Goal: Information Seeking & Learning: Learn about a topic

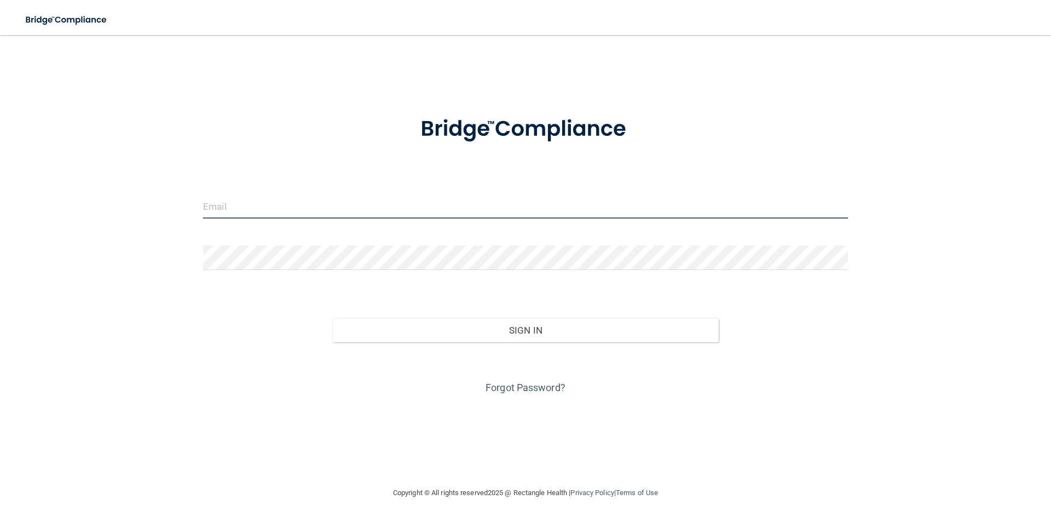
click at [525, 213] on input "email" at bounding box center [525, 206] width 645 height 25
type input "[EMAIL_ADDRESS][DOMAIN_NAME]"
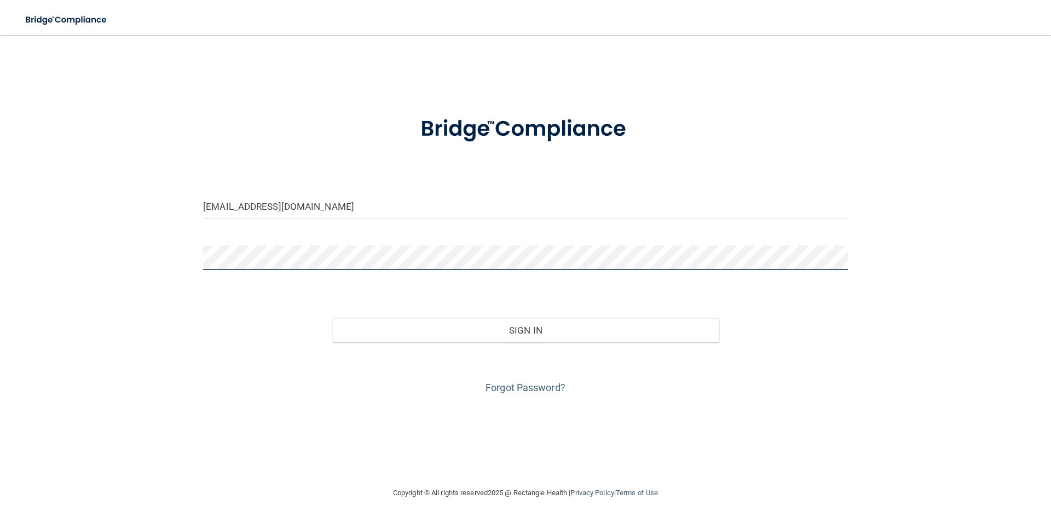
click at [332, 318] on button "Sign In" at bounding box center [525, 330] width 387 height 24
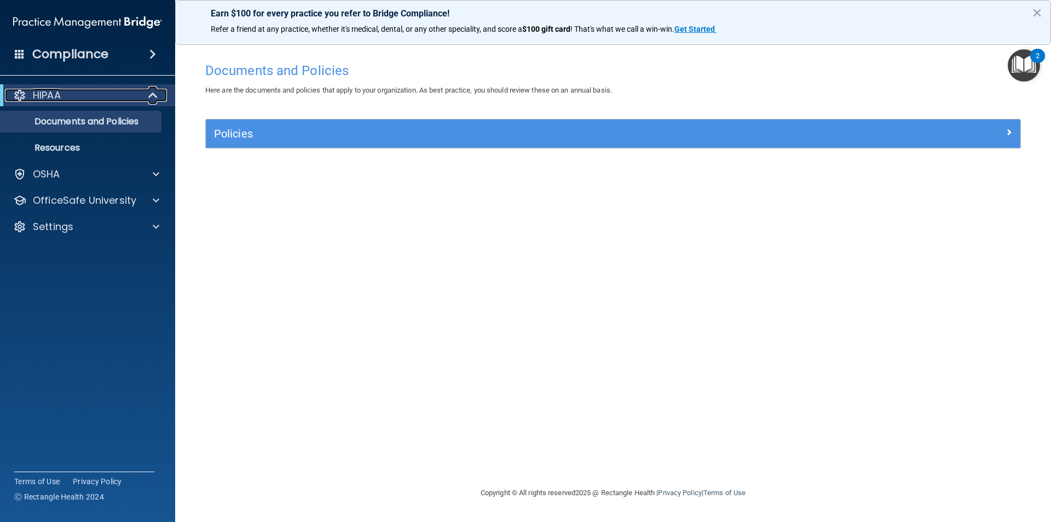
click at [144, 100] on div at bounding box center [153, 95] width 27 height 13
click at [158, 177] on span at bounding box center [156, 173] width 7 height 13
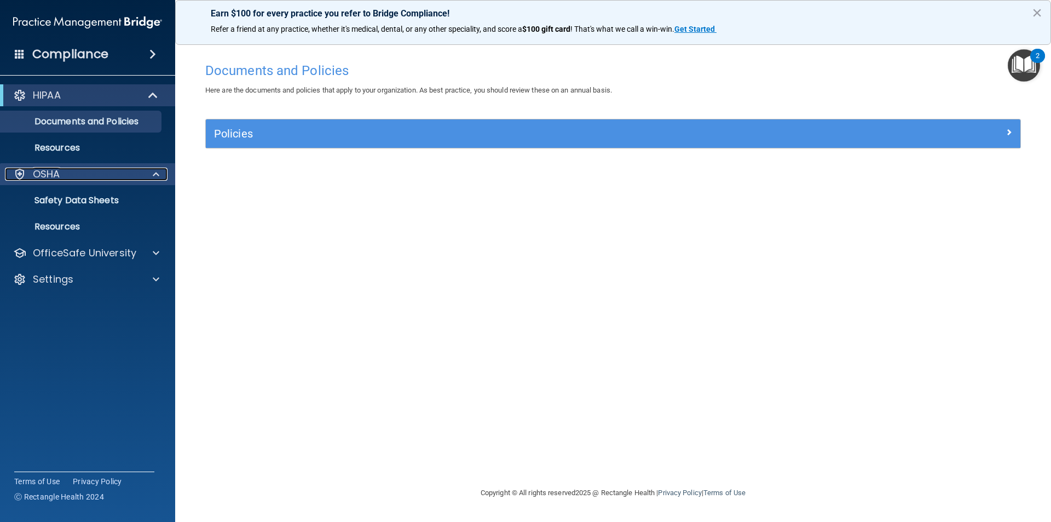
click at [158, 177] on span at bounding box center [156, 173] width 7 height 13
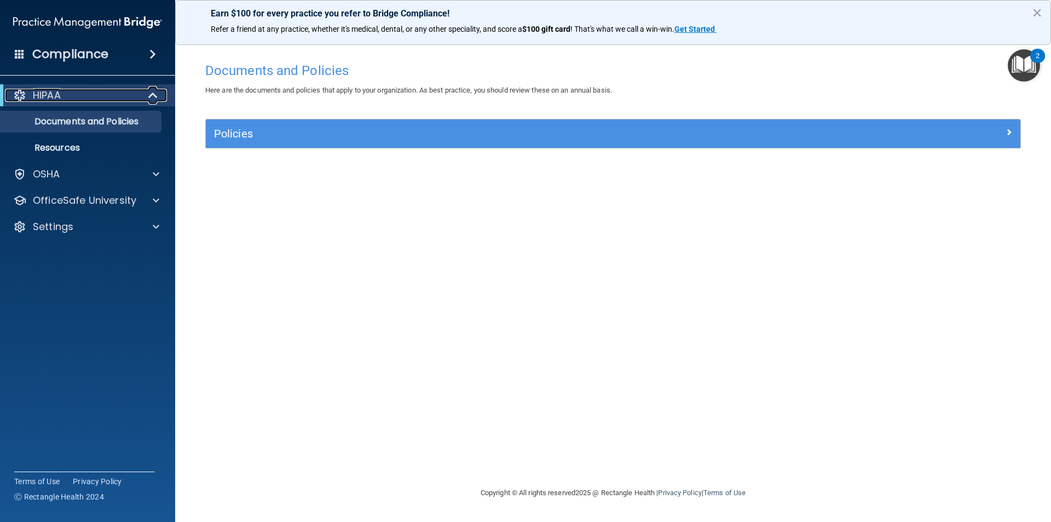
click at [142, 97] on div at bounding box center [153, 95] width 27 height 13
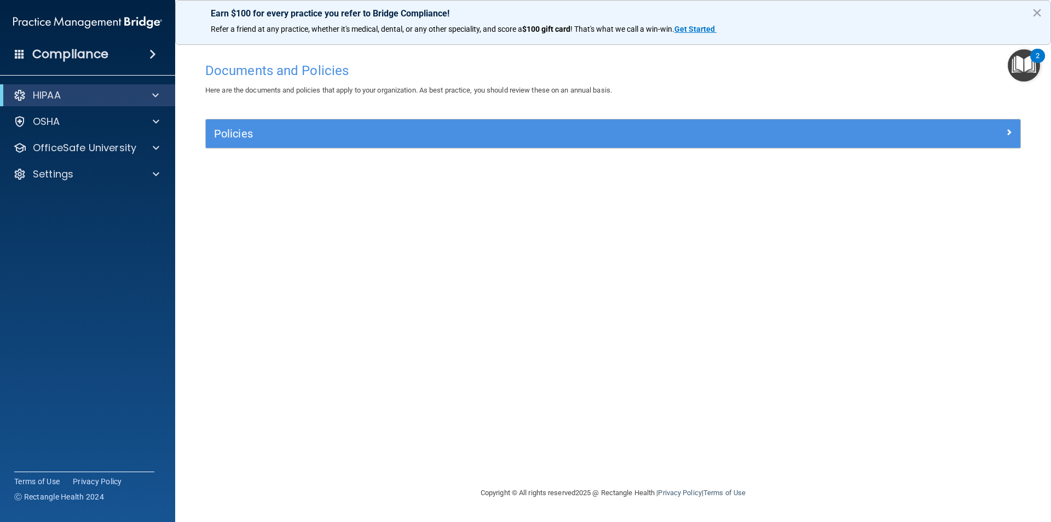
click at [149, 50] on span at bounding box center [152, 54] width 7 height 13
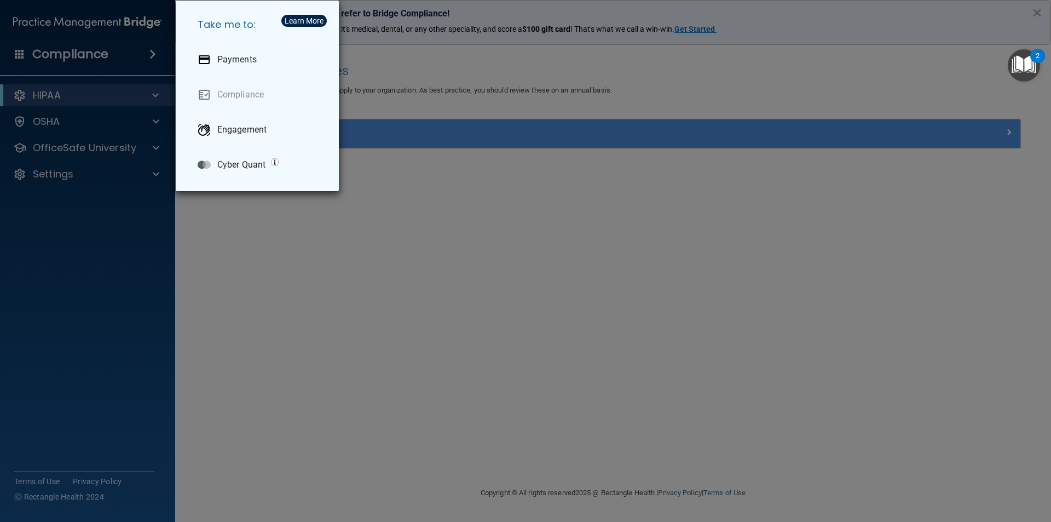
click at [147, 50] on div "Take me to: Payments Compliance Engagement Cyber Quant" at bounding box center [525, 261] width 1051 height 522
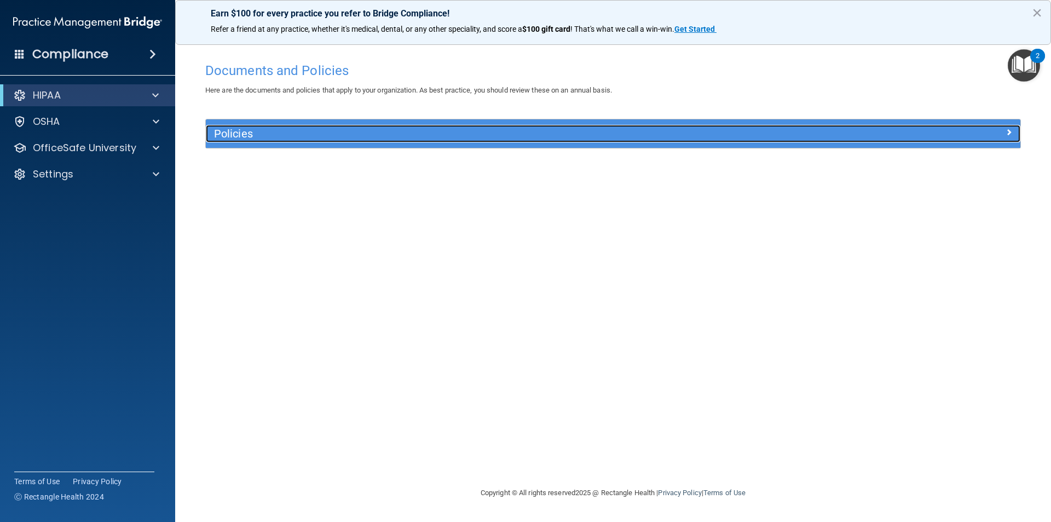
click at [267, 136] on h5 "Policies" at bounding box center [511, 134] width 594 height 12
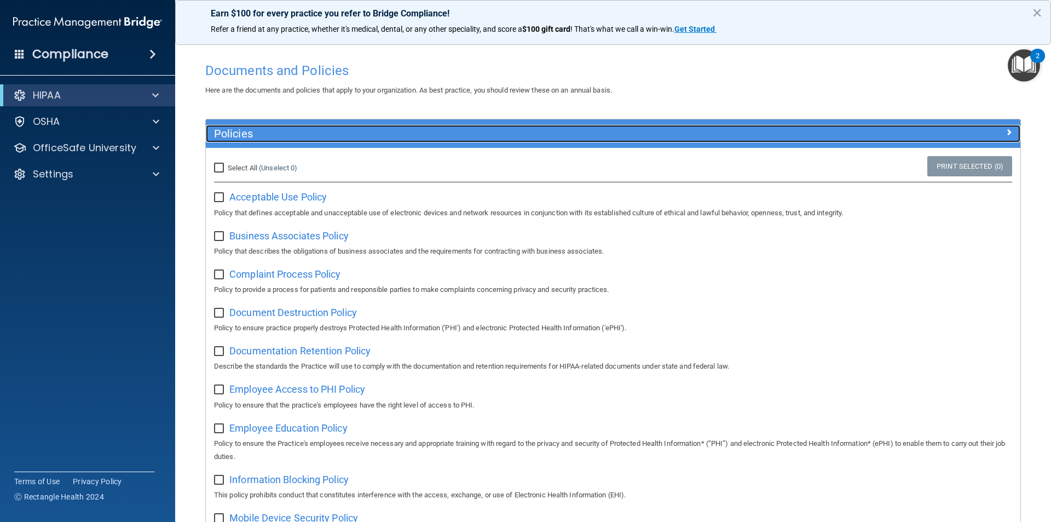
click at [270, 136] on h5 "Policies" at bounding box center [511, 134] width 594 height 12
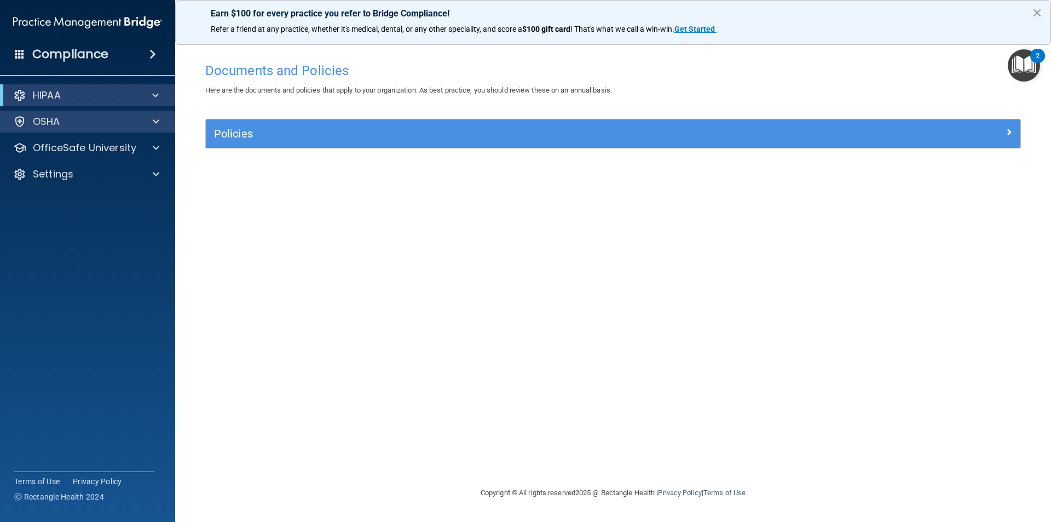
click at [70, 114] on div "OSHA" at bounding box center [88, 122] width 176 height 22
click at [108, 105] on div "HIPAA" at bounding box center [87, 95] width 175 height 22
click at [158, 99] on span at bounding box center [155, 95] width 7 height 13
click at [115, 116] on p "Documents and Policies" at bounding box center [81, 121] width 149 height 11
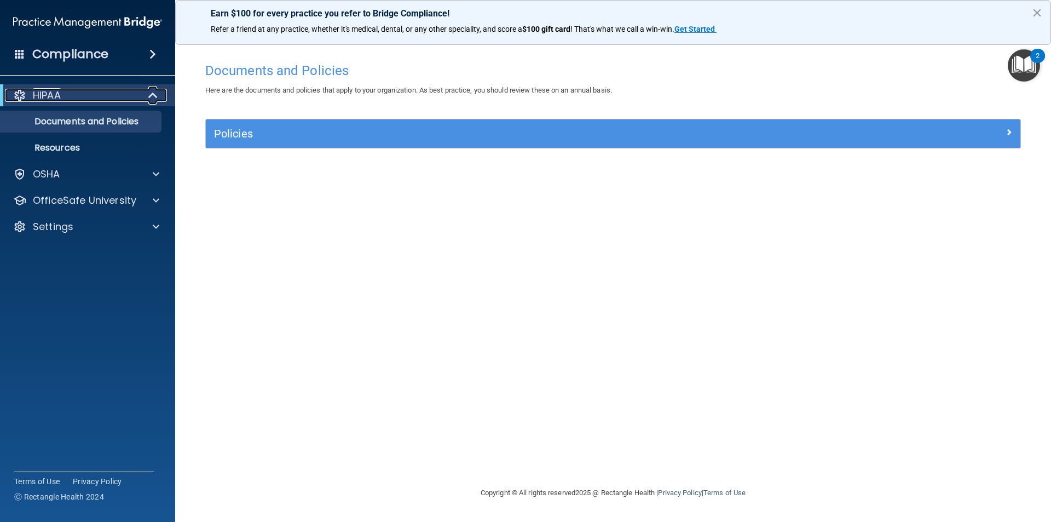
click at [157, 95] on span at bounding box center [153, 95] width 9 height 13
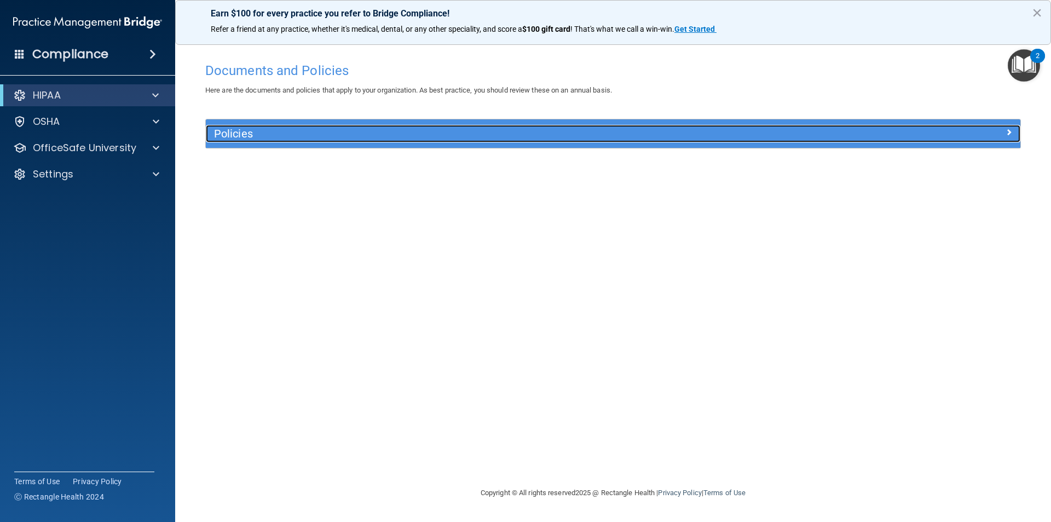
click at [318, 135] on h5 "Policies" at bounding box center [511, 134] width 594 height 12
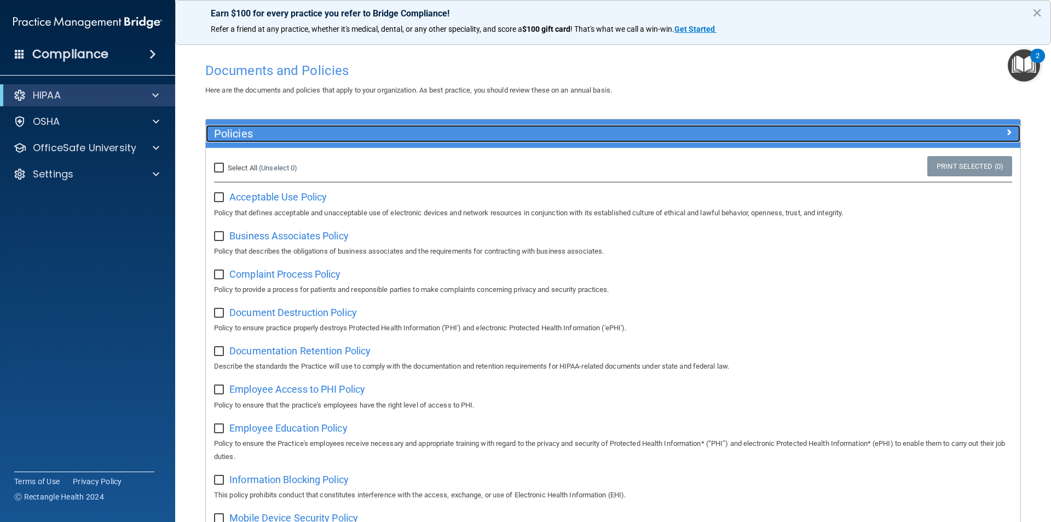
click at [318, 135] on h5 "Policies" at bounding box center [511, 134] width 594 height 12
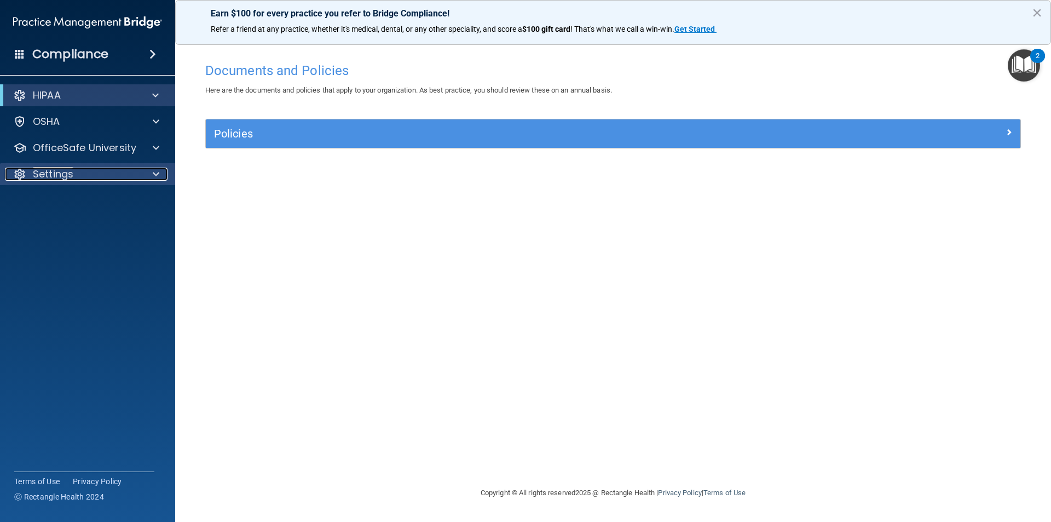
click at [153, 168] on span at bounding box center [156, 173] width 7 height 13
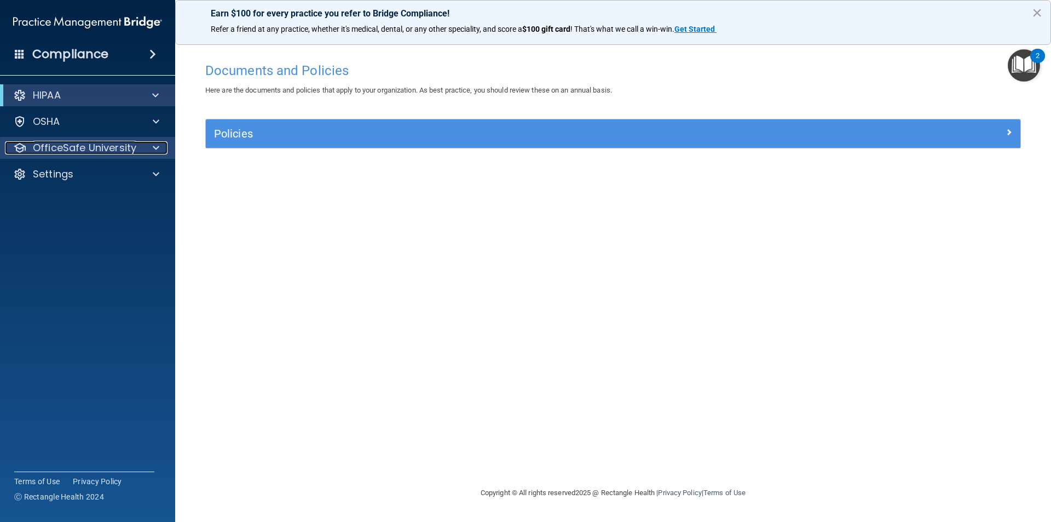
click at [153, 142] on span at bounding box center [156, 147] width 7 height 13
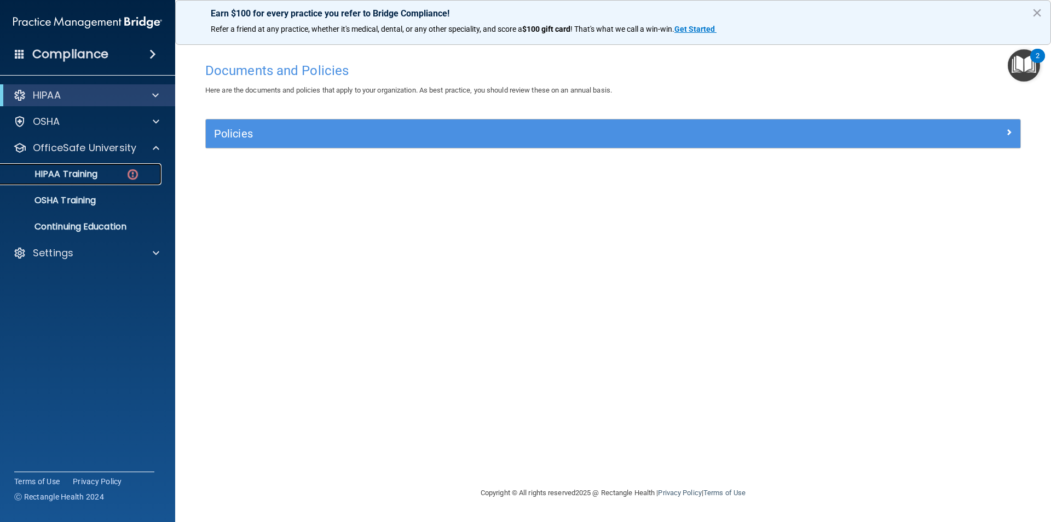
click at [80, 177] on p "HIPAA Training" at bounding box center [52, 174] width 90 height 11
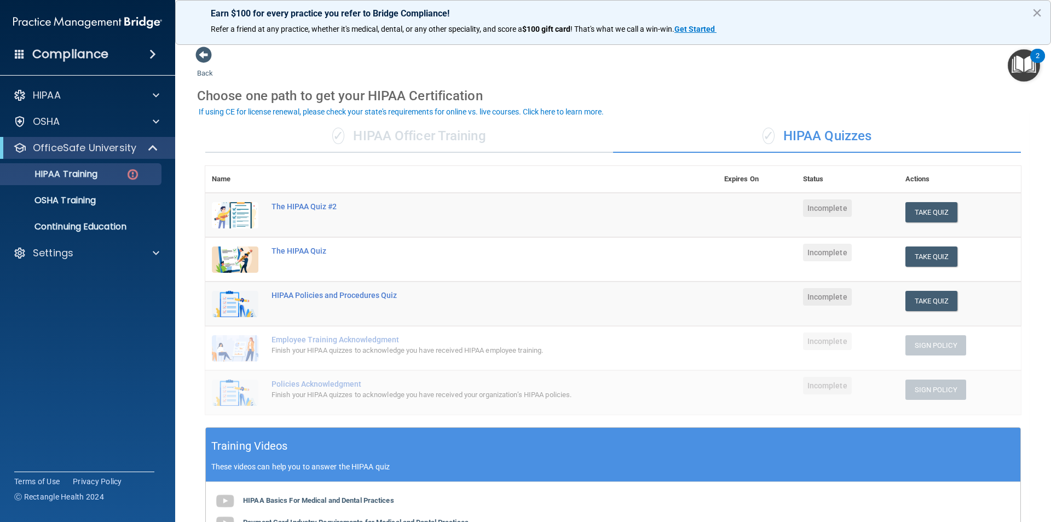
click at [346, 142] on div "✓ HIPAA Officer Training" at bounding box center [409, 136] width 408 height 33
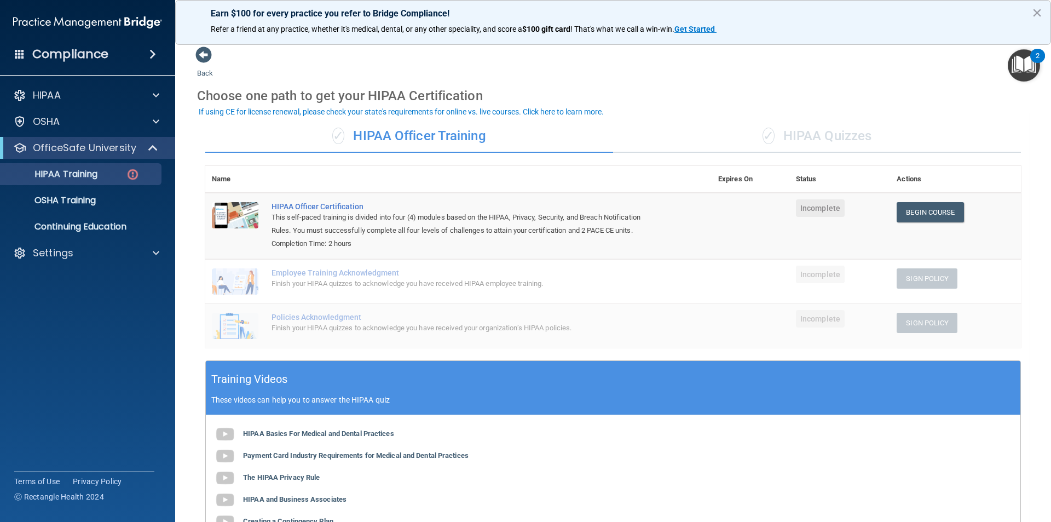
click at [791, 137] on div "✓ HIPAA Quizzes" at bounding box center [817, 136] width 408 height 33
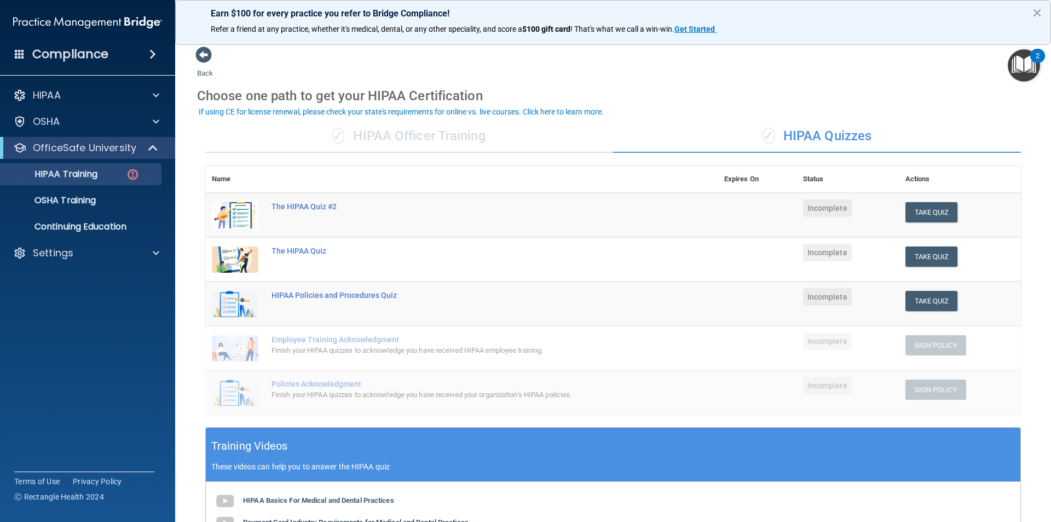
click at [367, 142] on div "✓ HIPAA Officer Training" at bounding box center [409, 136] width 408 height 33
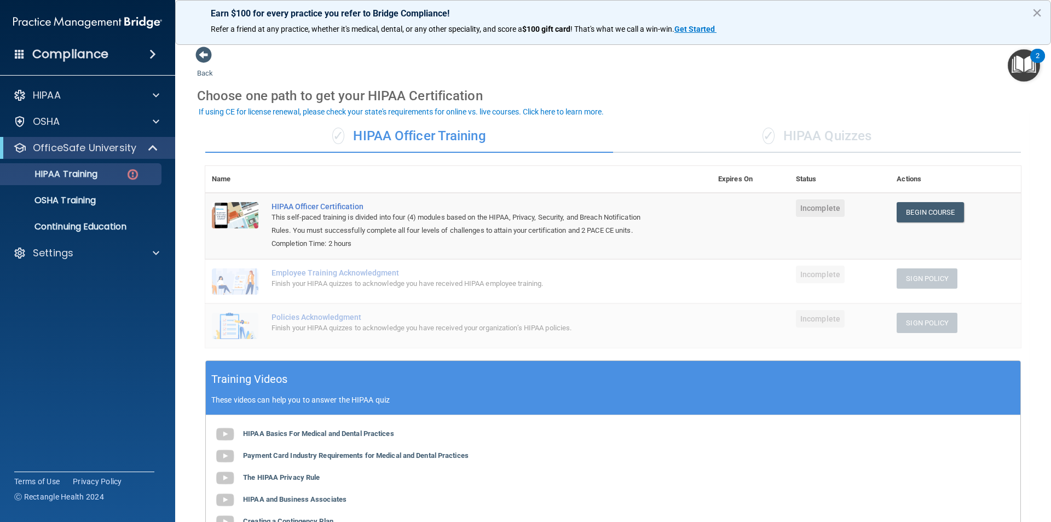
click at [296, 212] on div "This self-paced training is divided into four (4) modules based on the HIPAA, P…" at bounding box center [463, 224] width 385 height 26
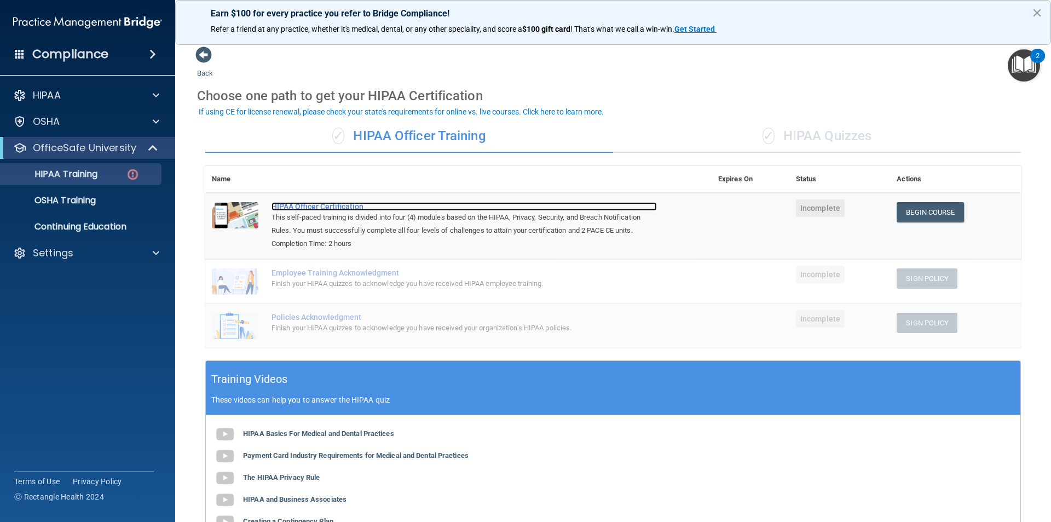
click at [297, 207] on div "HIPAA Officer Certification" at bounding box center [463, 206] width 385 height 9
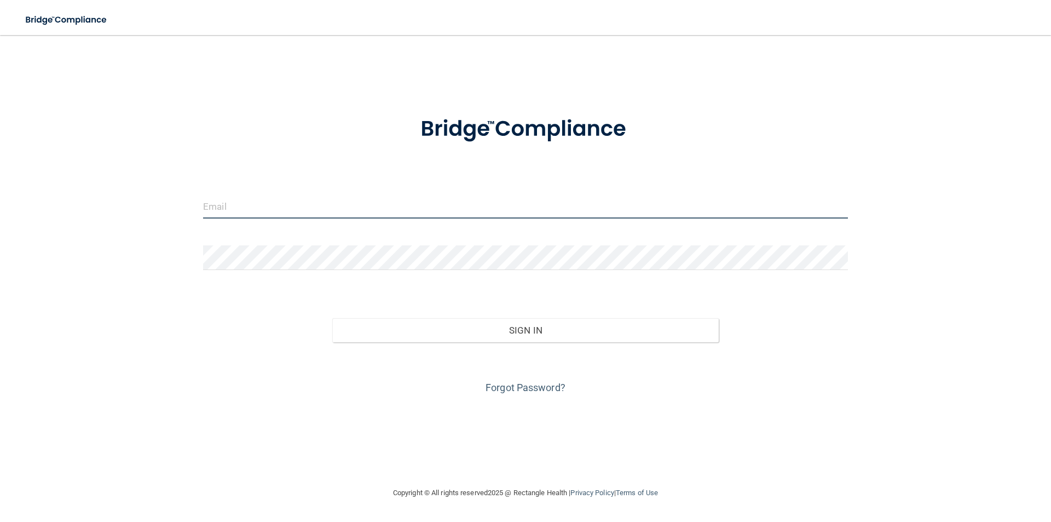
click at [463, 211] on input "email" at bounding box center [525, 206] width 645 height 25
type input "[EMAIL_ADDRESS][DOMAIN_NAME]"
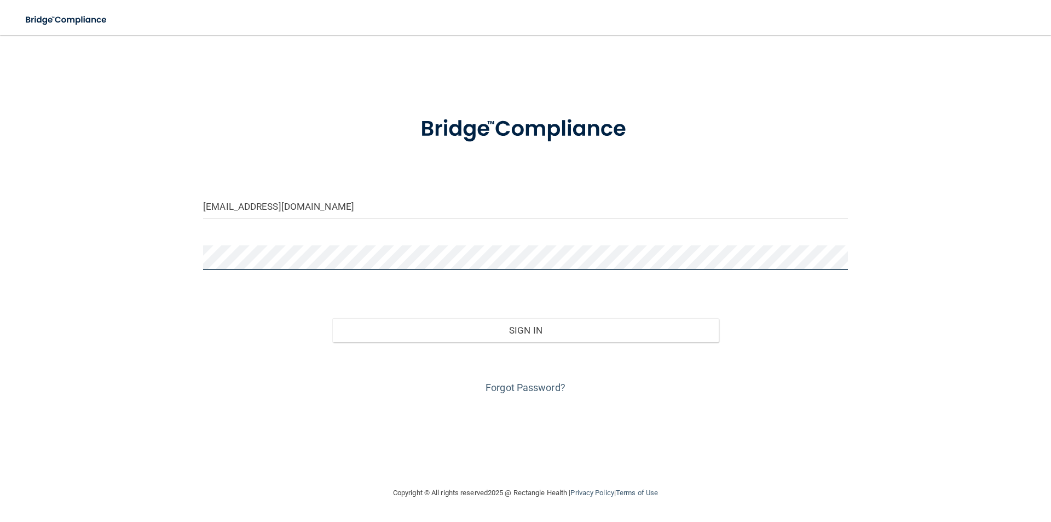
click at [332, 318] on button "Sign In" at bounding box center [525, 330] width 387 height 24
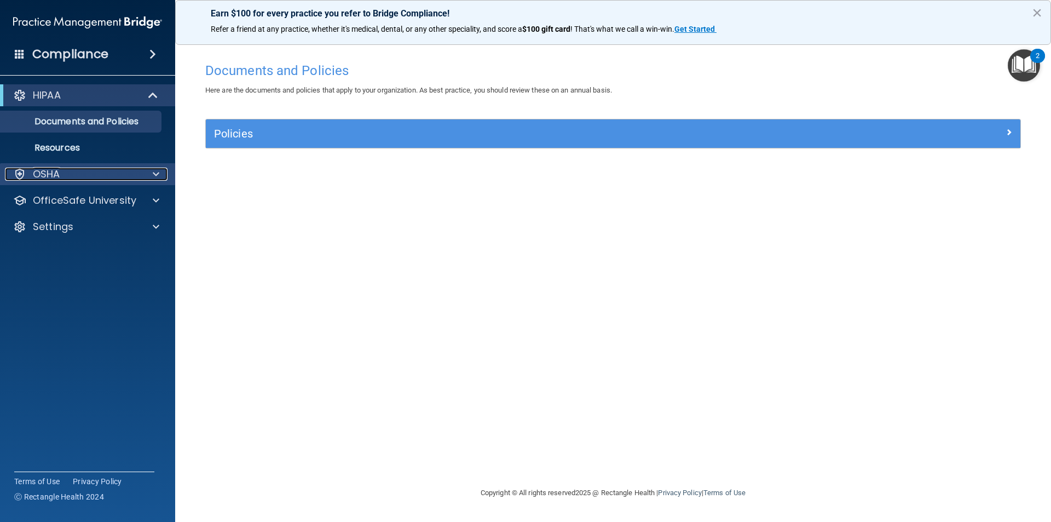
click at [89, 177] on div "OSHA" at bounding box center [73, 173] width 136 height 13
click at [109, 177] on div "OSHA" at bounding box center [73, 173] width 136 height 13
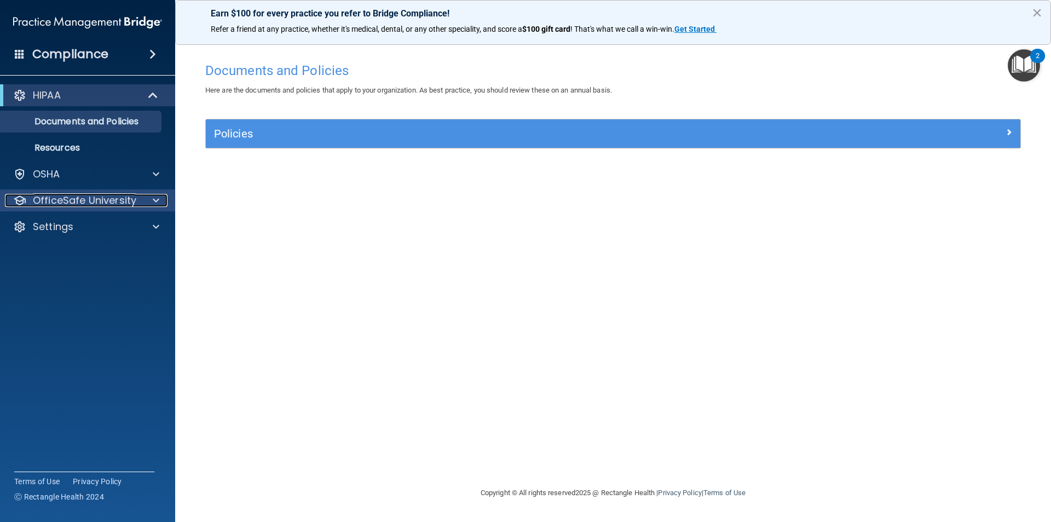
click at [106, 197] on p "OfficeSafe University" at bounding box center [84, 200] width 103 height 13
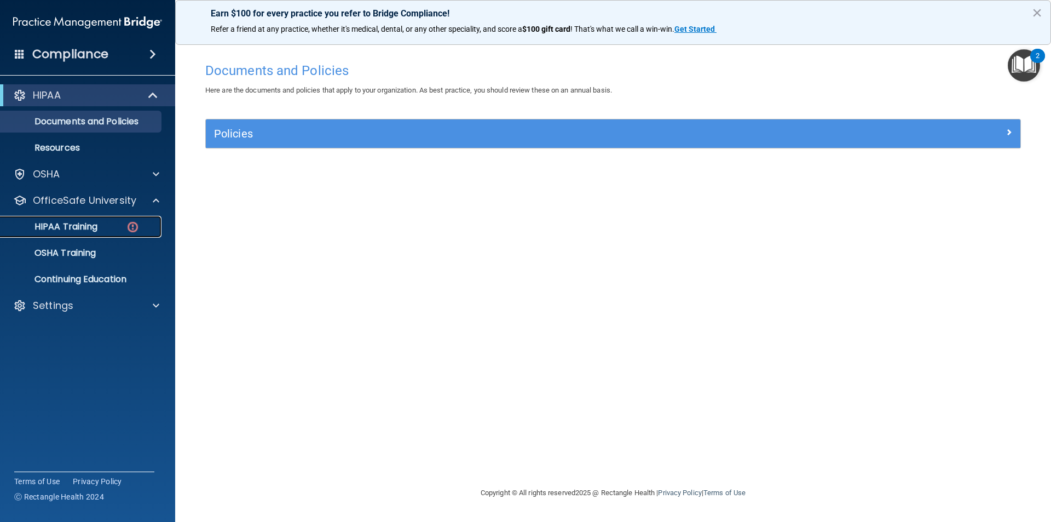
click at [92, 223] on p "HIPAA Training" at bounding box center [52, 226] width 90 height 11
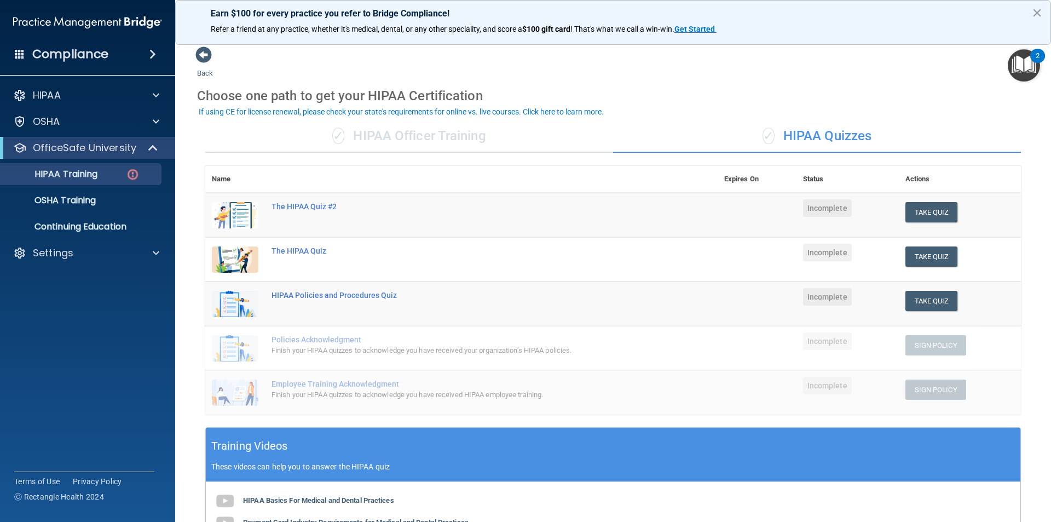
click at [410, 149] on div "✓ HIPAA Officer Training" at bounding box center [409, 136] width 408 height 33
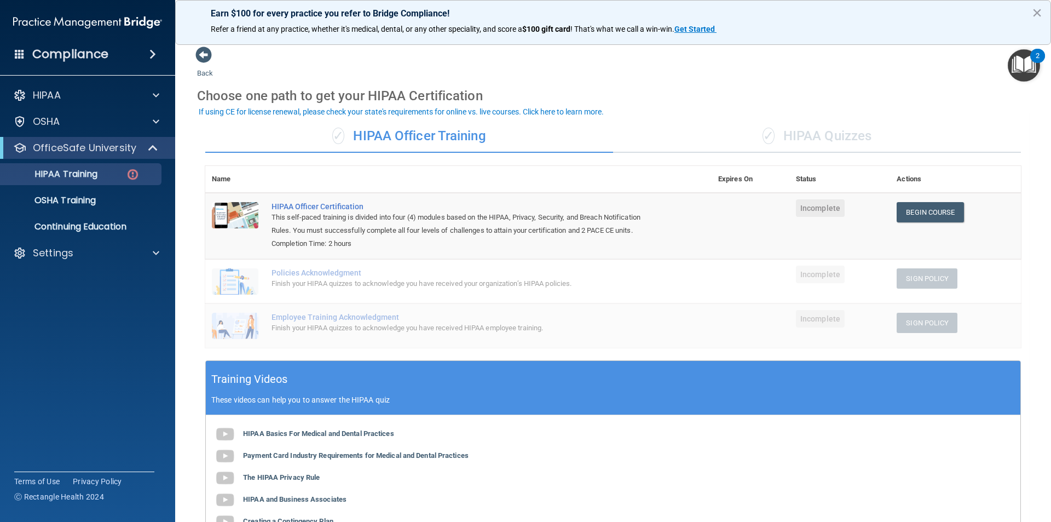
click at [793, 142] on div "✓ HIPAA Quizzes" at bounding box center [817, 136] width 408 height 33
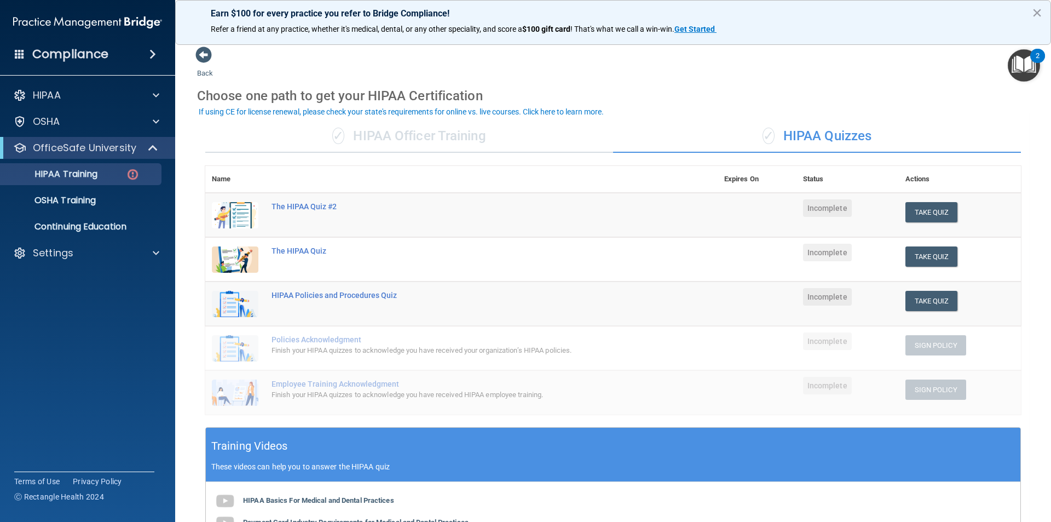
click at [409, 142] on div "✓ HIPAA Officer Training" at bounding box center [409, 136] width 408 height 33
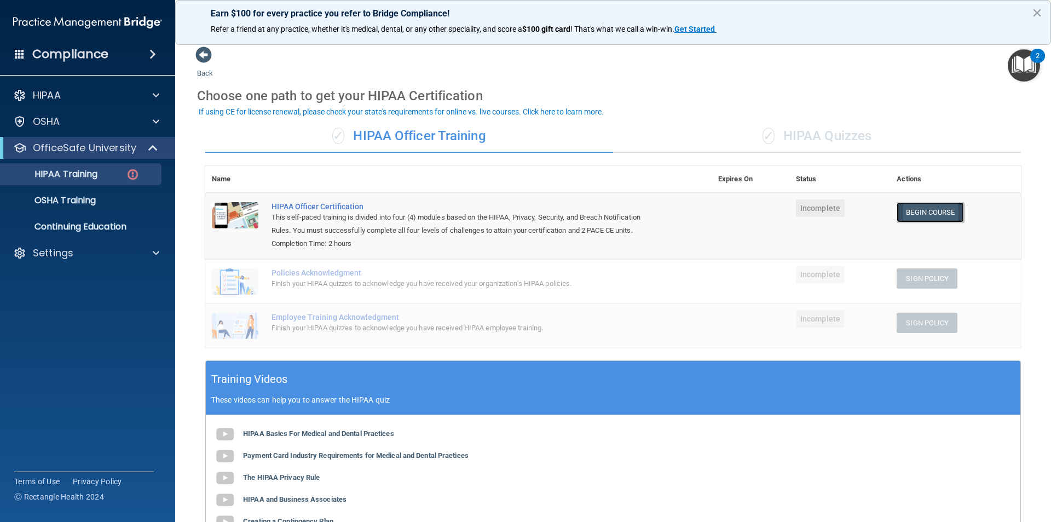
click at [915, 211] on link "Begin Course" at bounding box center [929, 212] width 67 height 20
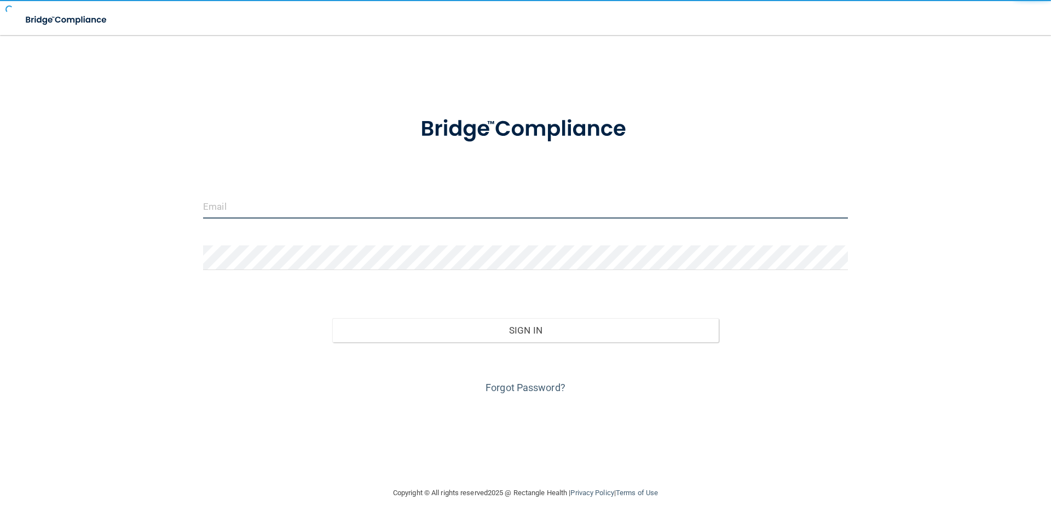
click at [309, 213] on input "email" at bounding box center [525, 206] width 645 height 25
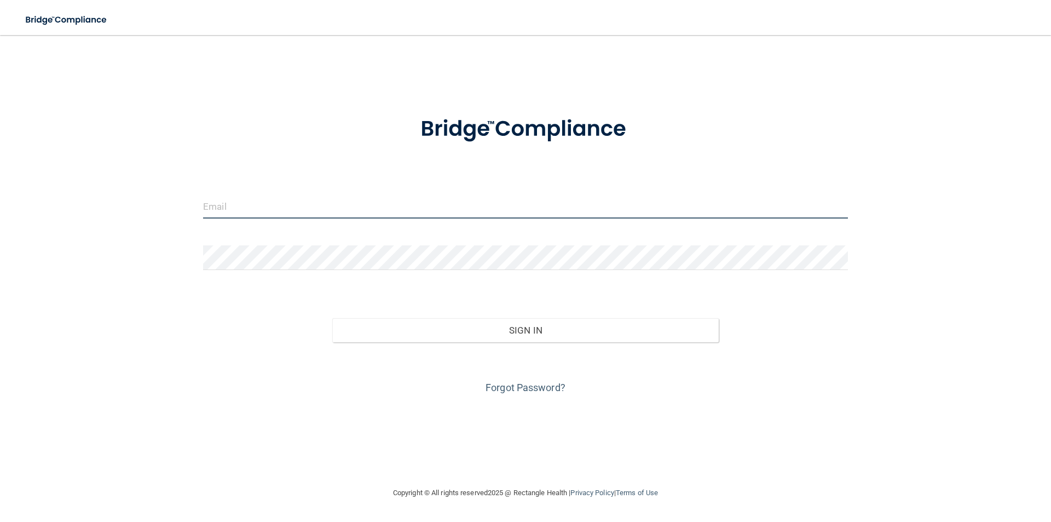
type input "[EMAIL_ADDRESS][DOMAIN_NAME]"
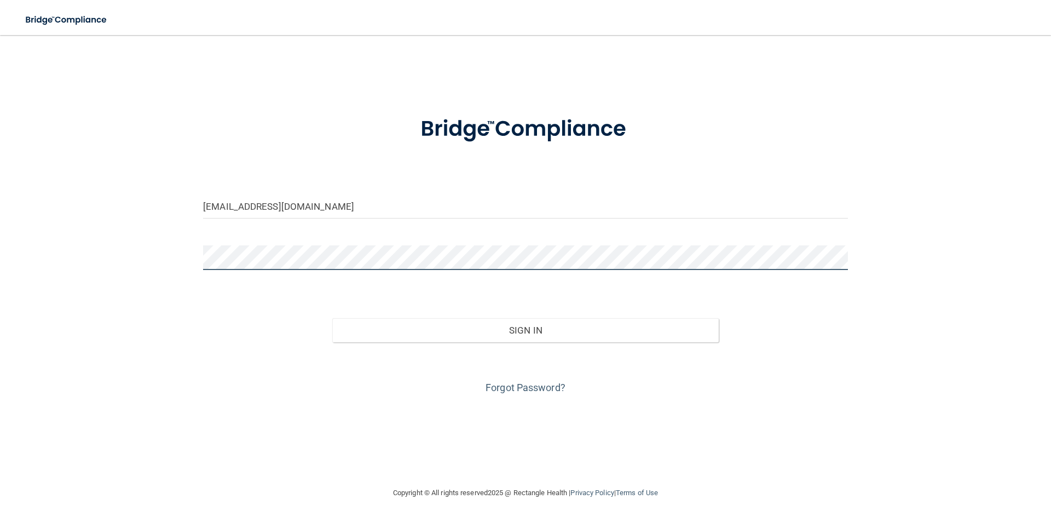
click at [332, 318] on button "Sign In" at bounding box center [525, 330] width 387 height 24
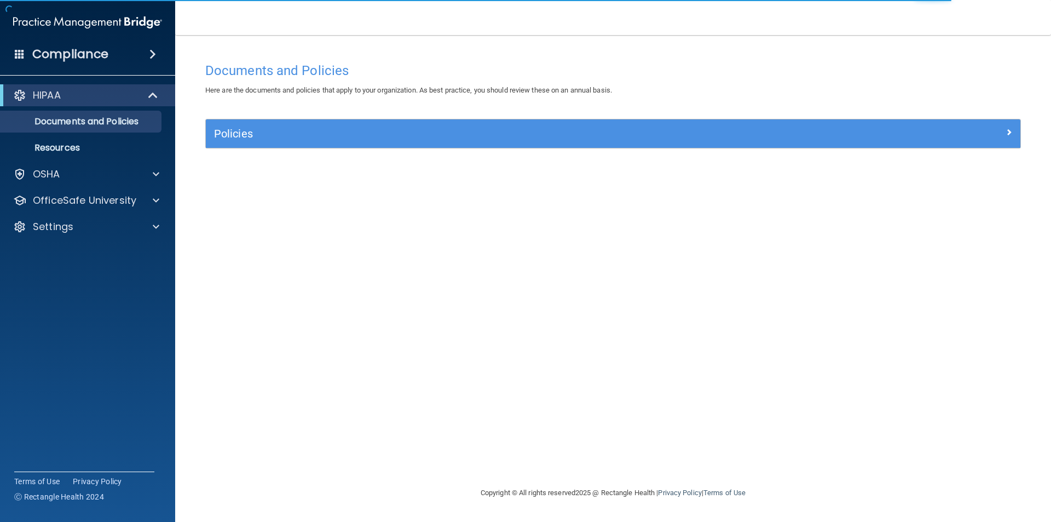
click at [87, 212] on div "HIPAA Documents and Policies Report an Incident Business Associates Emergency P…" at bounding box center [88, 163] width 176 height 166
click at [88, 206] on p "OfficeSafe University" at bounding box center [84, 200] width 103 height 13
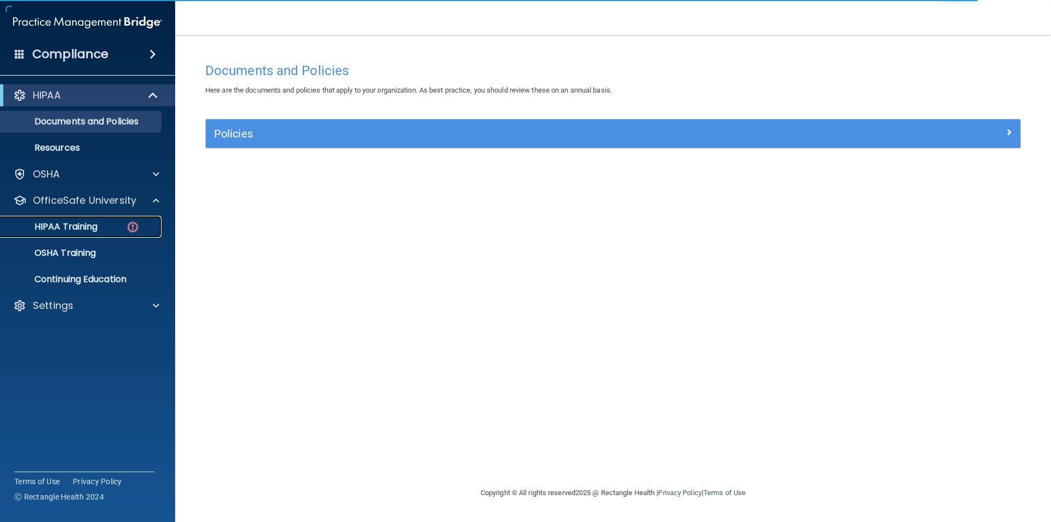
click at [66, 235] on link "HIPAA Training" at bounding box center [75, 227] width 172 height 22
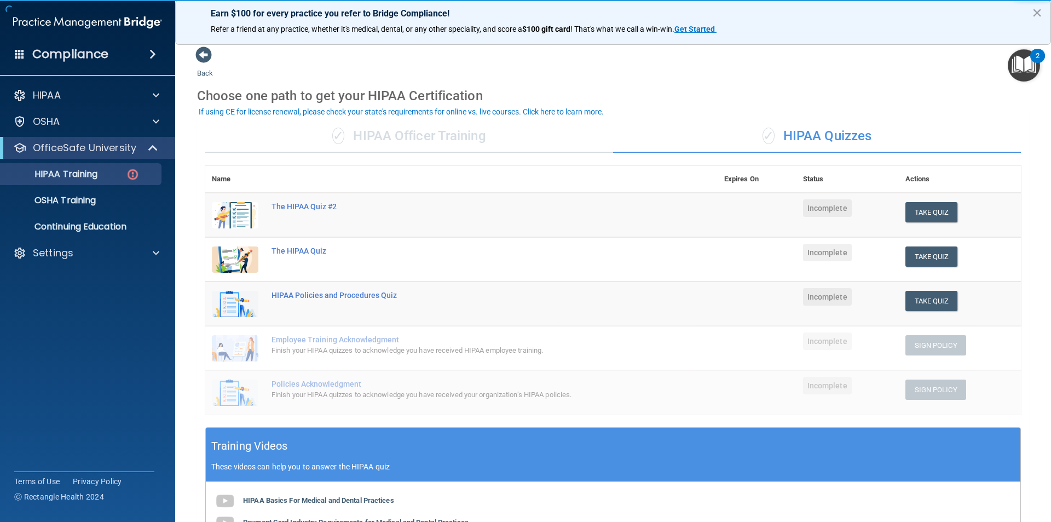
click at [465, 119] on div "✓ HIPAA Officer Training ✓ HIPAA Quizzes Name Expires On Status Actions The HIP…" at bounding box center [613, 417] width 832 height 611
click at [455, 137] on div "✓ HIPAA Officer Training" at bounding box center [409, 136] width 408 height 33
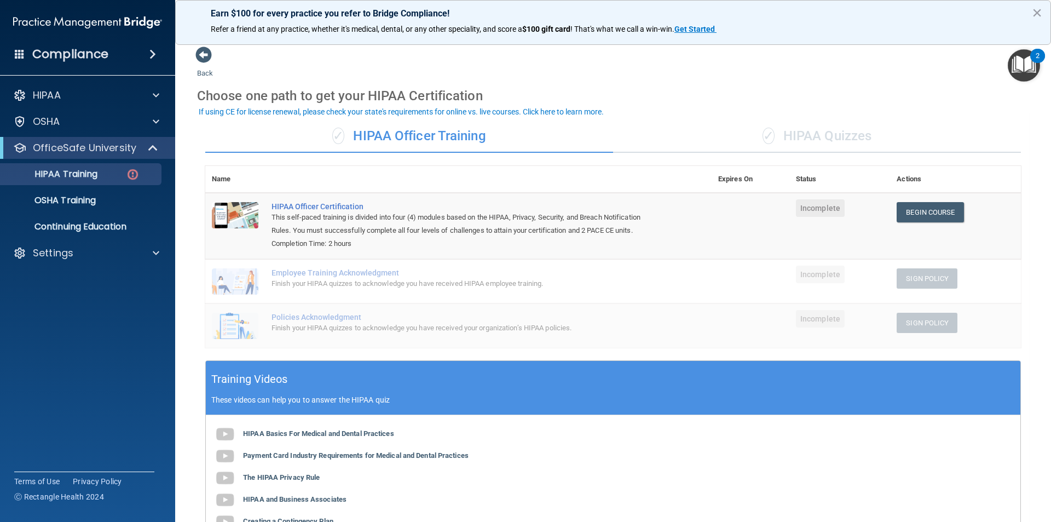
click at [817, 134] on div "✓ HIPAA Quizzes" at bounding box center [817, 136] width 408 height 33
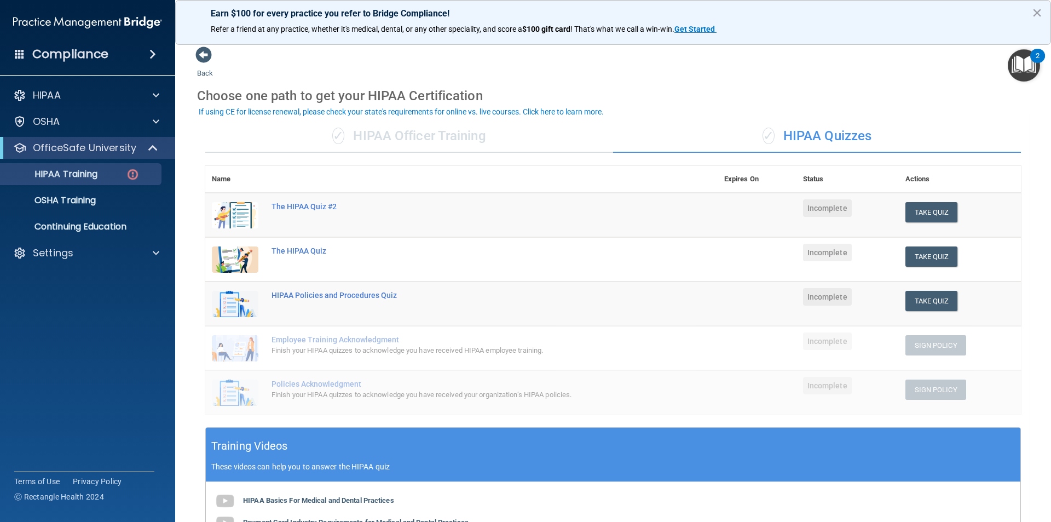
click at [513, 142] on div "✓ HIPAA Officer Training" at bounding box center [409, 136] width 408 height 33
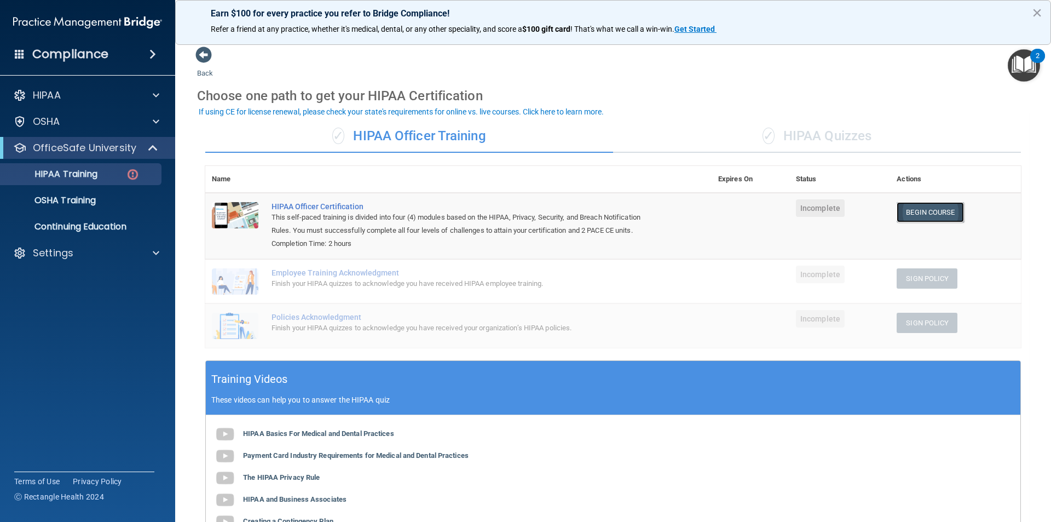
click at [902, 209] on link "Begin Course" at bounding box center [929, 212] width 67 height 20
click at [29, 0] on div "Compliance" at bounding box center [87, 33] width 153 height 66
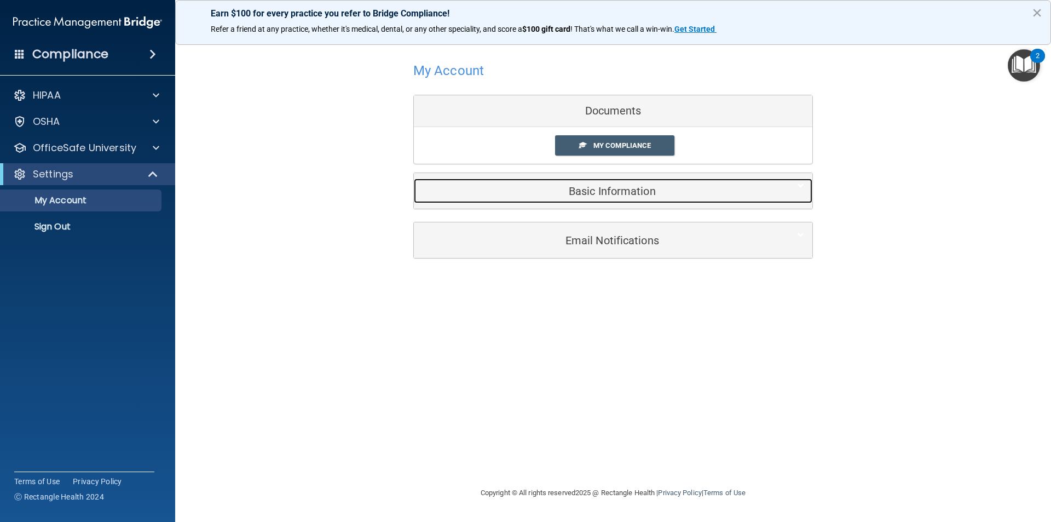
click at [604, 189] on h5 "Basic Information" at bounding box center [596, 191] width 349 height 12
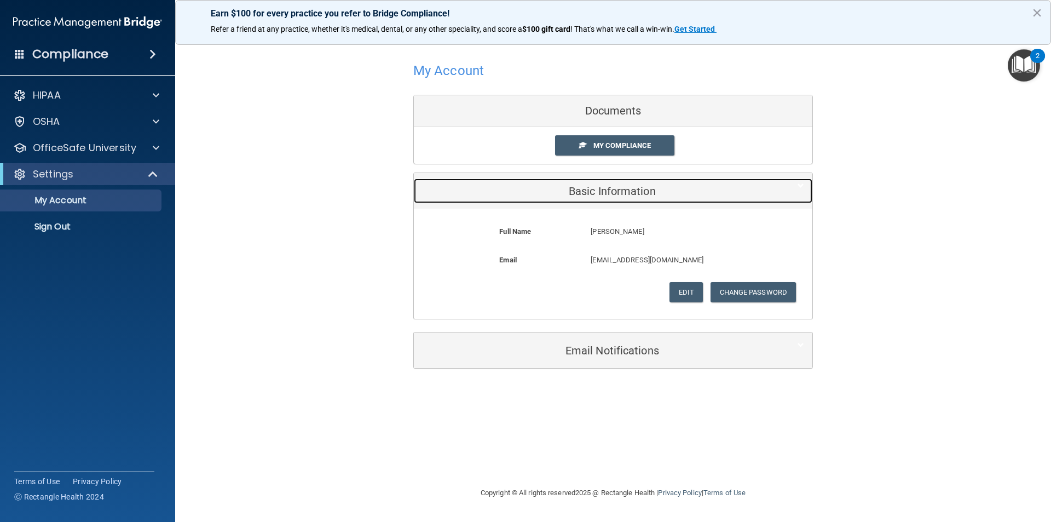
click at [604, 189] on h5 "Basic Information" at bounding box center [596, 191] width 349 height 12
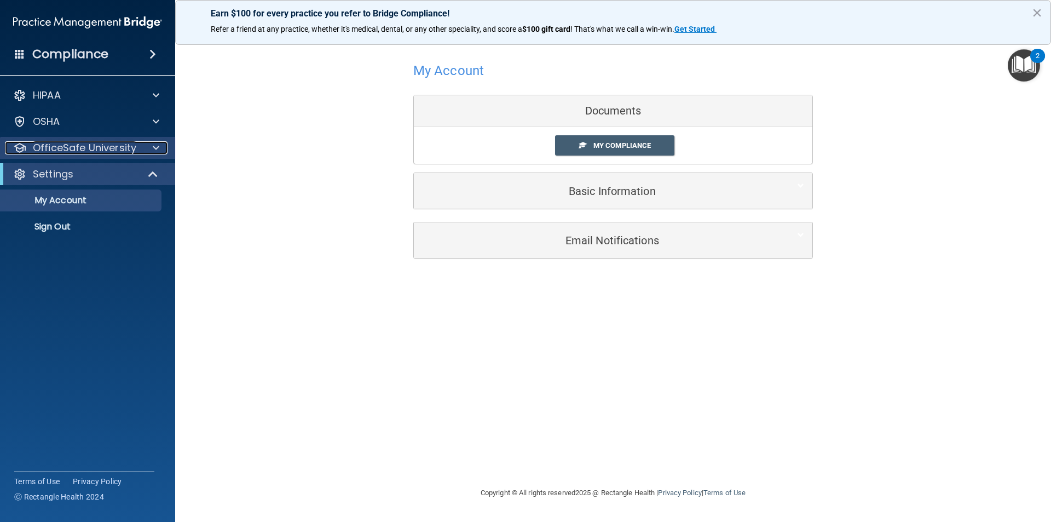
click at [104, 143] on p "OfficeSafe University" at bounding box center [84, 147] width 103 height 13
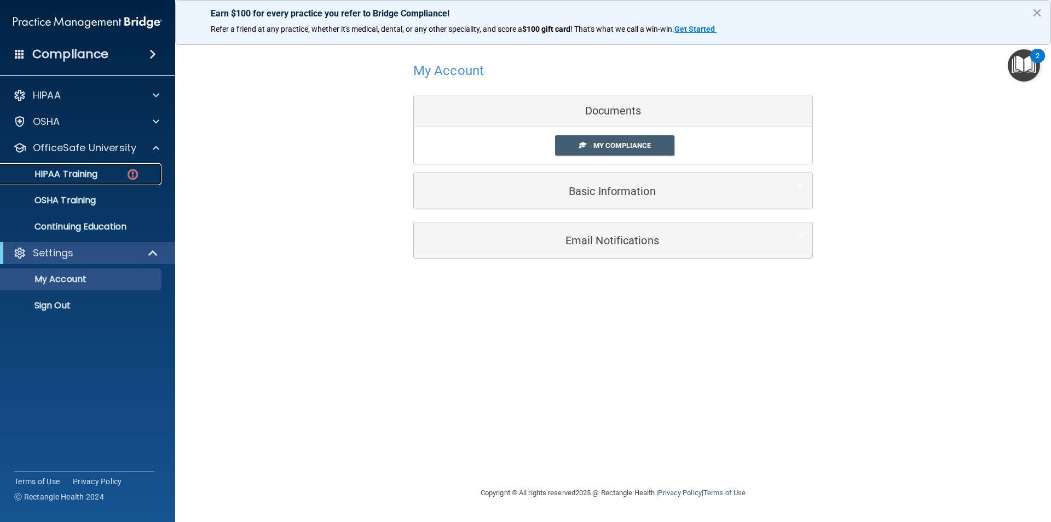
click at [88, 169] on p "HIPAA Training" at bounding box center [52, 174] width 90 height 11
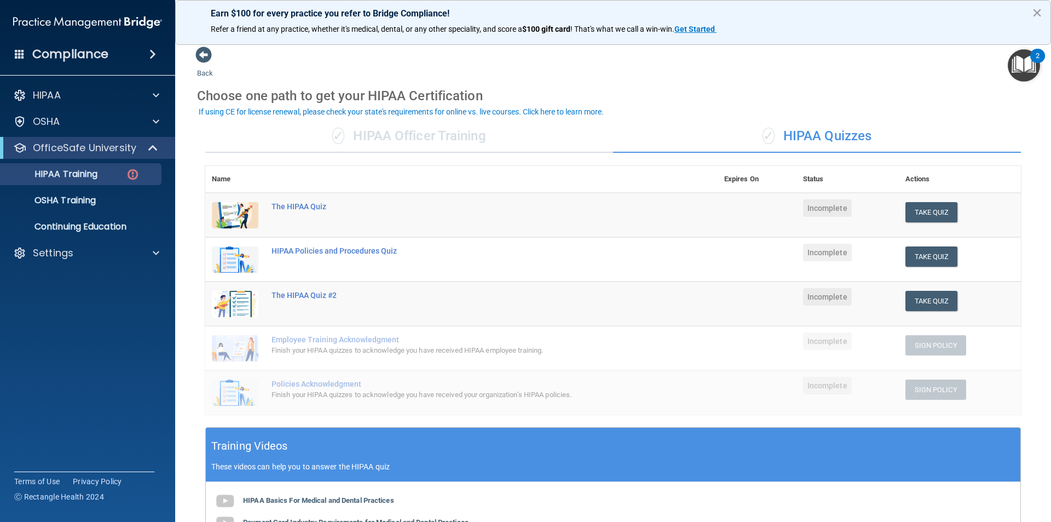
click at [430, 136] on div "✓ HIPAA Officer Training" at bounding box center [409, 136] width 408 height 33
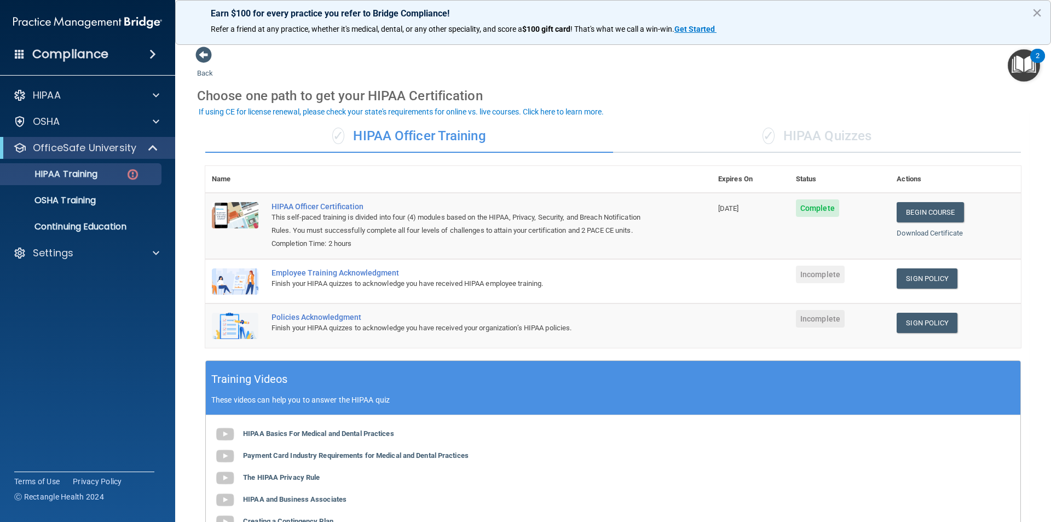
click at [750, 131] on div "✓ HIPAA Quizzes" at bounding box center [817, 136] width 408 height 33
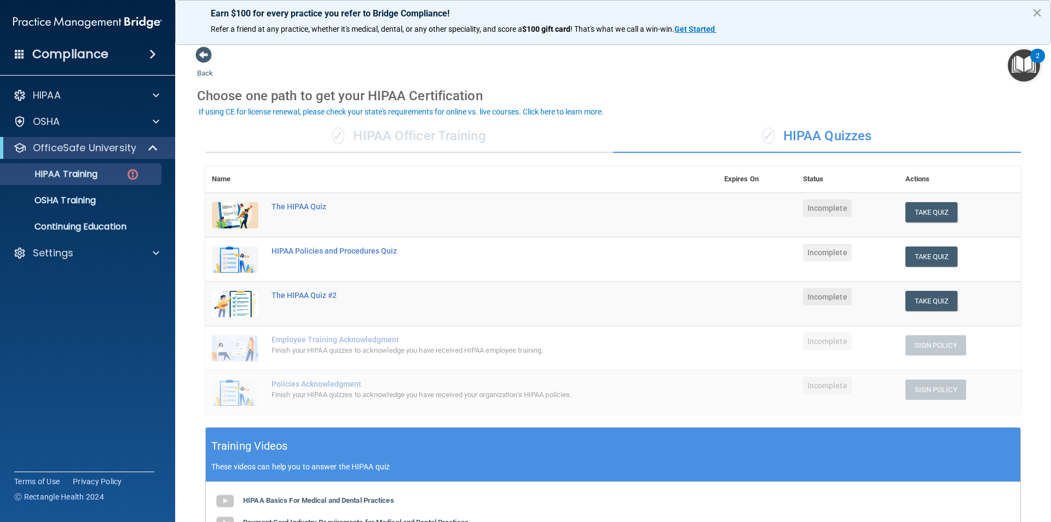
click at [422, 134] on div "✓ HIPAA Officer Training" at bounding box center [409, 136] width 408 height 33
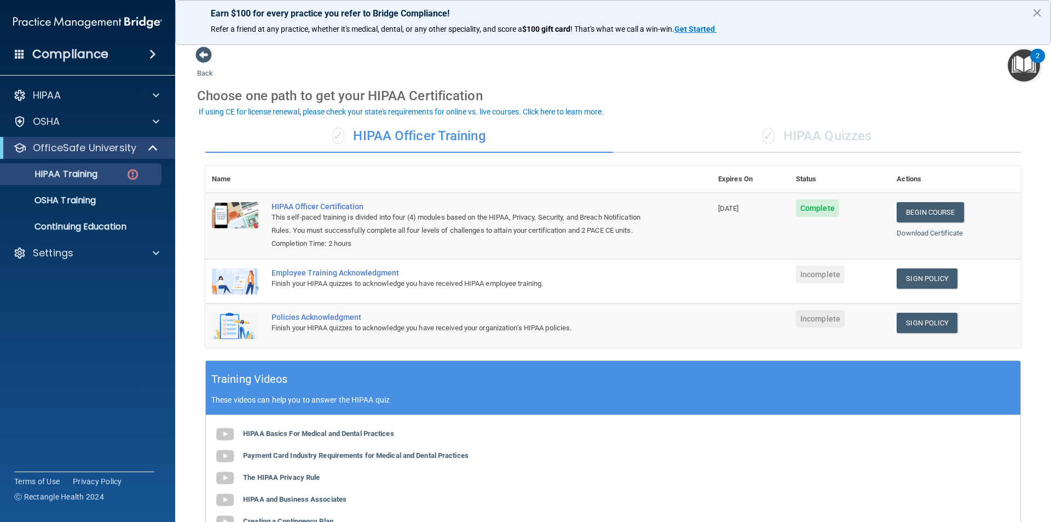
click at [842, 144] on div "✓ HIPAA Quizzes" at bounding box center [817, 136] width 408 height 33
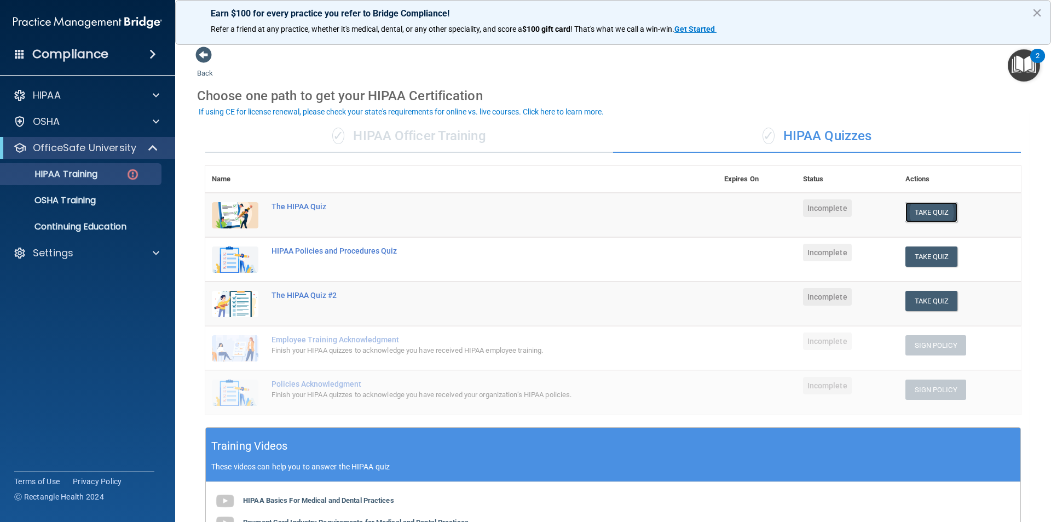
click at [922, 209] on button "Take Quiz" at bounding box center [931, 212] width 53 height 20
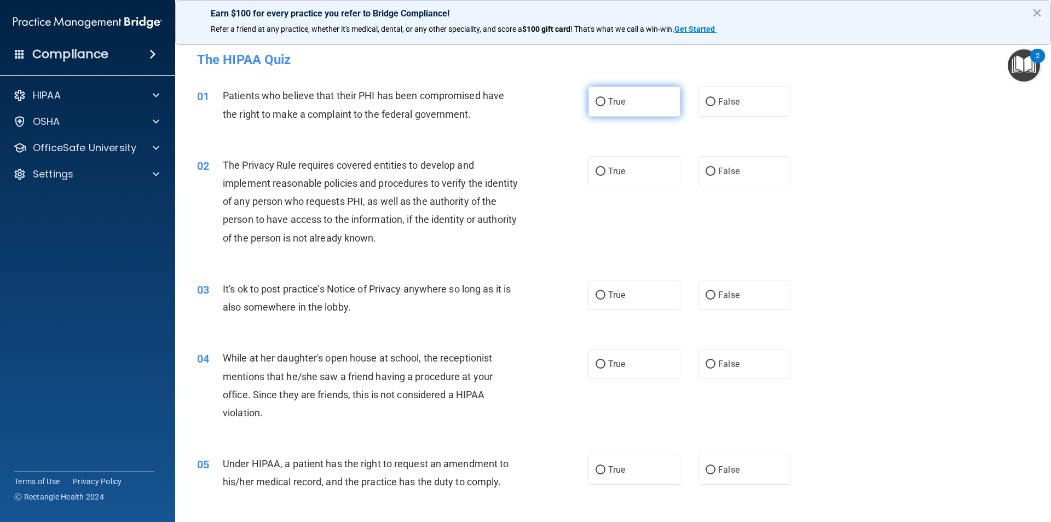
click at [632, 99] on label "True" at bounding box center [634, 101] width 92 height 30
click at [605, 99] on input "True" at bounding box center [600, 102] width 10 height 8
radio input "true"
click at [628, 98] on label "True" at bounding box center [634, 101] width 92 height 30
click at [605, 98] on input "True" at bounding box center [600, 102] width 10 height 8
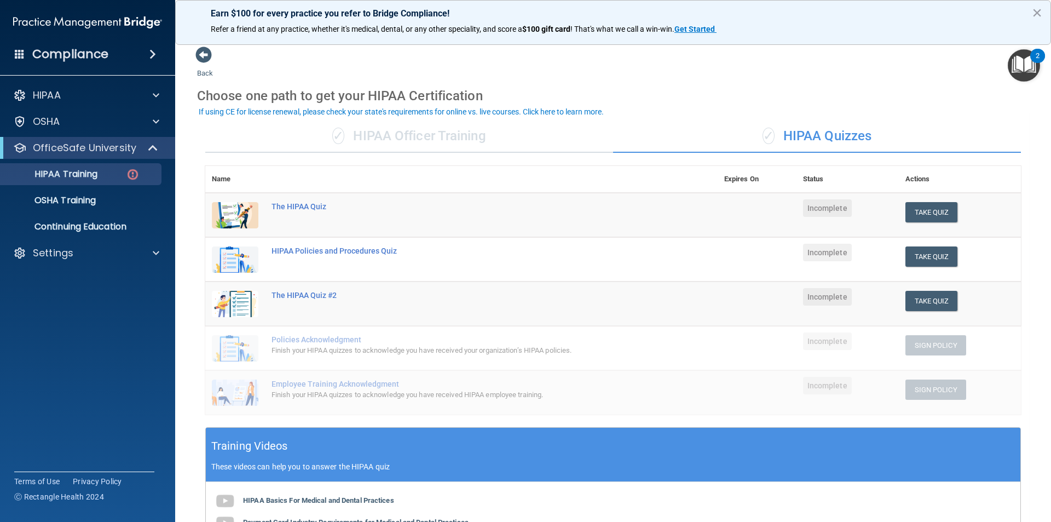
click at [467, 145] on div "✓ HIPAA Officer Training" at bounding box center [409, 136] width 408 height 33
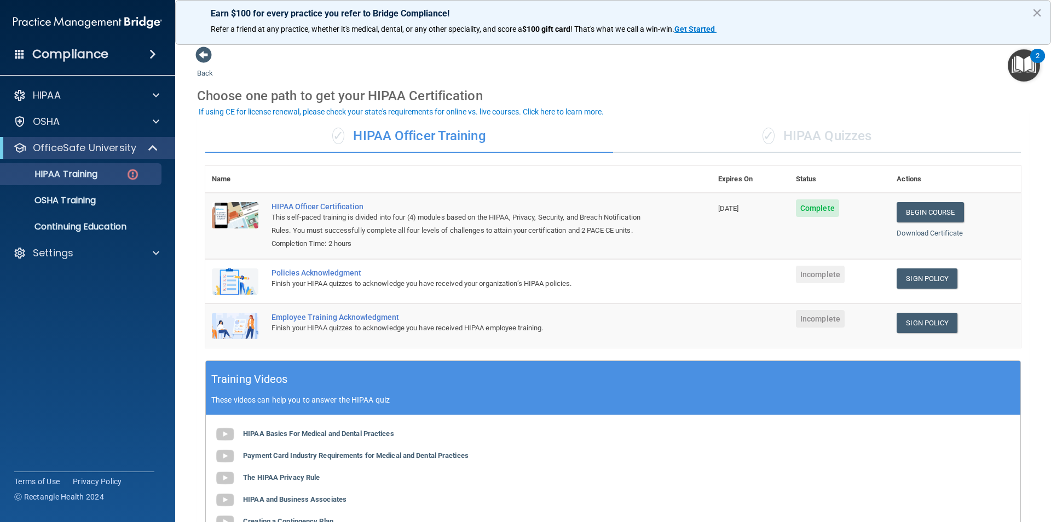
click at [801, 128] on div "✓ HIPAA Quizzes" at bounding box center [817, 136] width 408 height 33
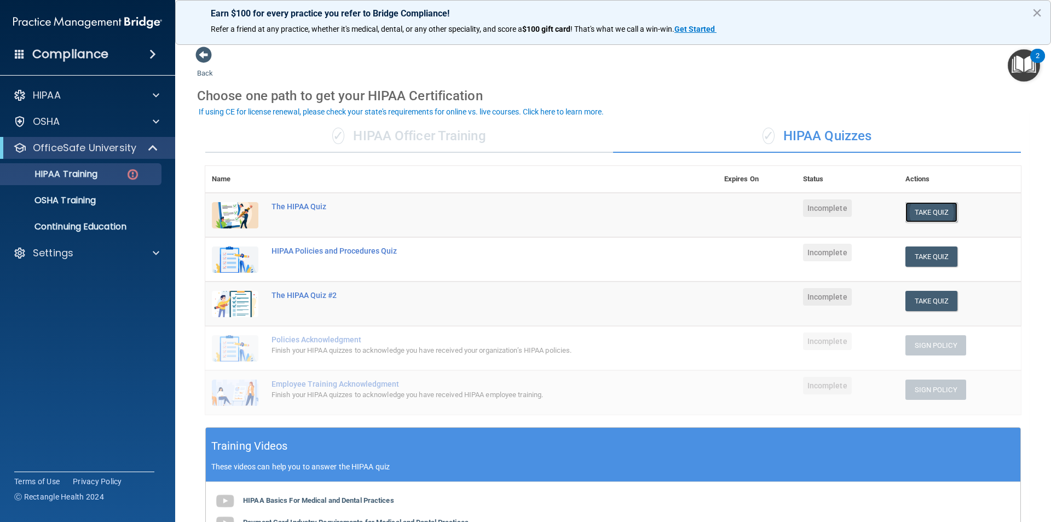
click at [925, 213] on button "Take Quiz" at bounding box center [931, 212] width 53 height 20
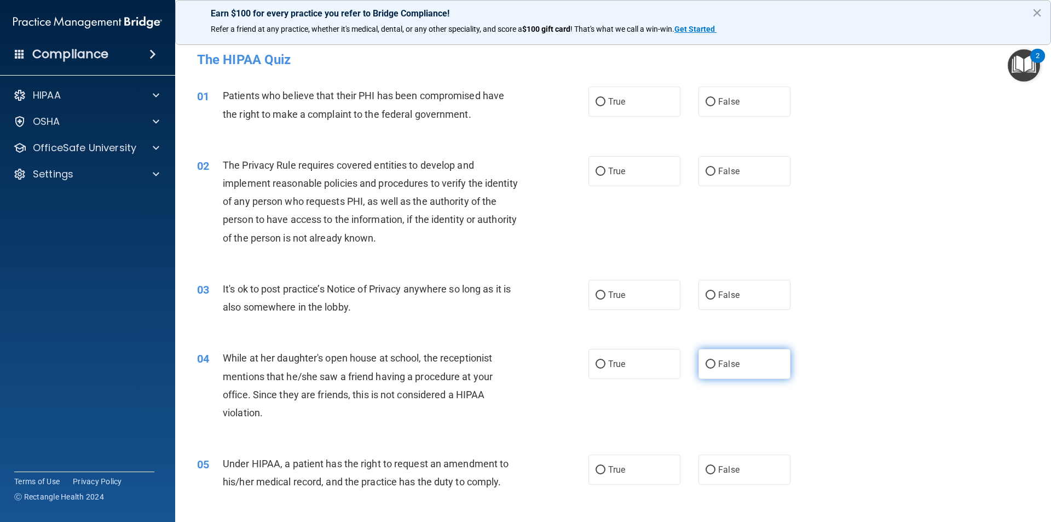
click at [737, 358] on label "False" at bounding box center [744, 364] width 92 height 30
click at [715, 360] on input "False" at bounding box center [710, 364] width 10 height 8
radio input "true"
click at [604, 93] on label "True" at bounding box center [634, 101] width 92 height 30
click at [604, 98] on input "True" at bounding box center [600, 102] width 10 height 8
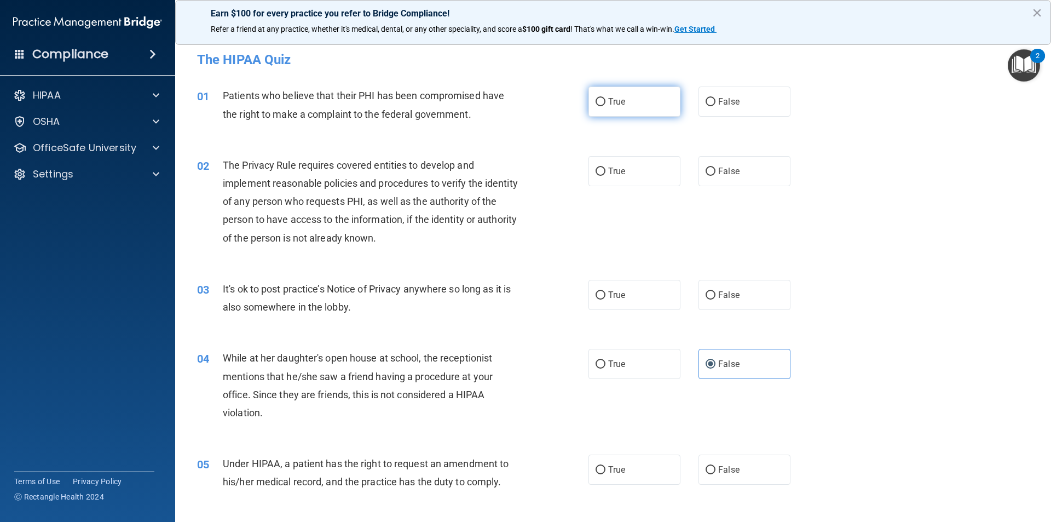
radio input "true"
click at [620, 160] on label "True" at bounding box center [634, 171] width 92 height 30
click at [605, 167] on input "True" at bounding box center [600, 171] width 10 height 8
radio input "true"
click at [725, 292] on span "False" at bounding box center [728, 295] width 21 height 10
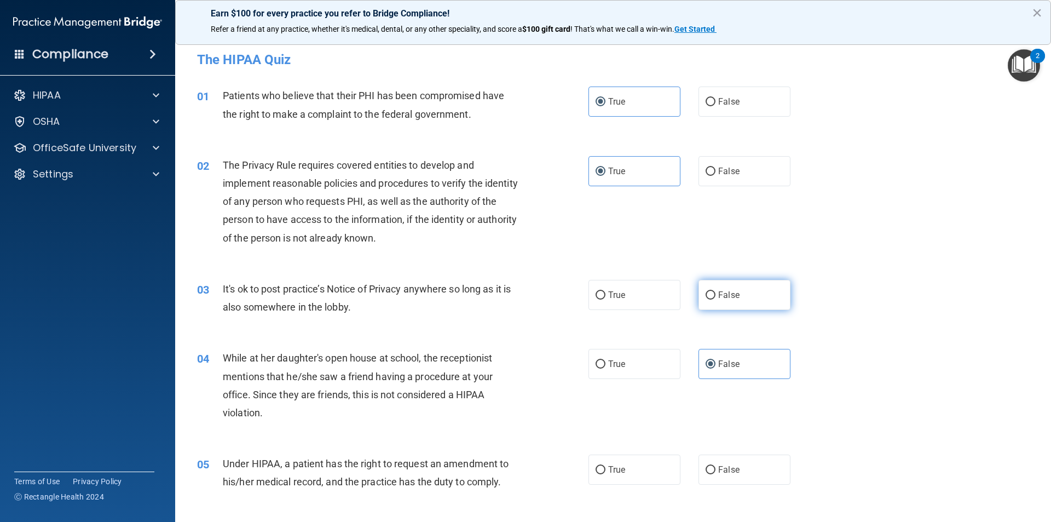
click at [715, 292] on input "False" at bounding box center [710, 295] width 10 height 8
radio input "true"
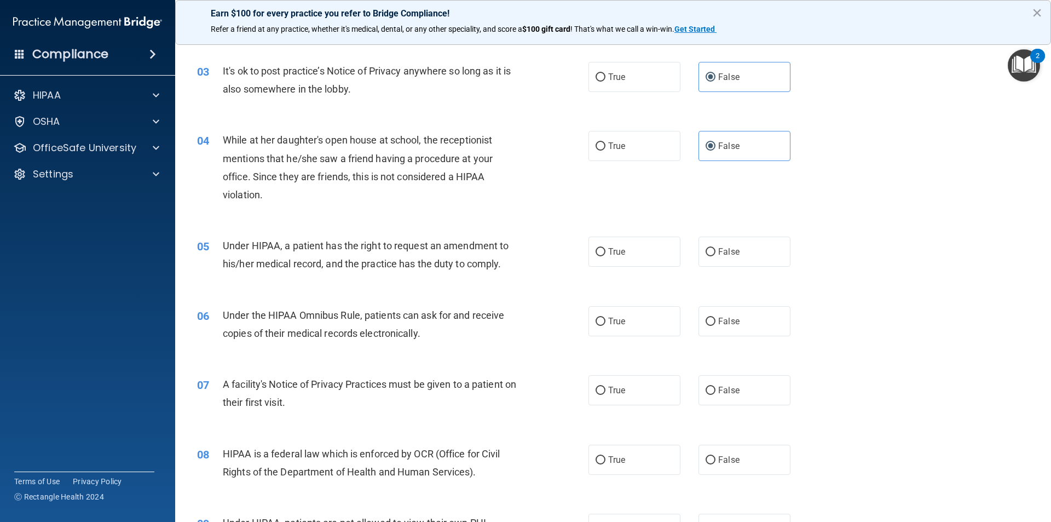
scroll to position [219, 0]
click at [618, 247] on span "True" at bounding box center [616, 250] width 17 height 10
click at [605, 247] on input "True" at bounding box center [600, 251] width 10 height 8
radio input "true"
click at [602, 313] on label "True" at bounding box center [634, 320] width 92 height 30
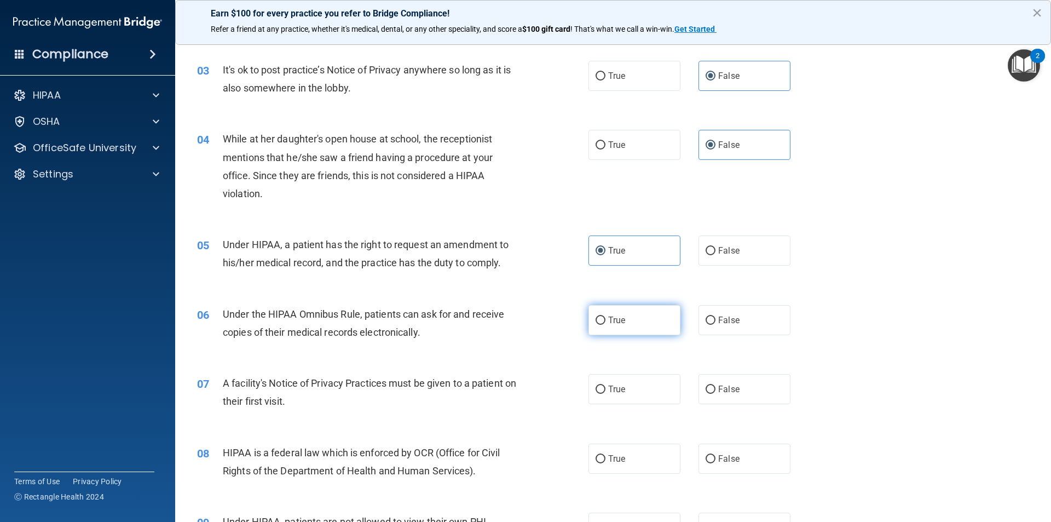
click at [602, 316] on input "True" at bounding box center [600, 320] width 10 height 8
radio input "true"
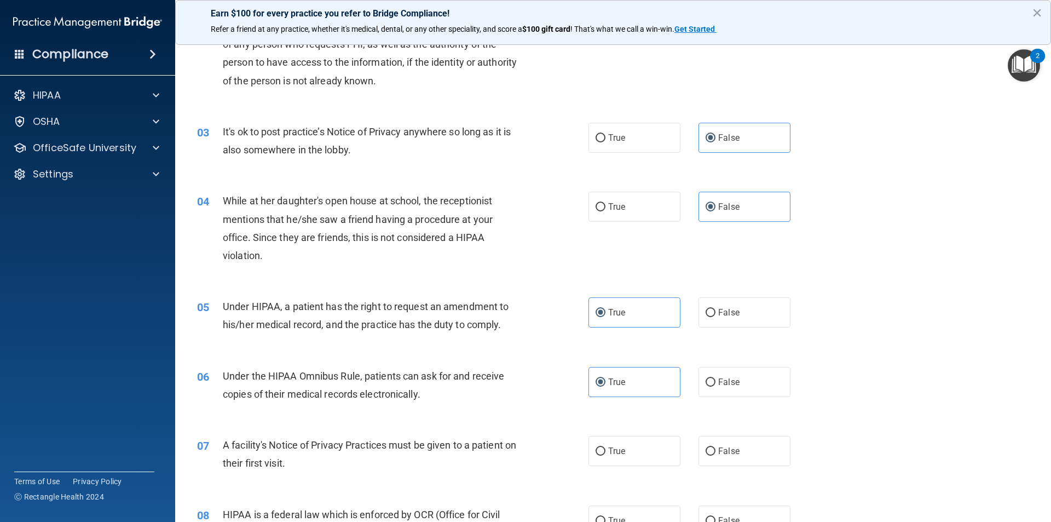
scroll to position [0, 0]
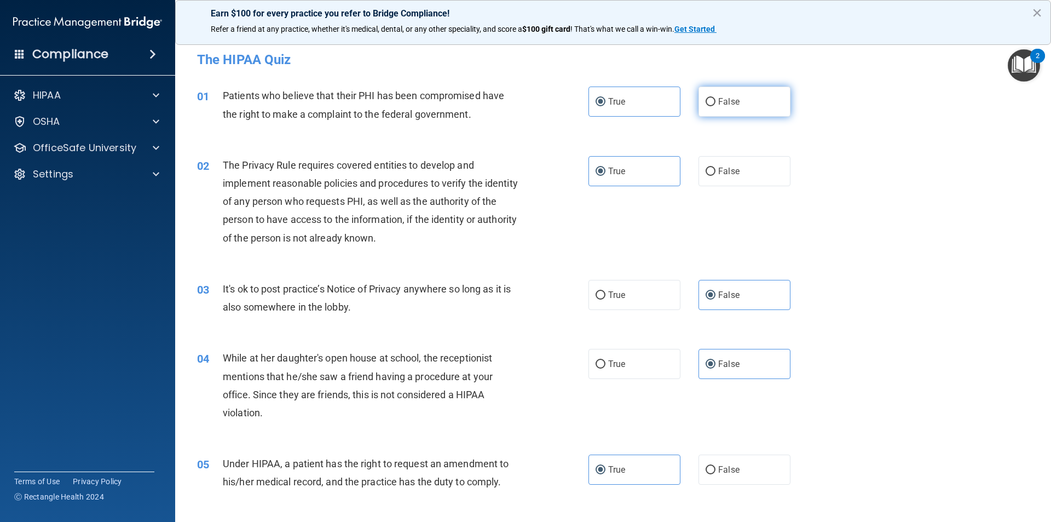
click at [767, 105] on label "False" at bounding box center [744, 101] width 92 height 30
click at [715, 105] on input "False" at bounding box center [710, 102] width 10 height 8
radio input "true"
click at [630, 113] on label "True" at bounding box center [634, 101] width 92 height 30
click at [605, 106] on input "True" at bounding box center [600, 102] width 10 height 8
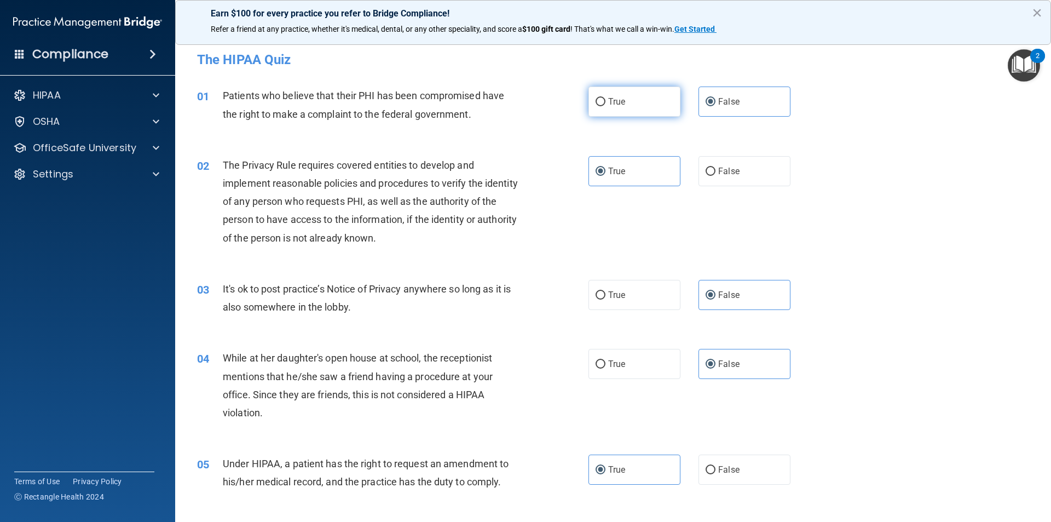
radio input "true"
radio input "false"
click at [643, 97] on label "True" at bounding box center [634, 101] width 92 height 30
click at [605, 98] on input "True" at bounding box center [600, 102] width 10 height 8
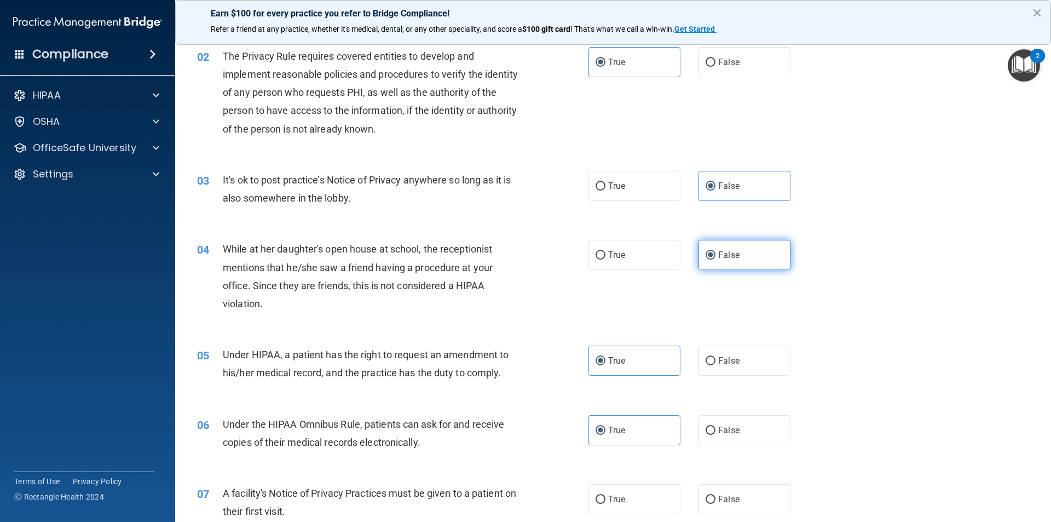
scroll to position [109, 0]
click at [754, 372] on label "False" at bounding box center [744, 360] width 92 height 30
click at [715, 365] on input "False" at bounding box center [710, 360] width 10 height 8
radio input "true"
radio input "false"
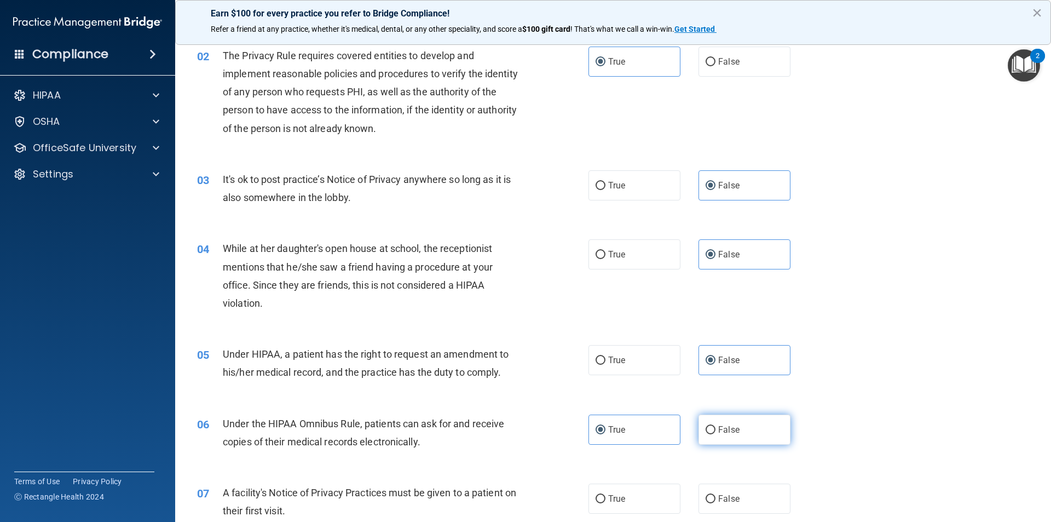
click at [734, 425] on label "False" at bounding box center [744, 429] width 92 height 30
click at [715, 426] on input "False" at bounding box center [710, 430] width 10 height 8
radio input "true"
click at [621, 434] on span "True" at bounding box center [616, 429] width 17 height 10
click at [605, 434] on input "True" at bounding box center [600, 430] width 10 height 8
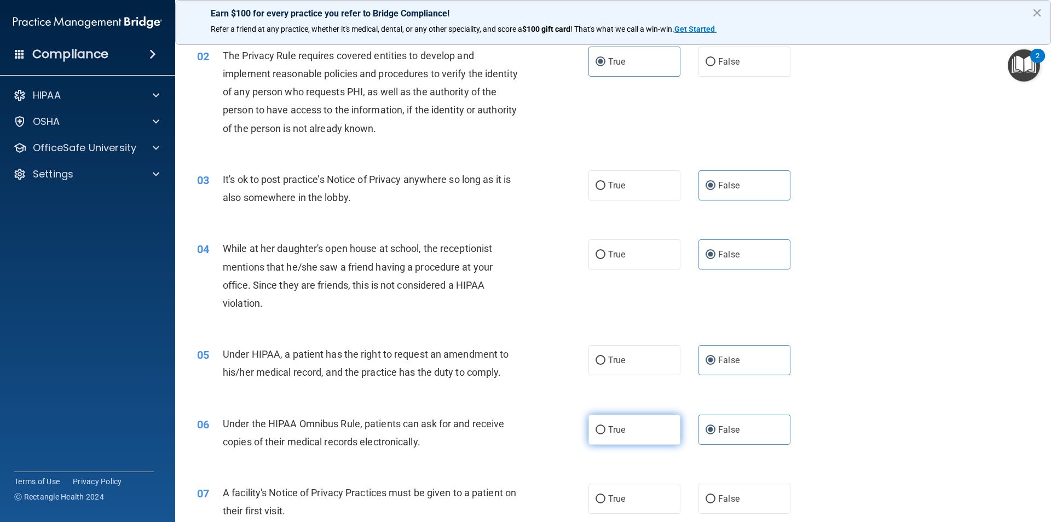
radio input "true"
radio input "false"
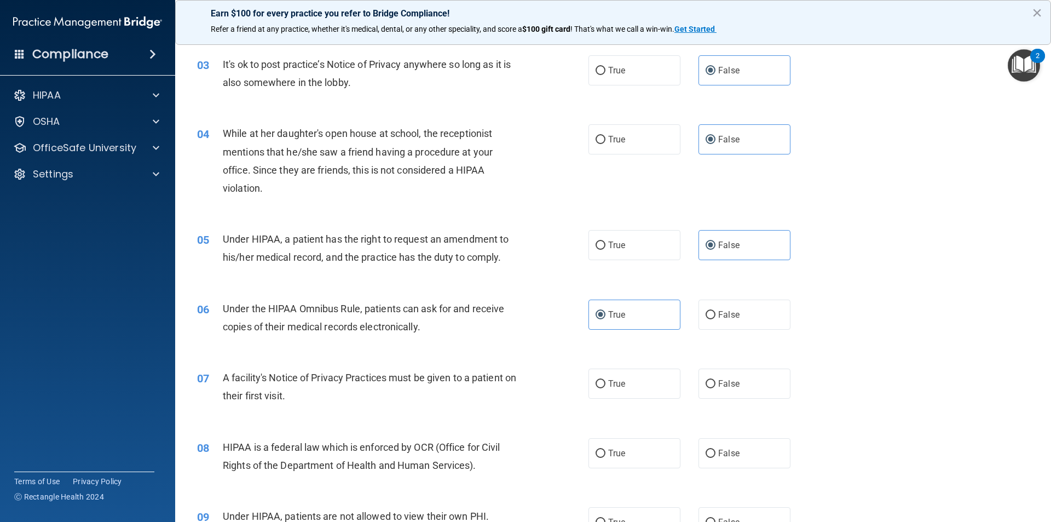
scroll to position [274, 0]
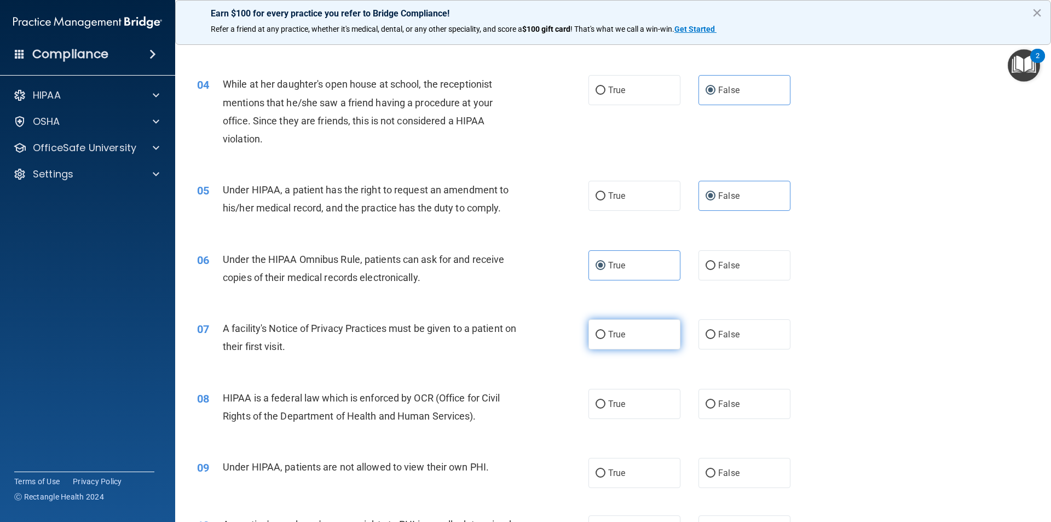
click at [639, 339] on label "True" at bounding box center [634, 334] width 92 height 30
click at [605, 339] on input "True" at bounding box center [600, 335] width 10 height 8
radio input "true"
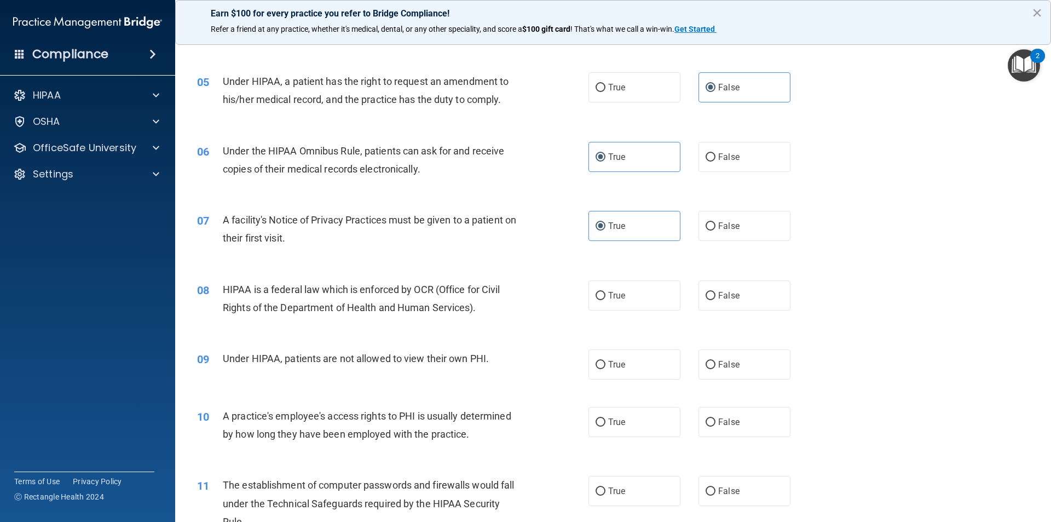
scroll to position [383, 0]
click at [626, 323] on div "08 HIPAA is a federal law which is enforced by OCR (Office for Civil Rights of …" at bounding box center [613, 299] width 848 height 69
click at [627, 307] on label "True" at bounding box center [634, 294] width 92 height 30
click at [605, 299] on input "True" at bounding box center [600, 295] width 10 height 8
radio input "true"
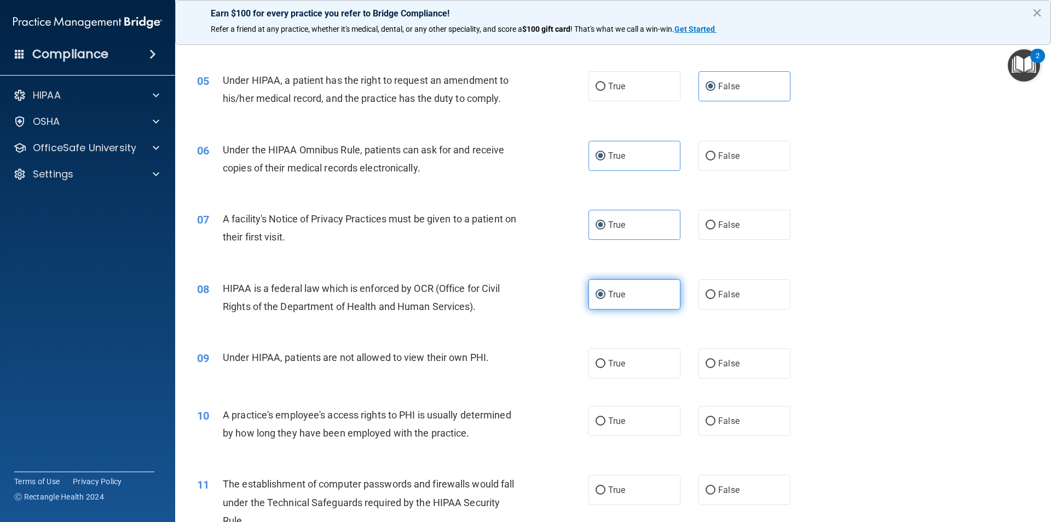
scroll to position [438, 0]
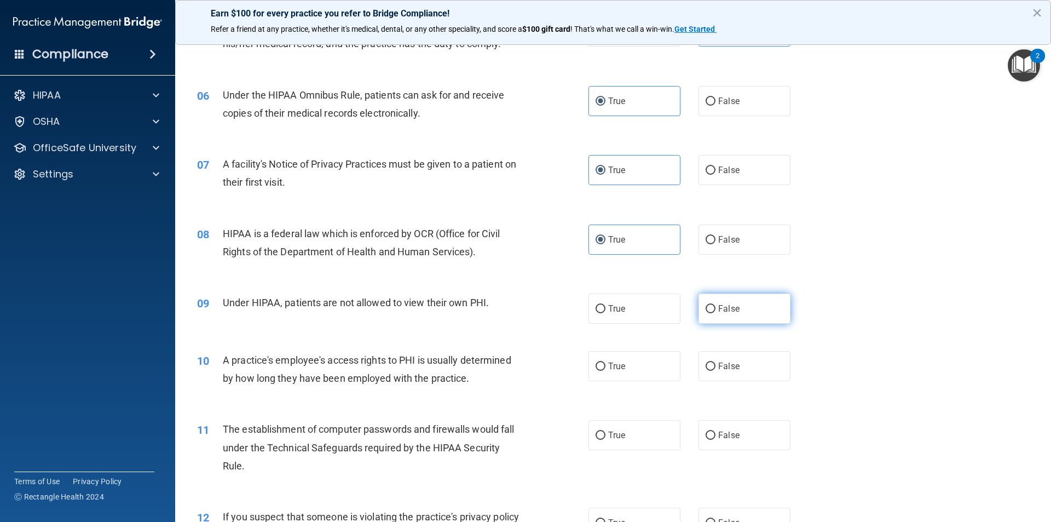
click at [722, 309] on span "False" at bounding box center [728, 308] width 21 height 10
click at [715, 309] on input "False" at bounding box center [710, 309] width 10 height 8
radio input "true"
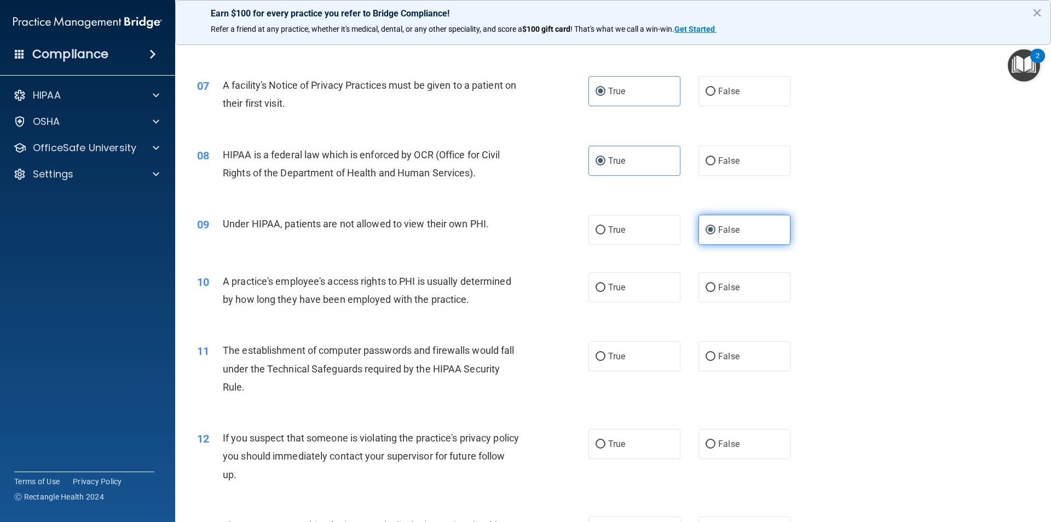
scroll to position [547, 0]
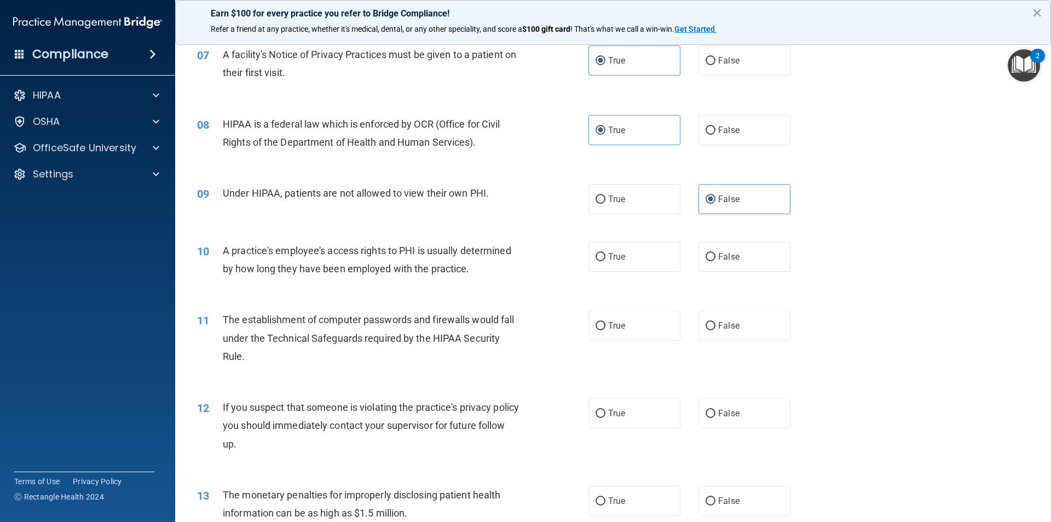
click at [725, 272] on div "10 A practice's employee's access rights to PHI is usually determined by how lo…" at bounding box center [613, 262] width 848 height 69
click at [731, 260] on span "False" at bounding box center [728, 256] width 21 height 10
click at [715, 260] on input "False" at bounding box center [710, 257] width 10 height 8
radio input "true"
click at [665, 338] on label "True" at bounding box center [634, 325] width 92 height 30
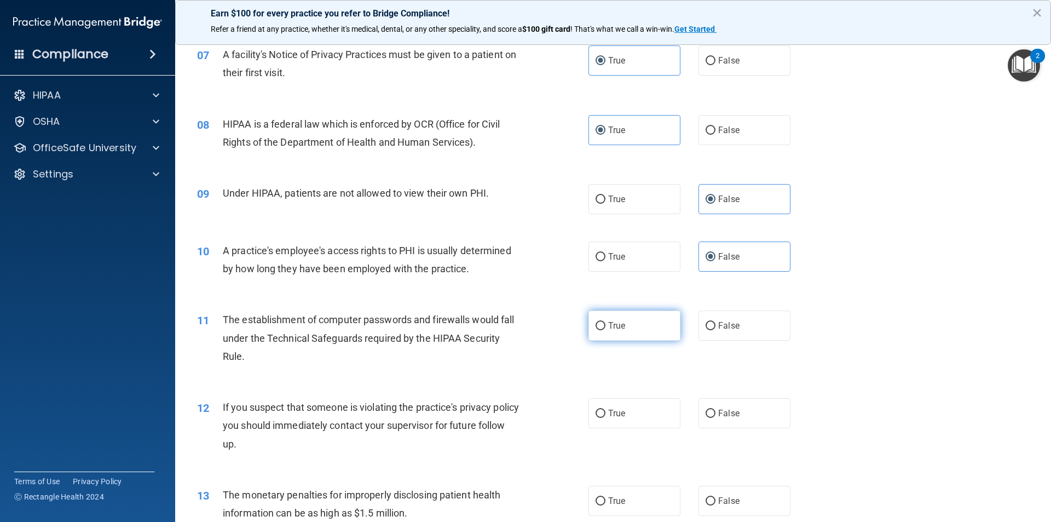
click at [605, 330] on input "True" at bounding box center [600, 326] width 10 height 8
radio input "true"
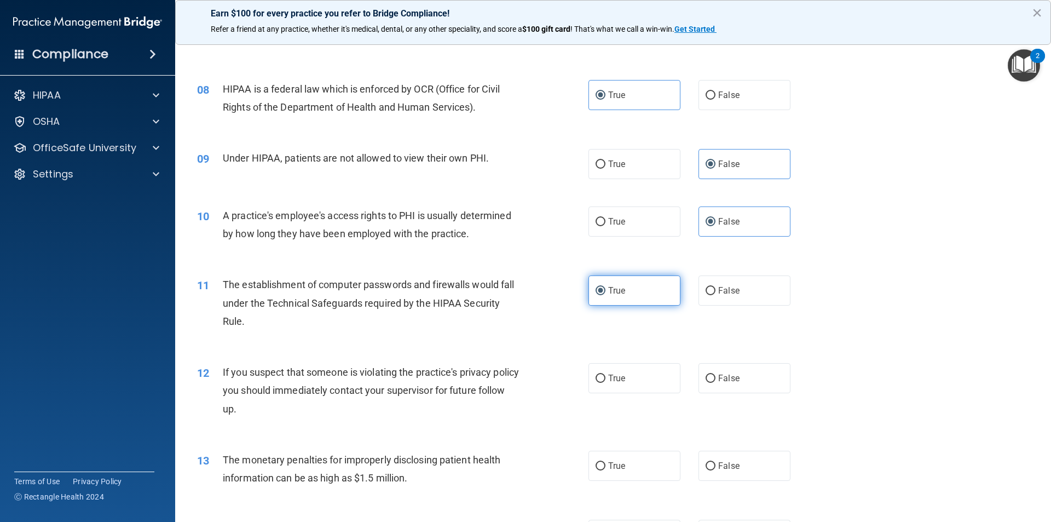
scroll to position [602, 0]
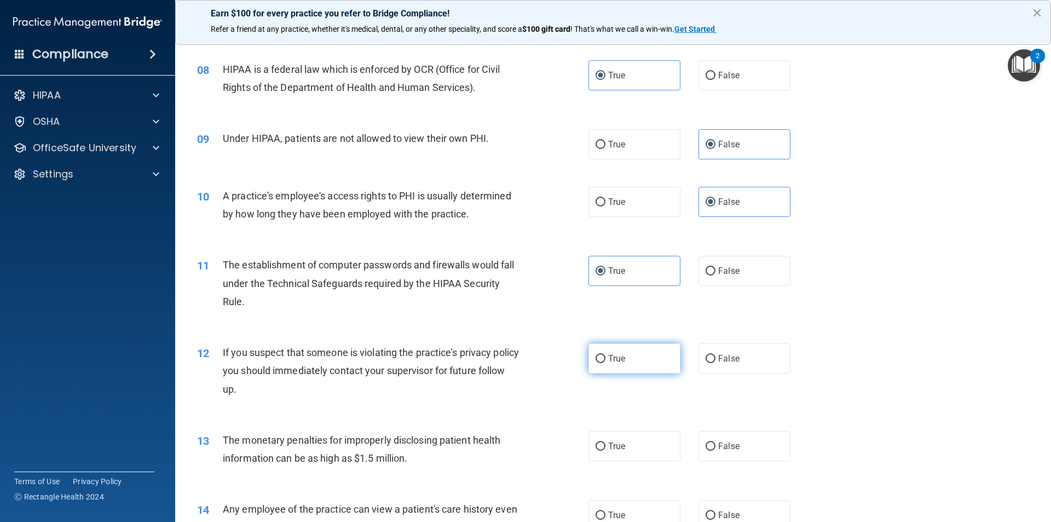
click at [652, 348] on label "True" at bounding box center [634, 358] width 92 height 30
click at [605, 355] on input "True" at bounding box center [600, 359] width 10 height 8
radio input "true"
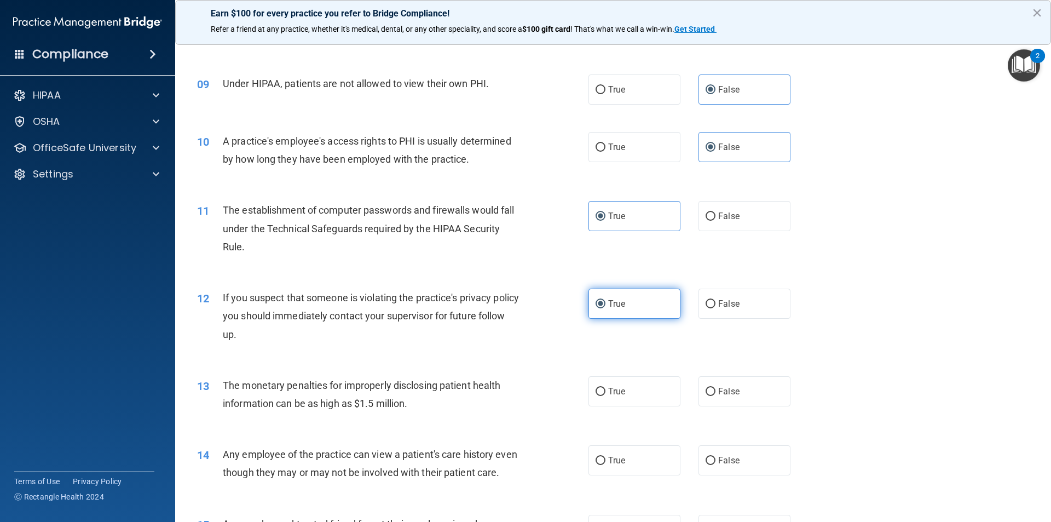
scroll to position [712, 0]
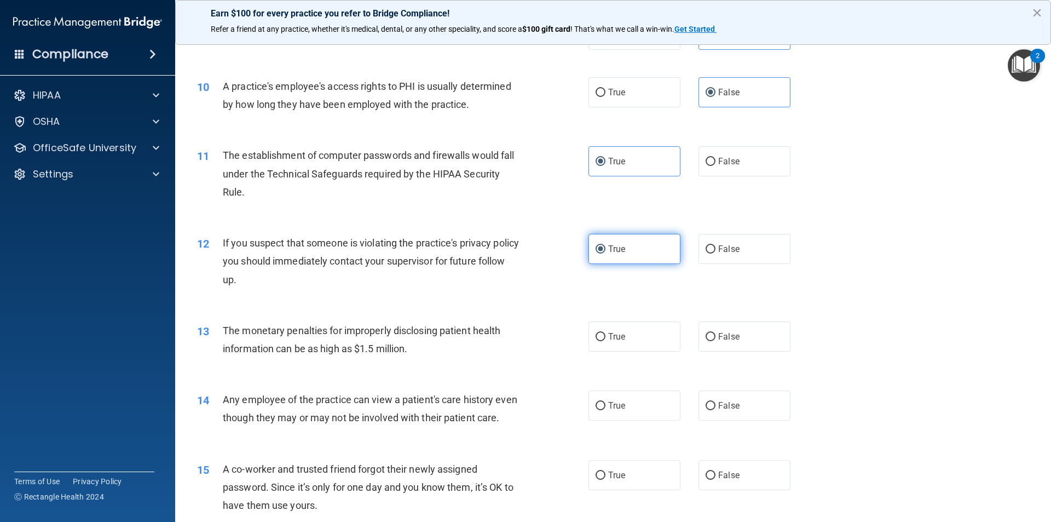
click at [652, 348] on label "True" at bounding box center [634, 336] width 92 height 30
click at [605, 341] on input "True" at bounding box center [600, 337] width 10 height 8
radio input "true"
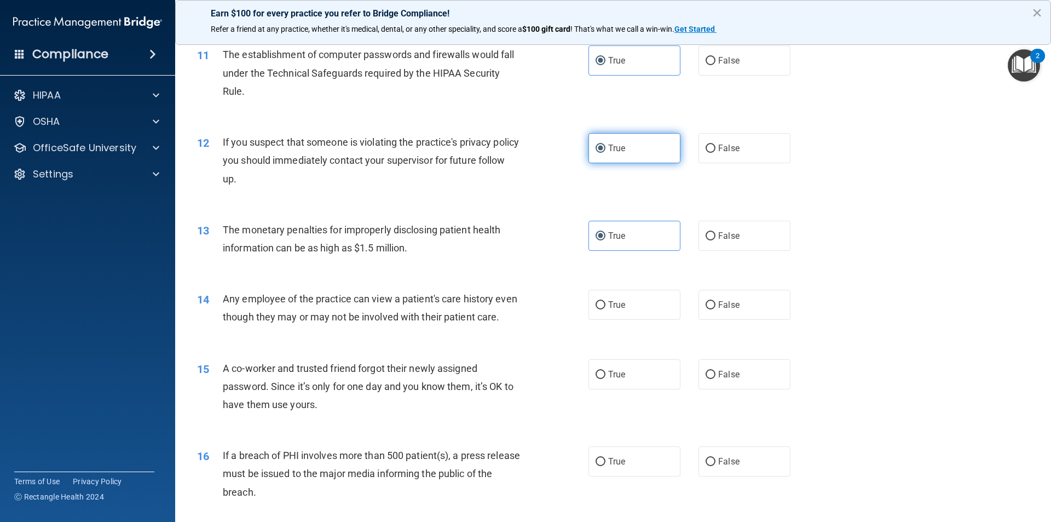
scroll to position [821, 0]
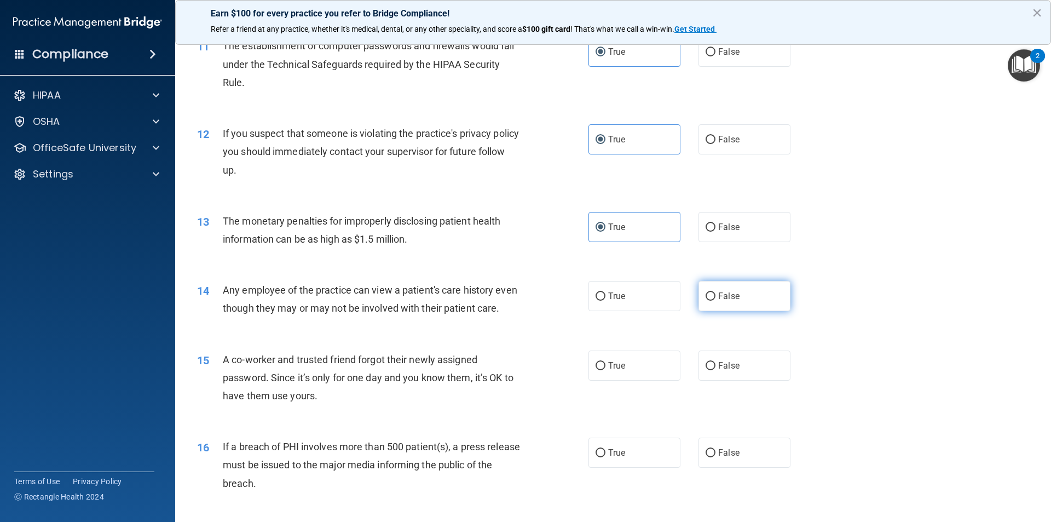
click at [713, 300] on label "False" at bounding box center [744, 296] width 92 height 30
click at [713, 300] on input "False" at bounding box center [710, 296] width 10 height 8
radio input "true"
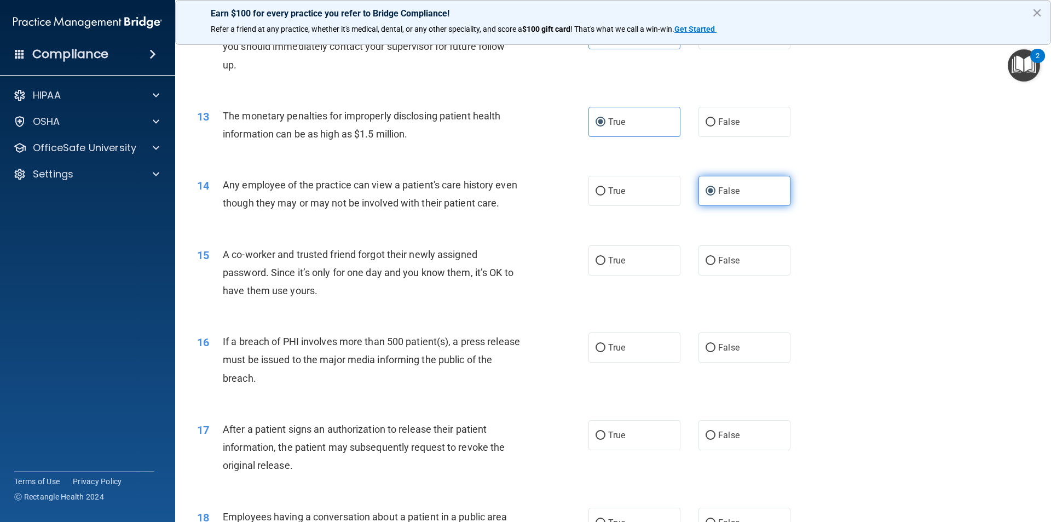
scroll to position [930, 0]
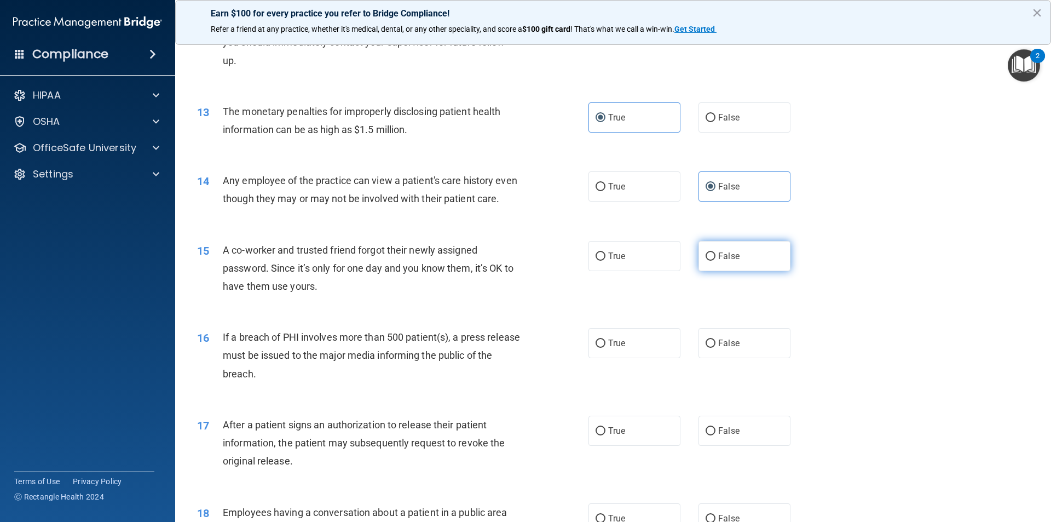
click at [739, 271] on label "False" at bounding box center [744, 256] width 92 height 30
click at [715, 261] on input "False" at bounding box center [710, 256] width 10 height 8
radio input "true"
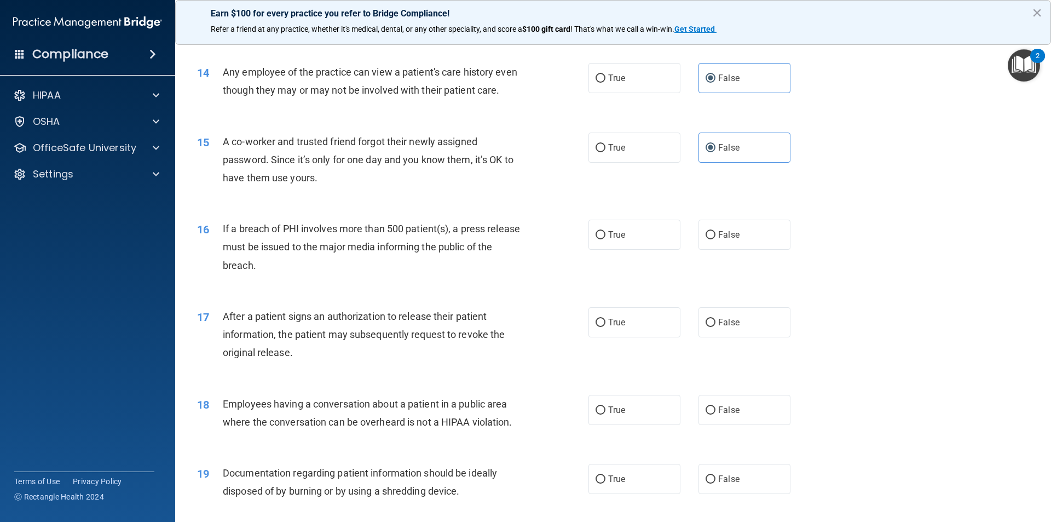
scroll to position [1040, 0]
click at [649, 248] on label "True" at bounding box center [634, 233] width 92 height 30
click at [605, 238] on input "True" at bounding box center [600, 234] width 10 height 8
radio input "true"
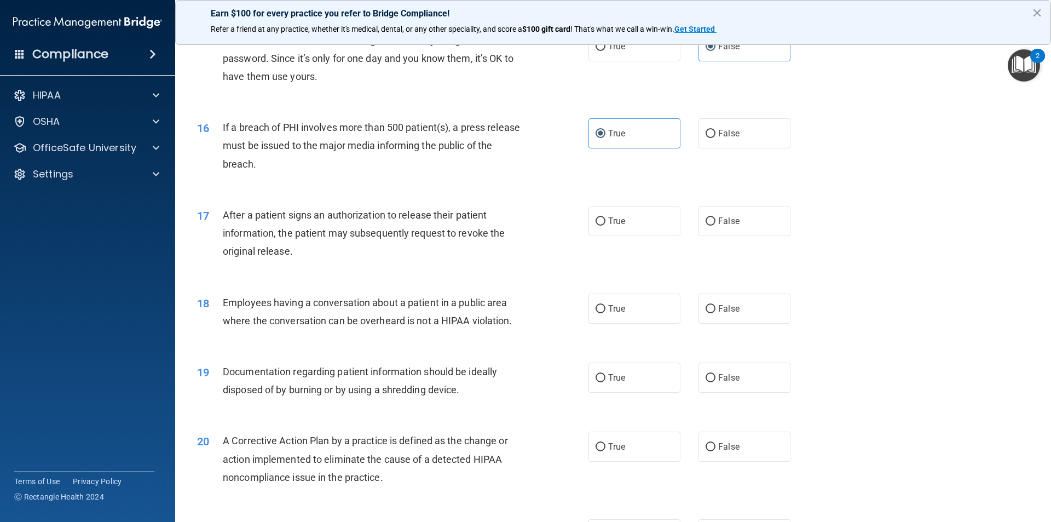
scroll to position [1149, 0]
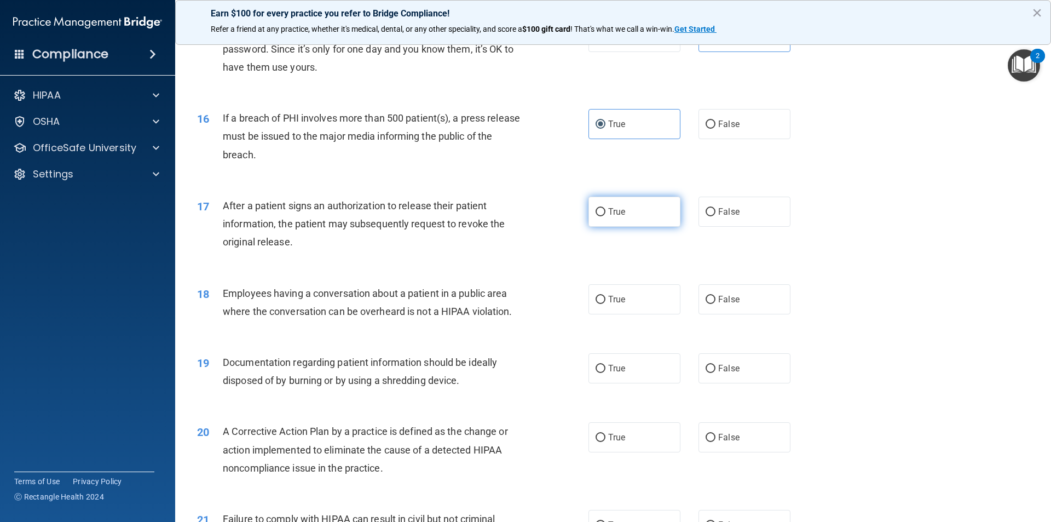
click at [650, 227] on label "True" at bounding box center [634, 211] width 92 height 30
click at [605, 216] on input "True" at bounding box center [600, 212] width 10 height 8
radio input "true"
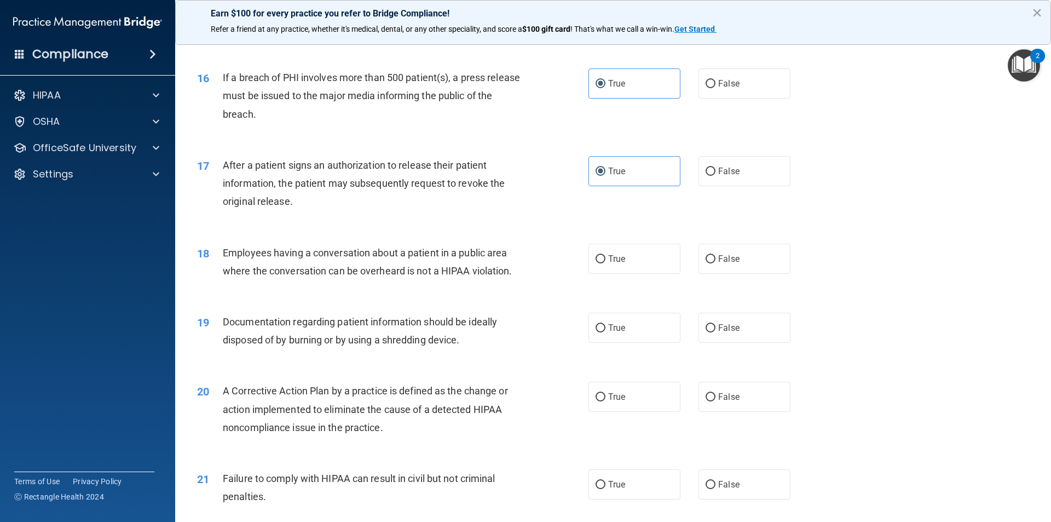
scroll to position [1204, 0]
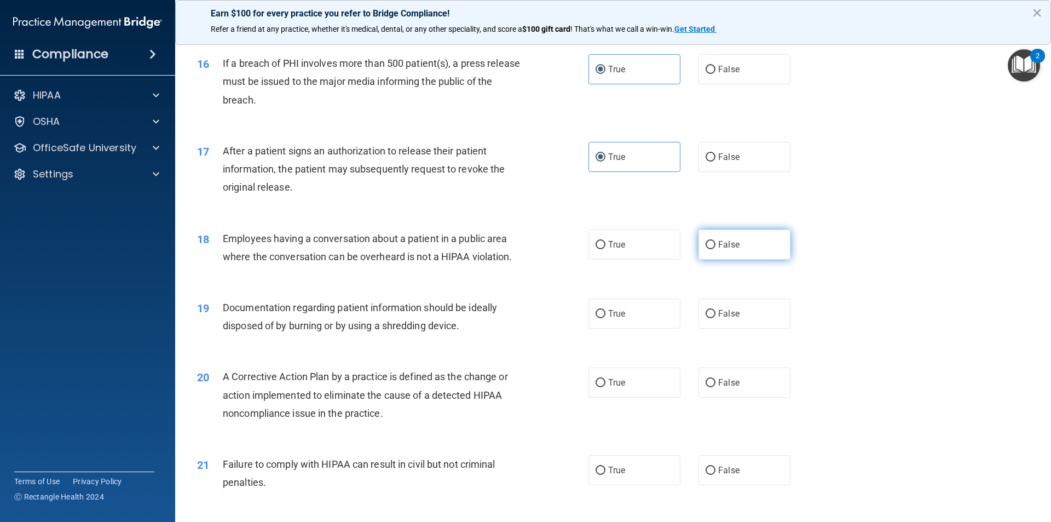
click at [750, 258] on label "False" at bounding box center [744, 244] width 92 height 30
click at [715, 249] on input "False" at bounding box center [710, 245] width 10 height 8
radio input "true"
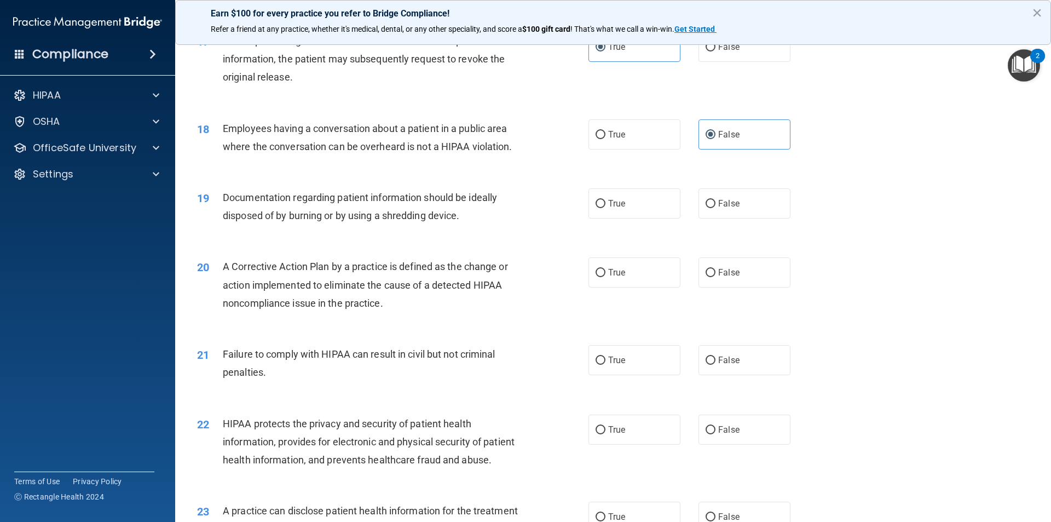
scroll to position [1314, 0]
click at [635, 219] on label "True" at bounding box center [634, 204] width 92 height 30
click at [605, 209] on input "True" at bounding box center [600, 204] width 10 height 8
radio input "true"
click at [633, 285] on label "True" at bounding box center [634, 273] width 92 height 30
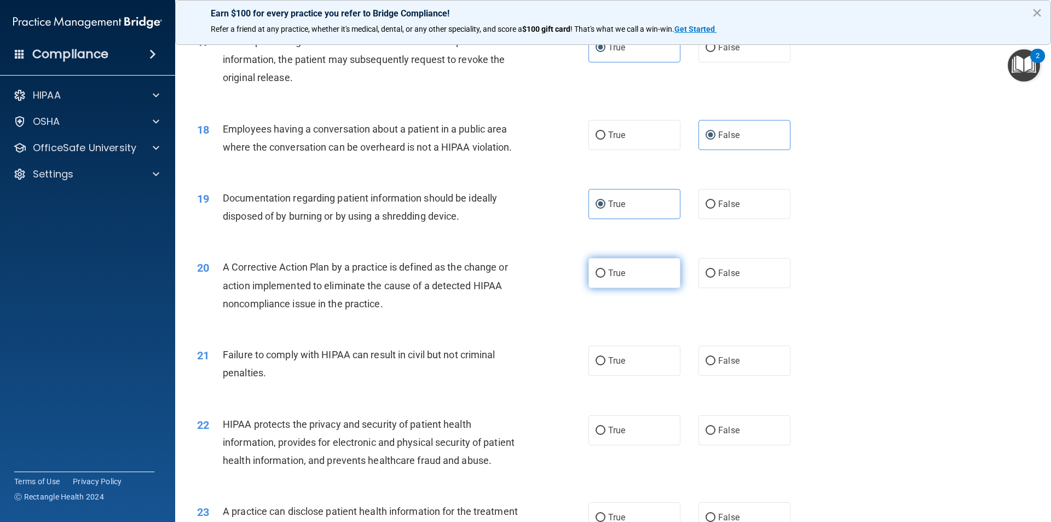
click at [605, 277] on input "True" at bounding box center [600, 273] width 10 height 8
radio input "true"
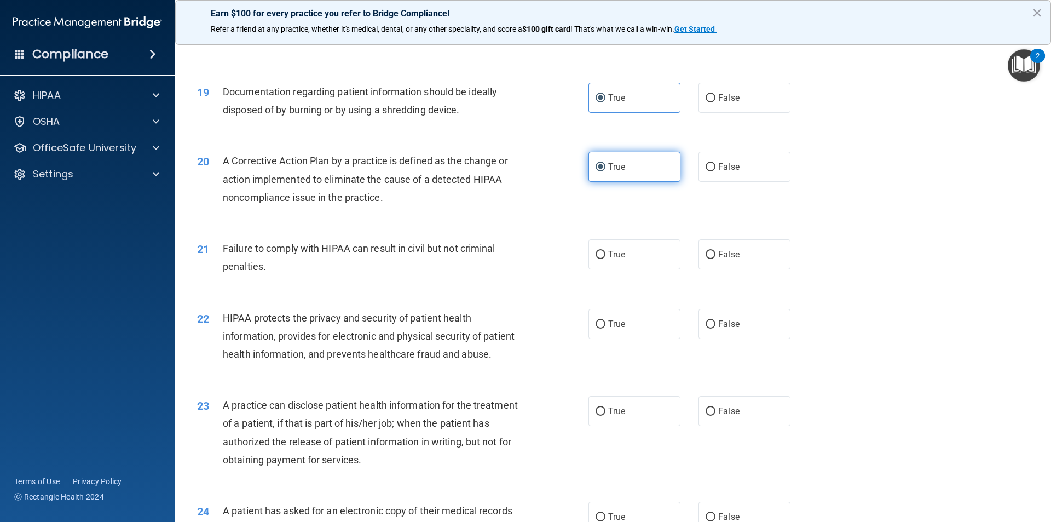
scroll to position [1423, 0]
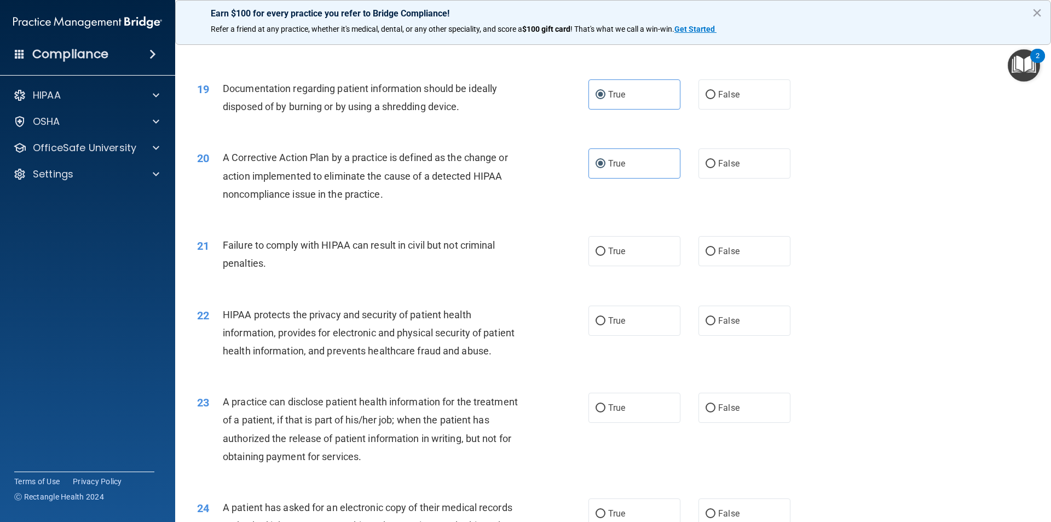
click at [784, 266] on div "True False" at bounding box center [698, 251] width 221 height 30
click at [750, 266] on label "False" at bounding box center [744, 251] width 92 height 30
click at [715, 256] on input "False" at bounding box center [710, 251] width 10 height 8
radio input "true"
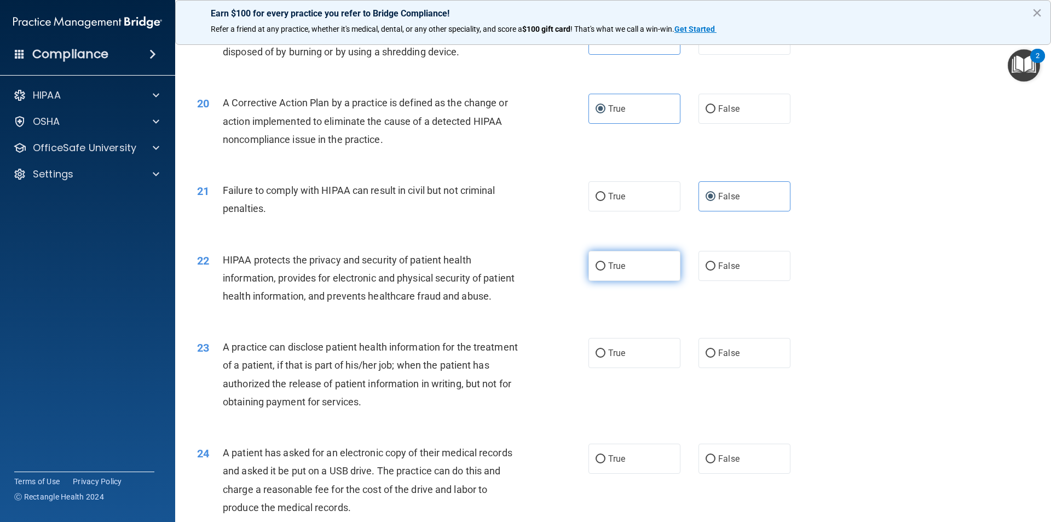
click at [643, 281] on label "True" at bounding box center [634, 266] width 92 height 30
click at [605, 270] on input "True" at bounding box center [600, 266] width 10 height 8
radio input "true"
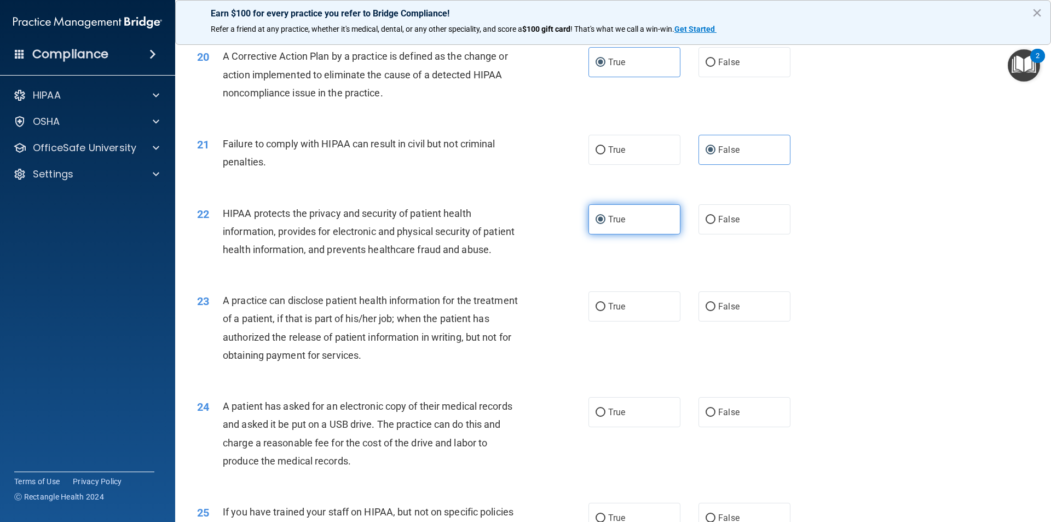
scroll to position [1587, 0]
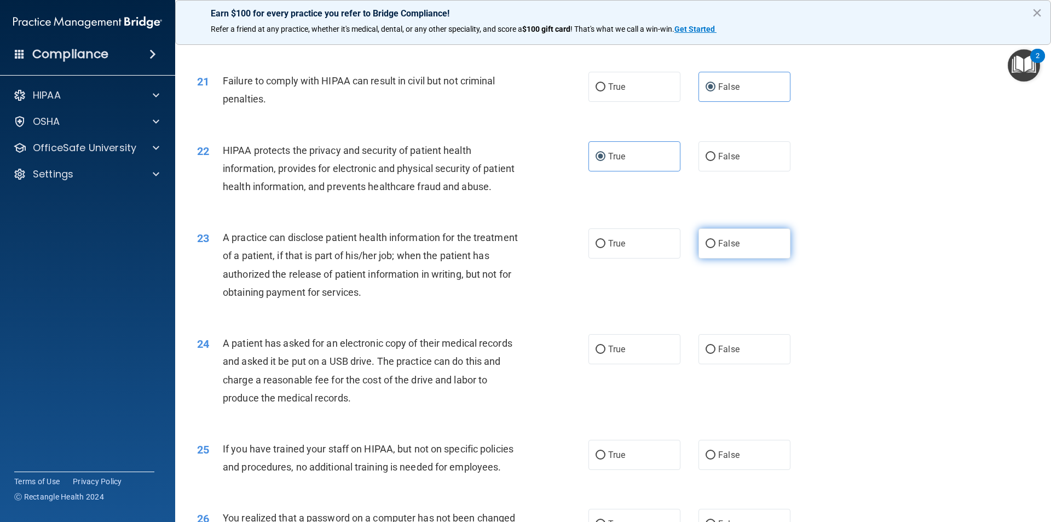
click at [762, 258] on label "False" at bounding box center [744, 243] width 92 height 30
click at [715, 248] on input "False" at bounding box center [710, 244] width 10 height 8
radio input "true"
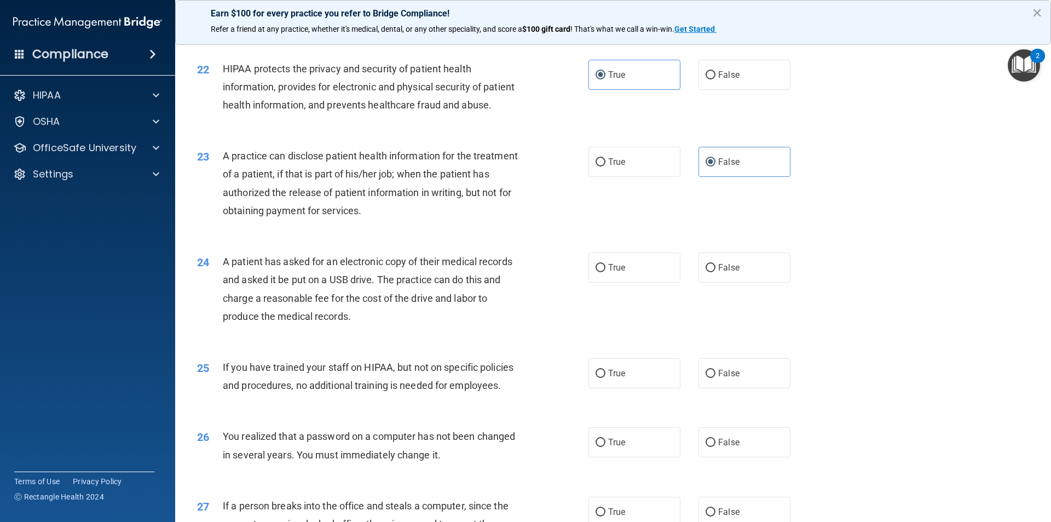
scroll to position [1697, 0]
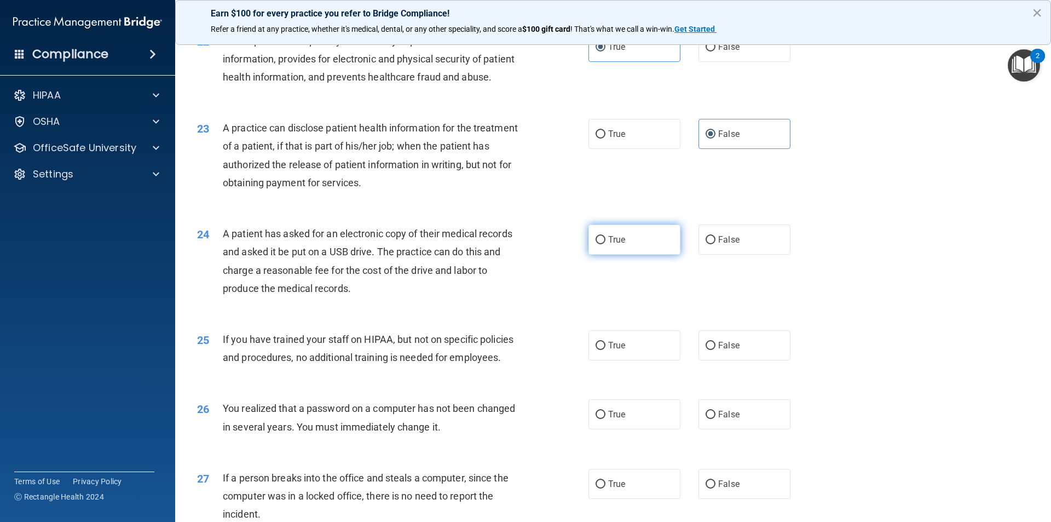
click at [645, 254] on label "True" at bounding box center [634, 239] width 92 height 30
click at [605, 244] on input "True" at bounding box center [600, 240] width 10 height 8
radio input "true"
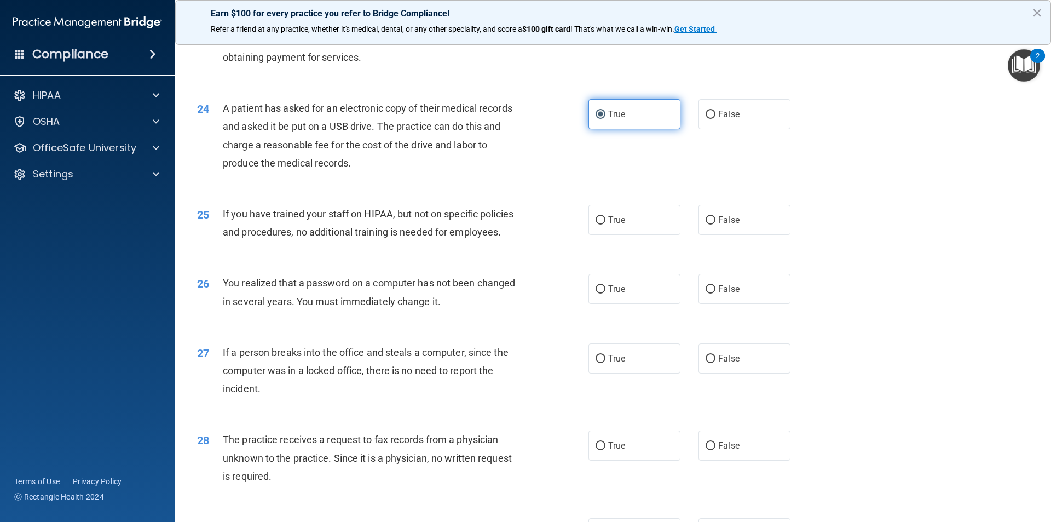
scroll to position [1861, 0]
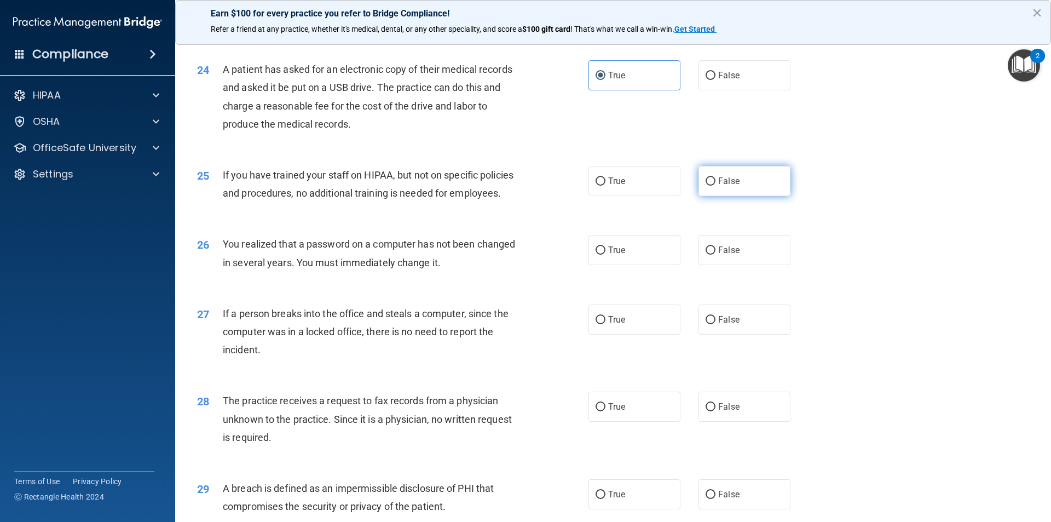
click at [722, 196] on label "False" at bounding box center [744, 181] width 92 height 30
click at [715, 186] on input "False" at bounding box center [710, 181] width 10 height 8
radio input "true"
click at [660, 265] on label "True" at bounding box center [634, 250] width 92 height 30
click at [605, 254] on input "True" at bounding box center [600, 250] width 10 height 8
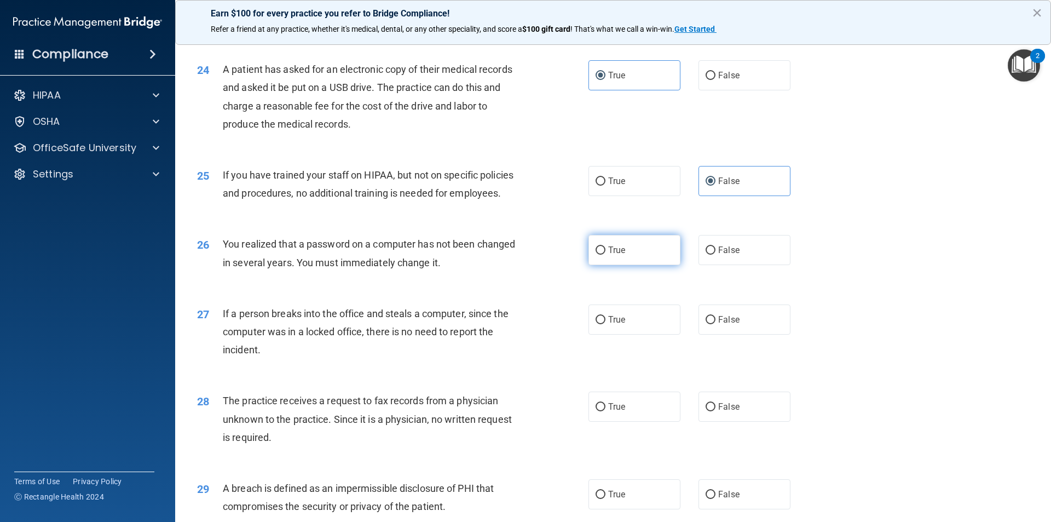
radio input "true"
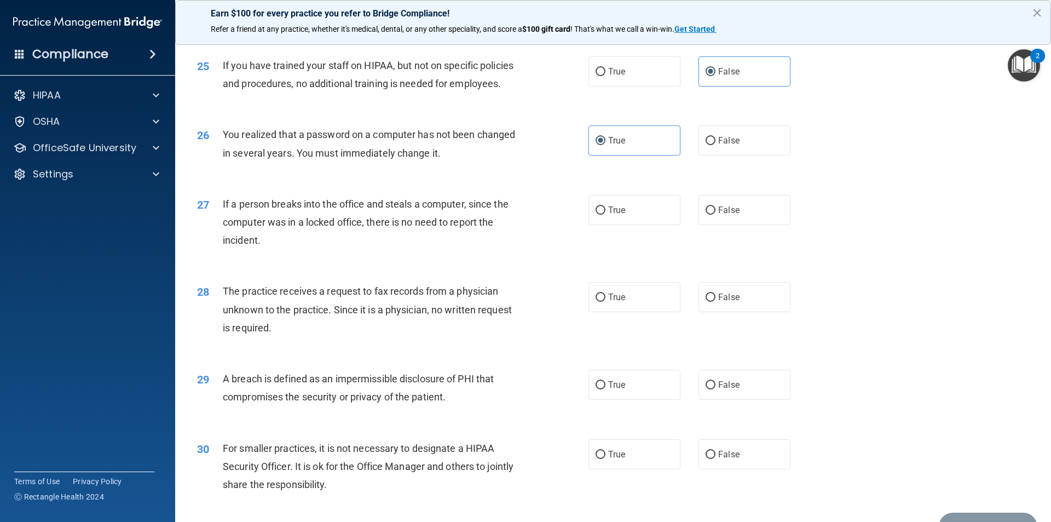
scroll to position [2025, 0]
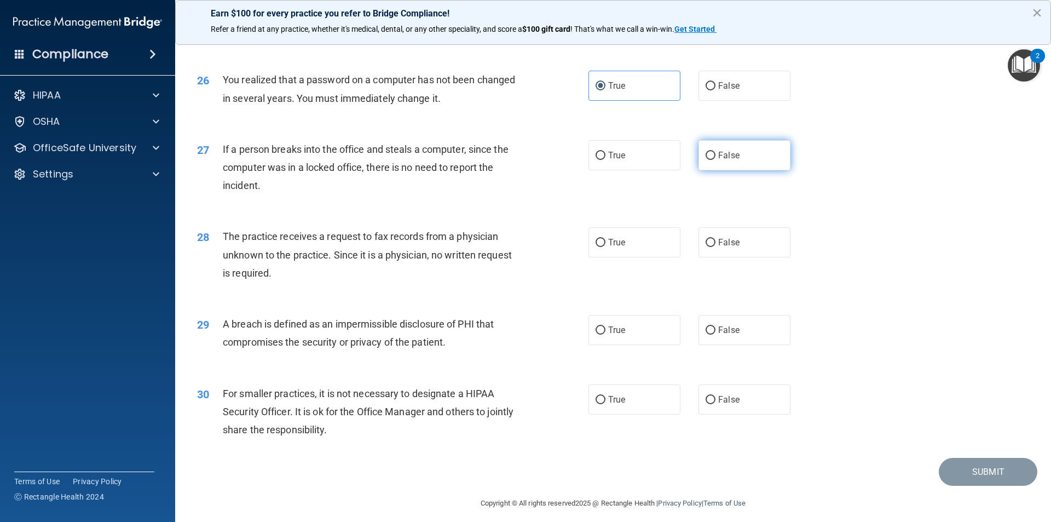
click at [770, 170] on label "False" at bounding box center [744, 155] width 92 height 30
click at [715, 160] on input "False" at bounding box center [710, 156] width 10 height 8
radio input "true"
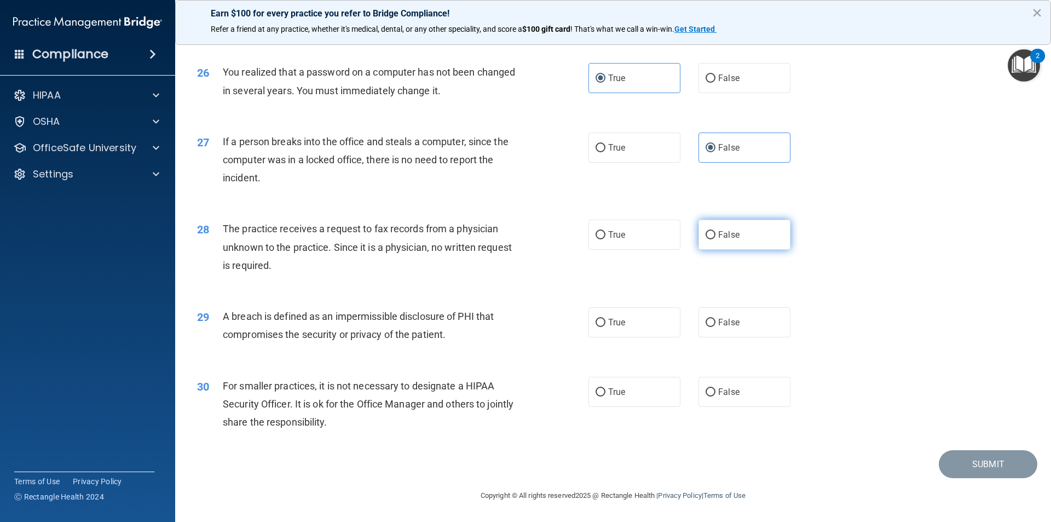
click at [722, 244] on label "False" at bounding box center [744, 234] width 92 height 30
click at [715, 239] on input "False" at bounding box center [710, 235] width 10 height 8
radio input "true"
click at [655, 327] on label "True" at bounding box center [634, 322] width 92 height 30
click at [605, 327] on input "True" at bounding box center [600, 323] width 10 height 8
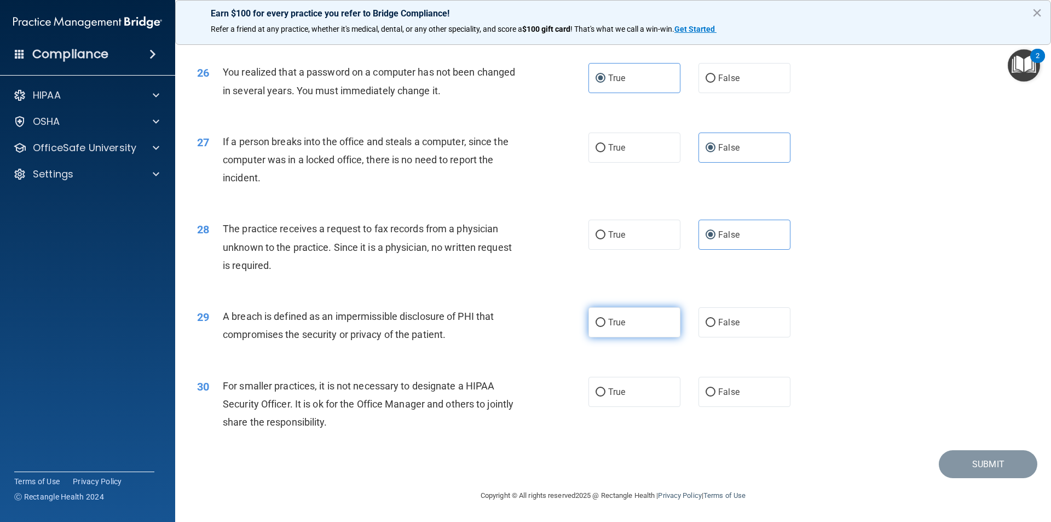
radio input "true"
click at [698, 392] on label "False" at bounding box center [744, 392] width 92 height 30
click at [705, 392] on input "False" at bounding box center [710, 392] width 10 height 8
radio input "true"
click at [947, 464] on button "Submit" at bounding box center [988, 464] width 99 height 28
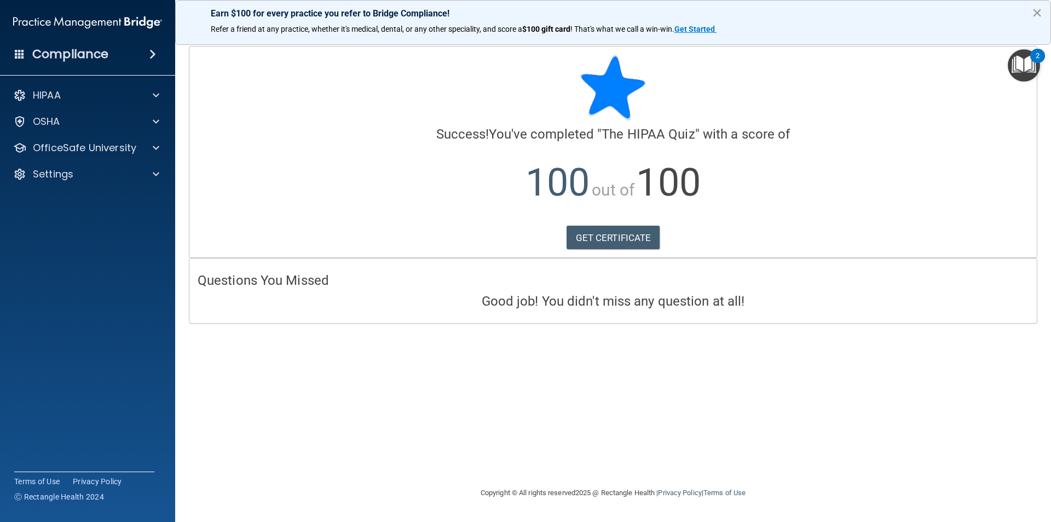
click at [1039, 17] on button "×" at bounding box center [1037, 13] width 10 height 18
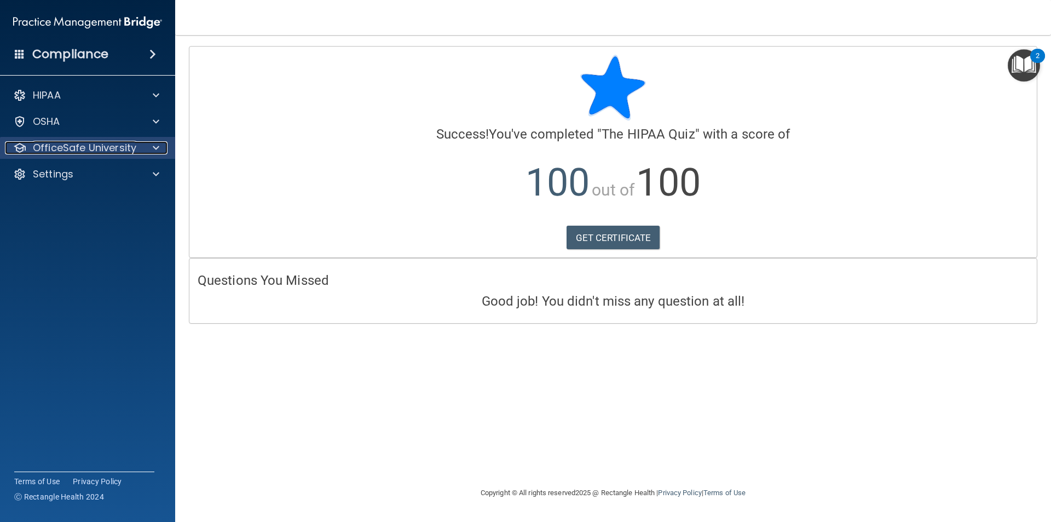
click at [136, 142] on div "OfficeSafe University" at bounding box center [73, 147] width 136 height 13
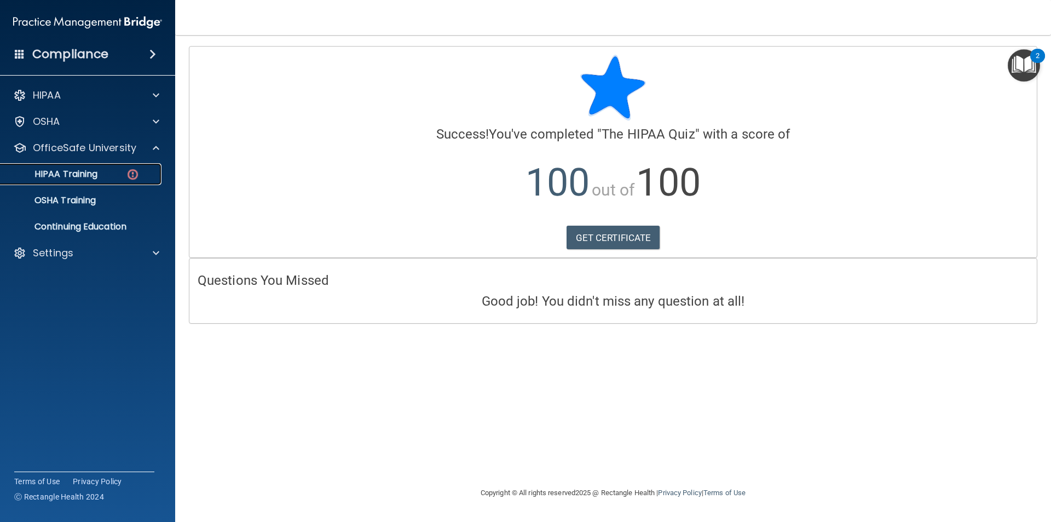
click at [113, 169] on div "HIPAA Training" at bounding box center [81, 174] width 149 height 11
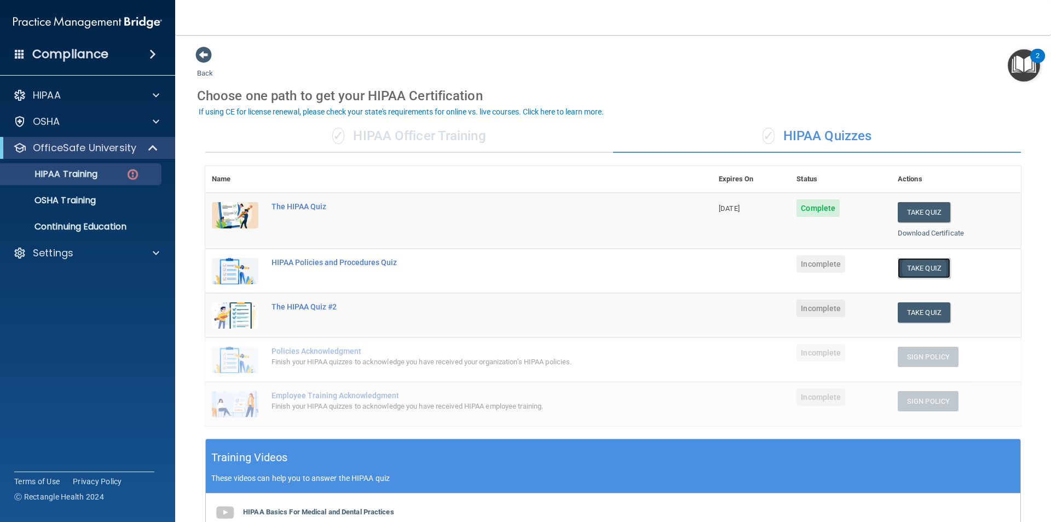
click at [917, 268] on button "Take Quiz" at bounding box center [924, 268] width 53 height 20
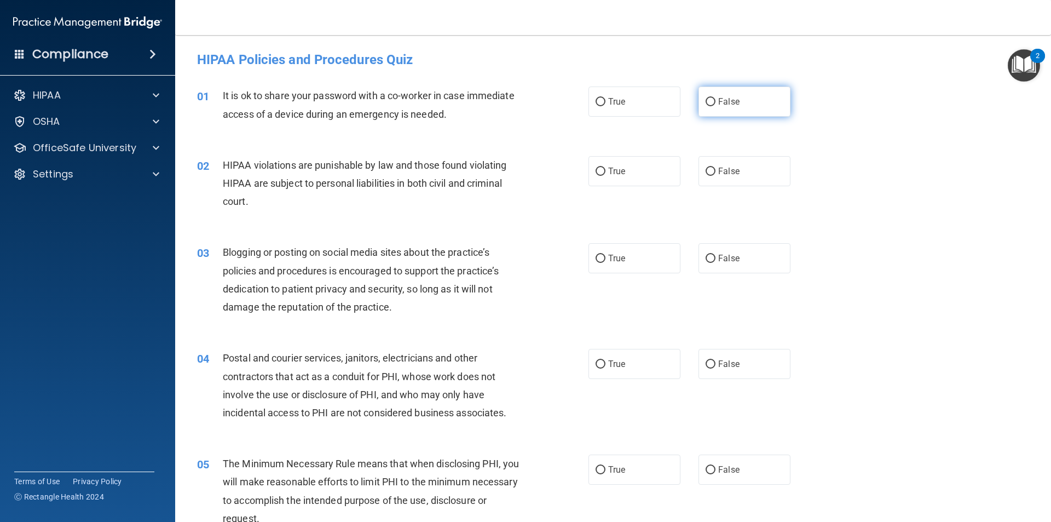
click at [698, 101] on label "False" at bounding box center [744, 101] width 92 height 30
click at [705, 101] on input "False" at bounding box center [710, 102] width 10 height 8
radio input "true"
click at [626, 166] on label "True" at bounding box center [634, 171] width 92 height 30
click at [605, 167] on input "True" at bounding box center [600, 171] width 10 height 8
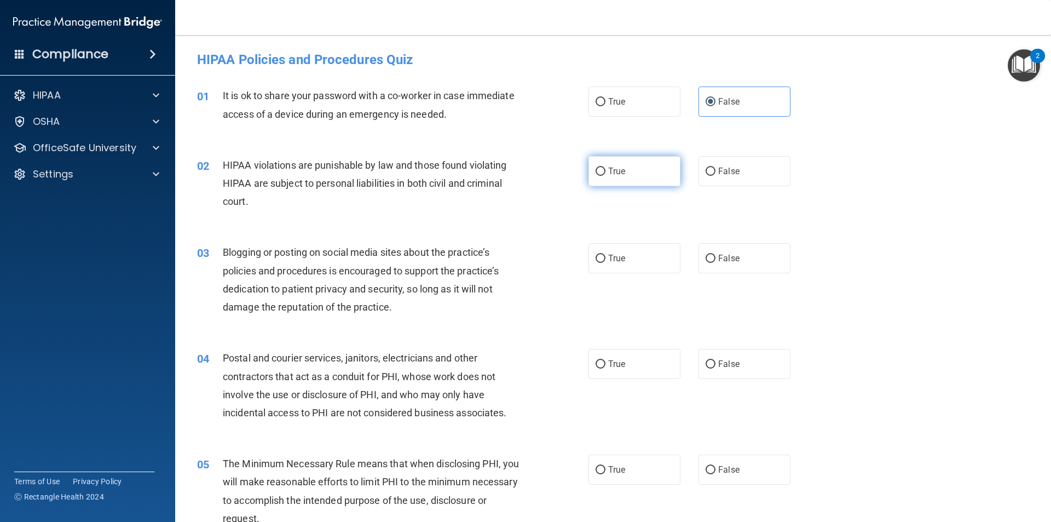
radio input "true"
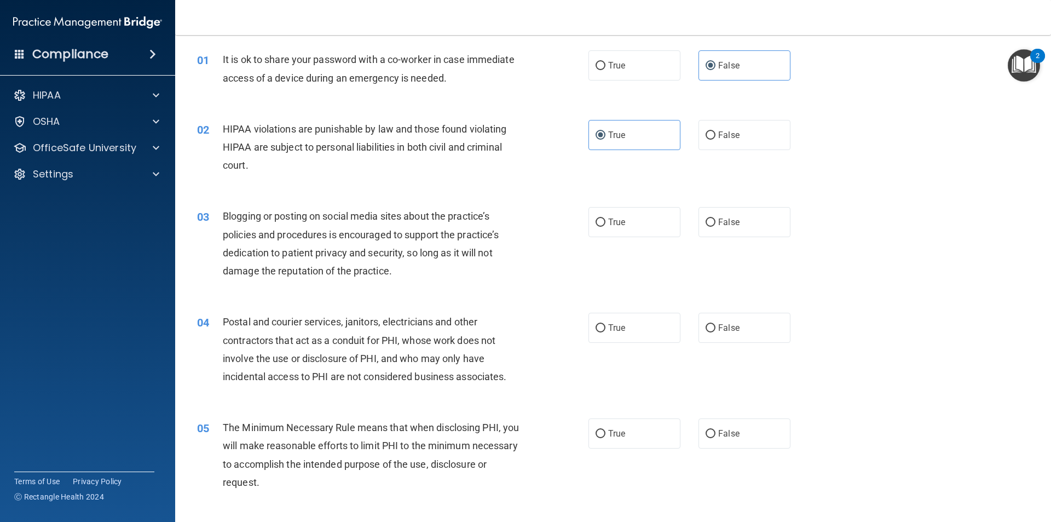
scroll to position [55, 0]
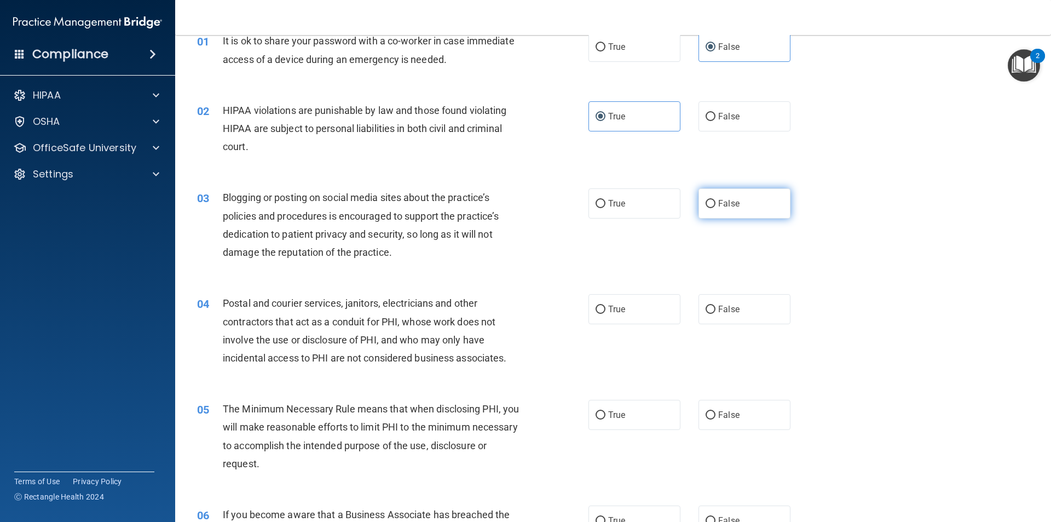
click at [713, 194] on label "False" at bounding box center [744, 203] width 92 height 30
click at [713, 200] on input "False" at bounding box center [710, 204] width 10 height 8
radio input "true"
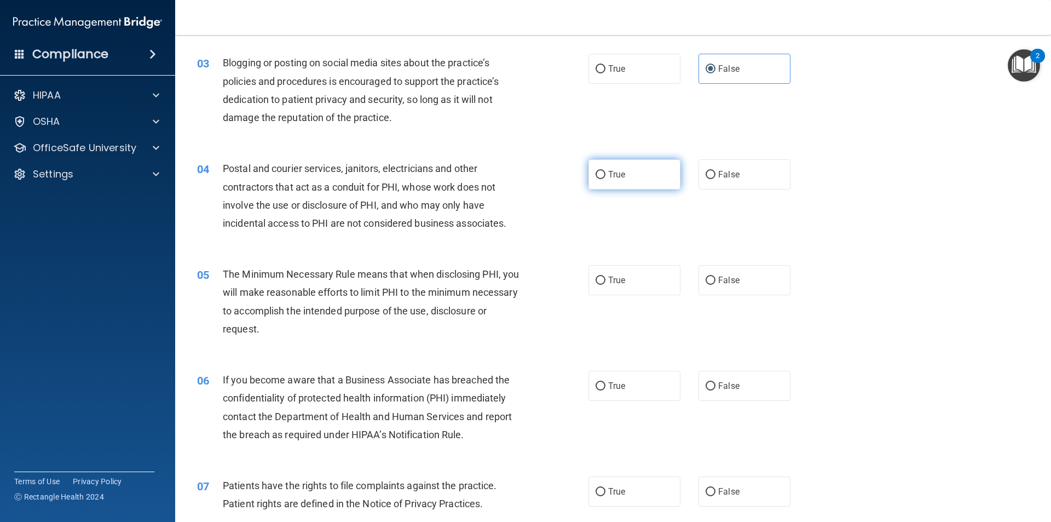
scroll to position [219, 0]
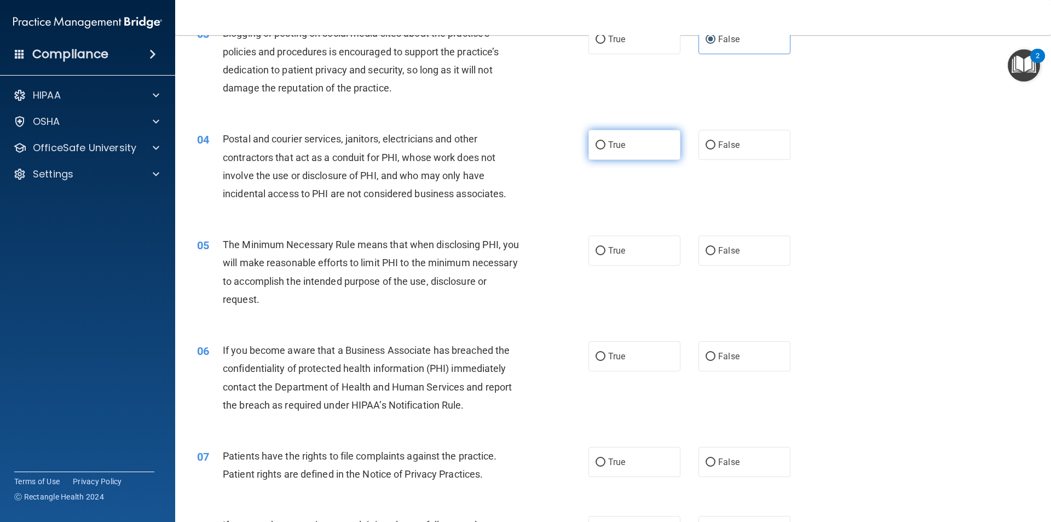
click at [609, 154] on label "True" at bounding box center [634, 145] width 92 height 30
click at [605, 149] on input "True" at bounding box center [600, 145] width 10 height 8
radio input "true"
click at [616, 262] on label "True" at bounding box center [634, 250] width 92 height 30
click at [605, 255] on input "True" at bounding box center [600, 251] width 10 height 8
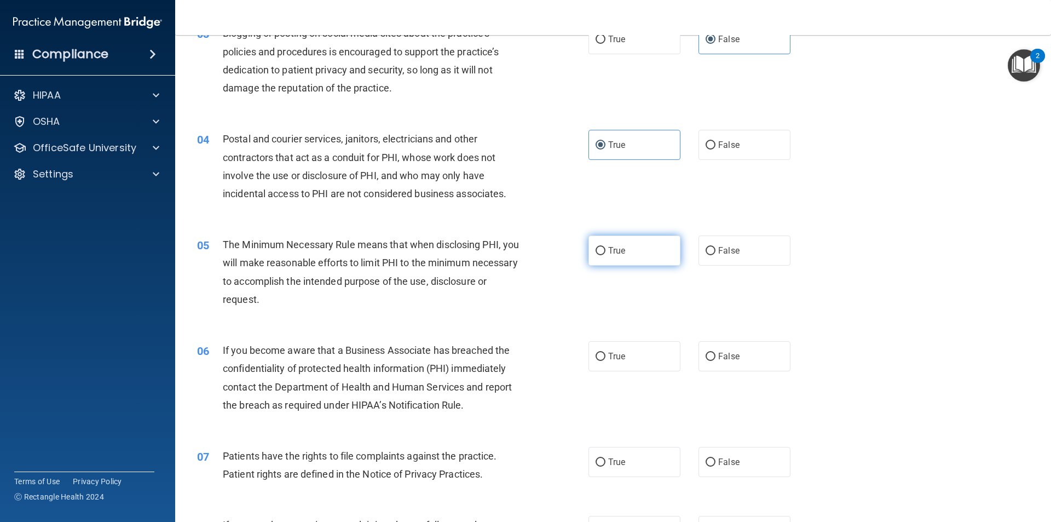
radio input "true"
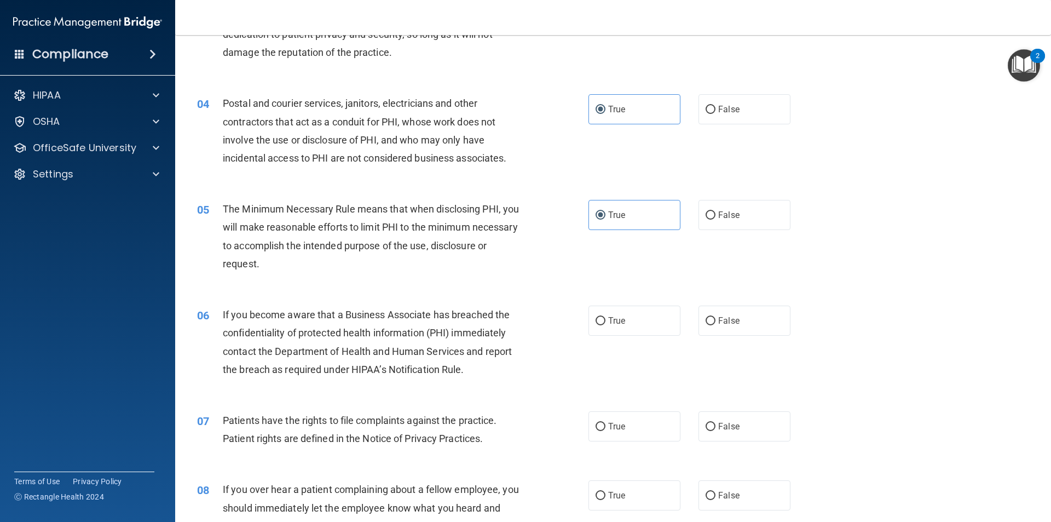
scroll to position [274, 0]
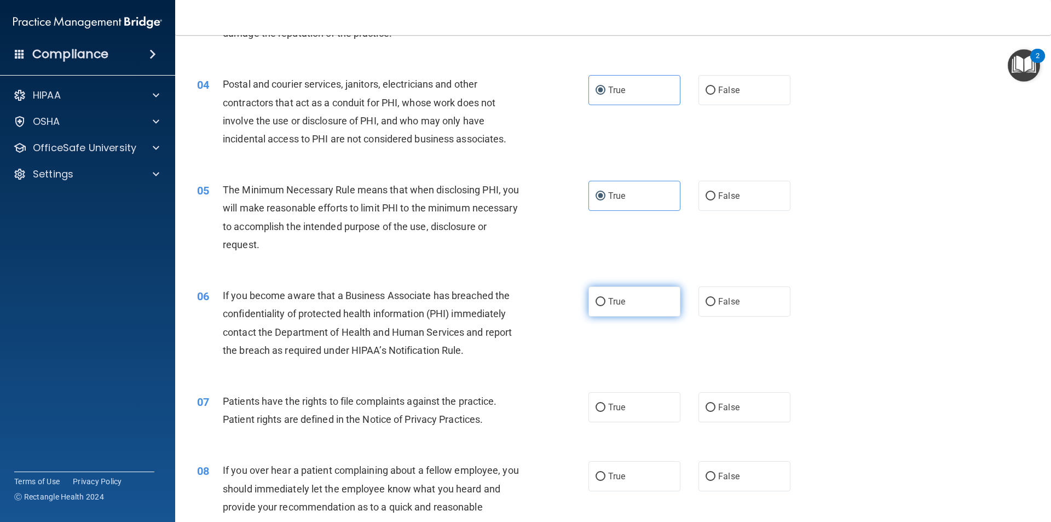
click at [629, 302] on label "True" at bounding box center [634, 301] width 92 height 30
click at [605, 302] on input "True" at bounding box center [600, 302] width 10 height 8
radio input "true"
click at [718, 297] on span "False" at bounding box center [728, 301] width 21 height 10
click at [715, 298] on input "False" at bounding box center [710, 302] width 10 height 8
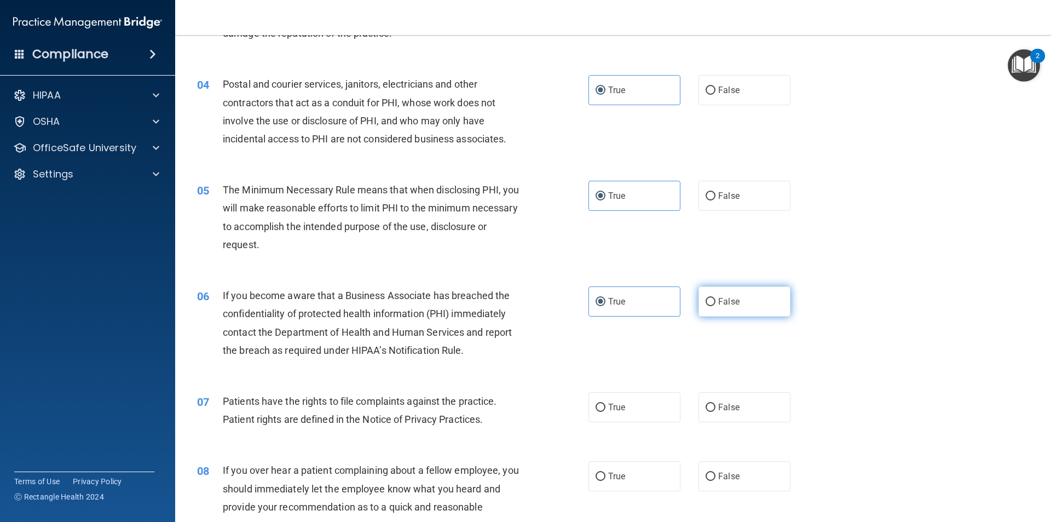
radio input "true"
radio input "false"
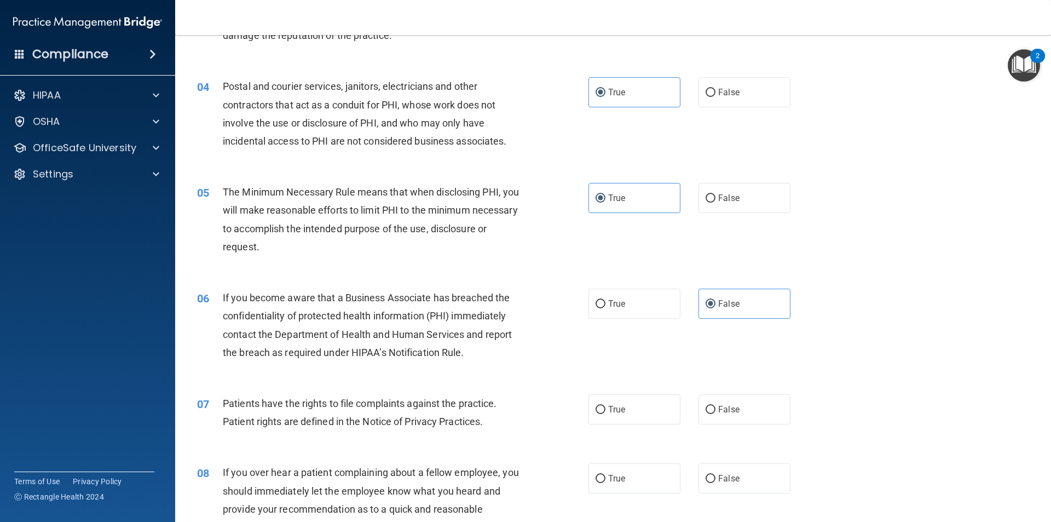
scroll to position [328, 0]
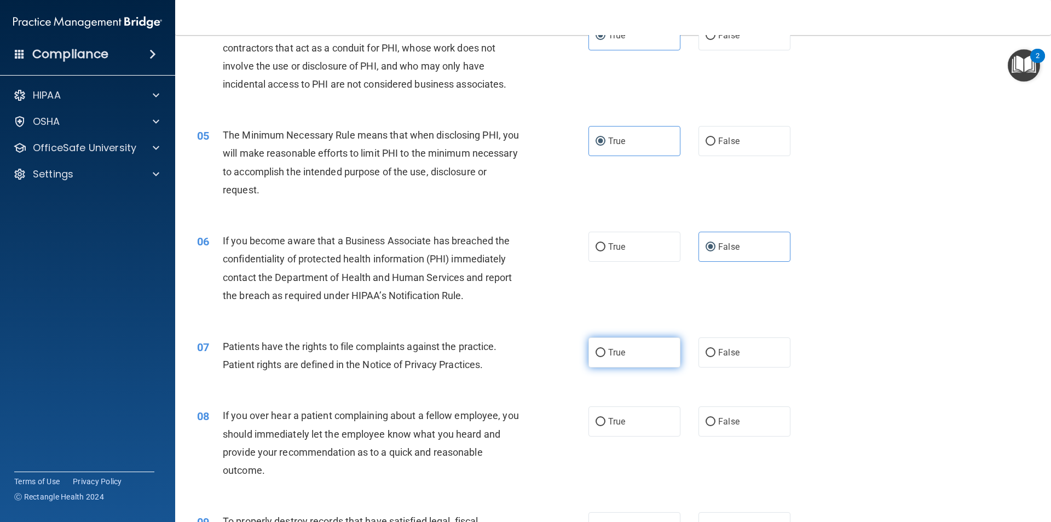
click at [666, 358] on label "True" at bounding box center [634, 352] width 92 height 30
click at [605, 357] on input "True" at bounding box center [600, 353] width 10 height 8
radio input "true"
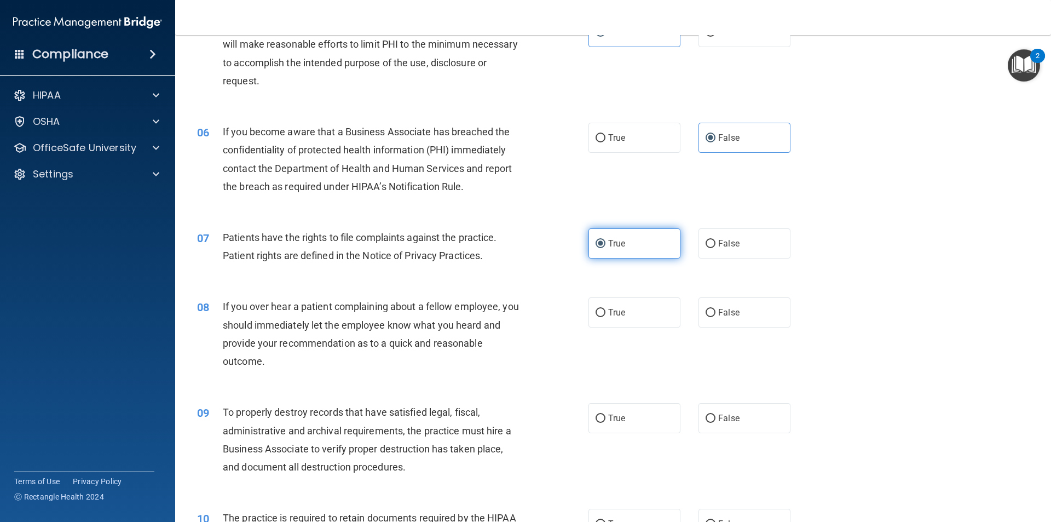
scroll to position [438, 0]
click at [727, 308] on span "False" at bounding box center [728, 311] width 21 height 10
click at [715, 308] on input "False" at bounding box center [710, 312] width 10 height 8
radio input "true"
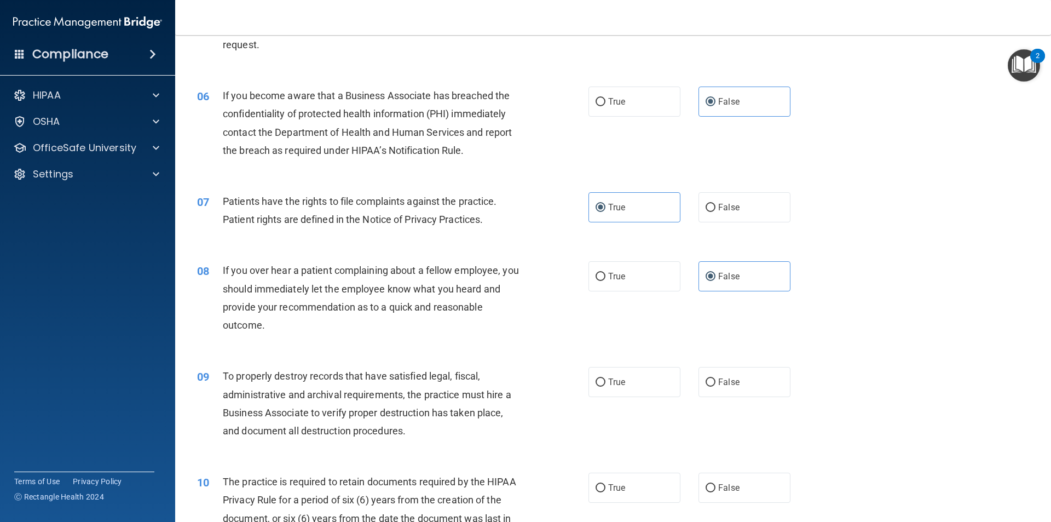
scroll to position [547, 0]
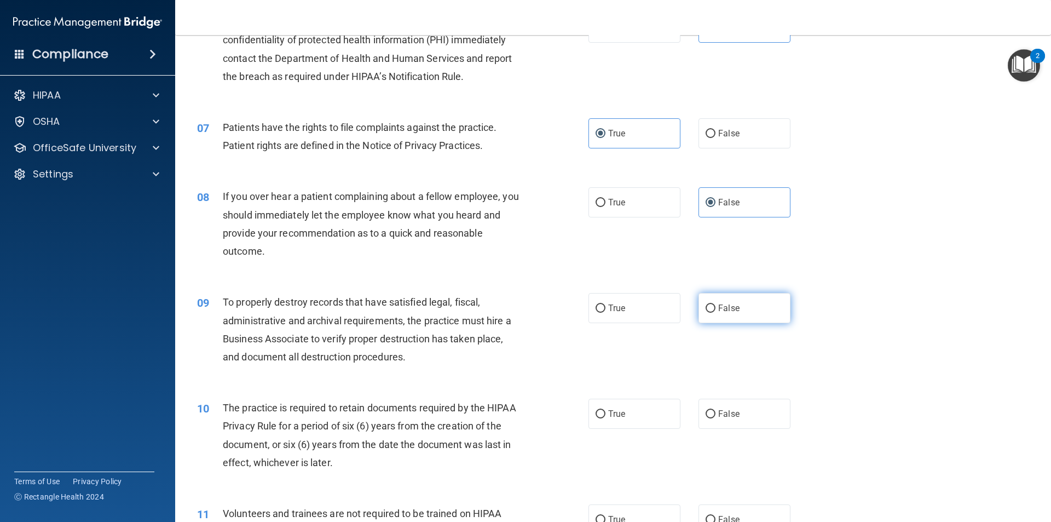
click at [698, 309] on label "False" at bounding box center [744, 308] width 92 height 30
click at [705, 309] on input "False" at bounding box center [710, 308] width 10 height 8
radio input "true"
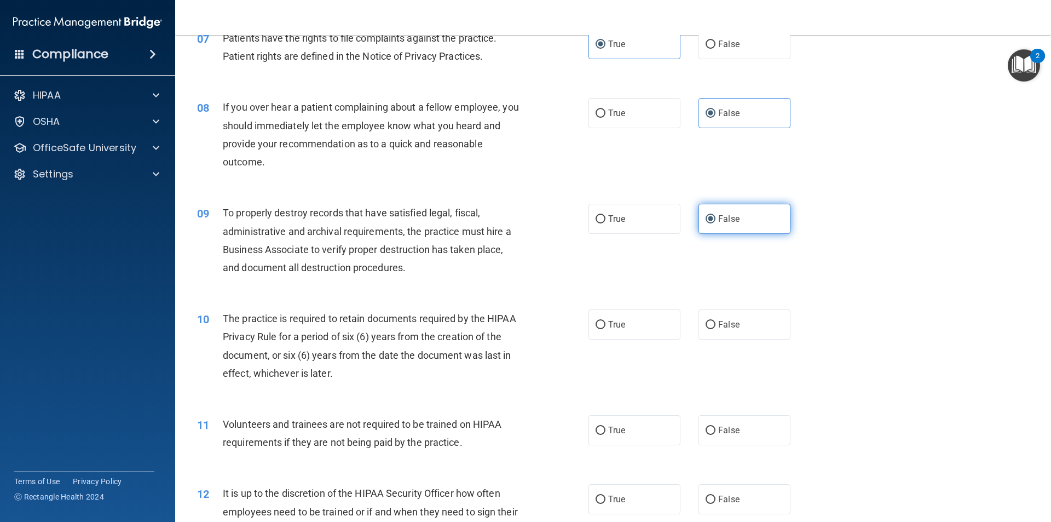
scroll to position [657, 0]
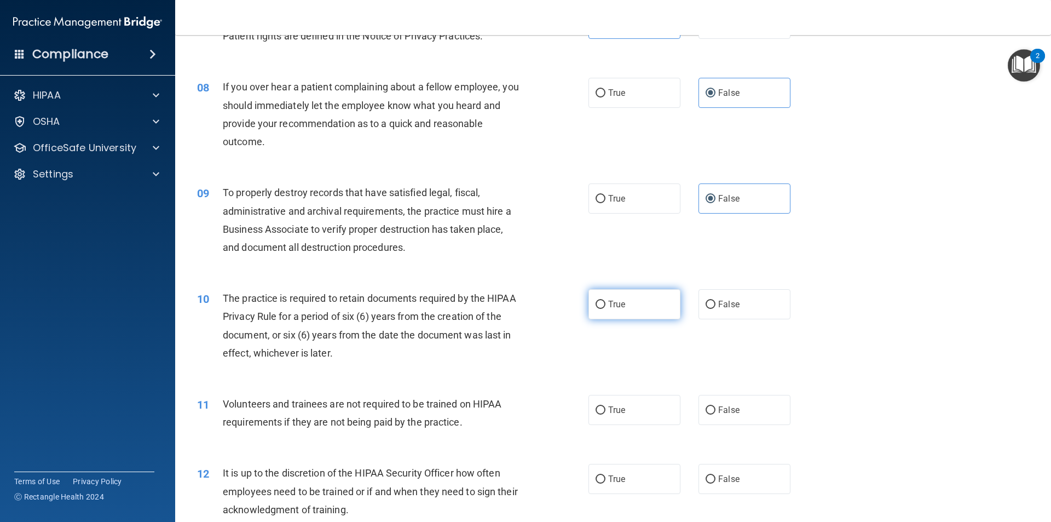
click at [617, 308] on span "True" at bounding box center [616, 304] width 17 height 10
click at [605, 308] on input "True" at bounding box center [600, 304] width 10 height 8
radio input "true"
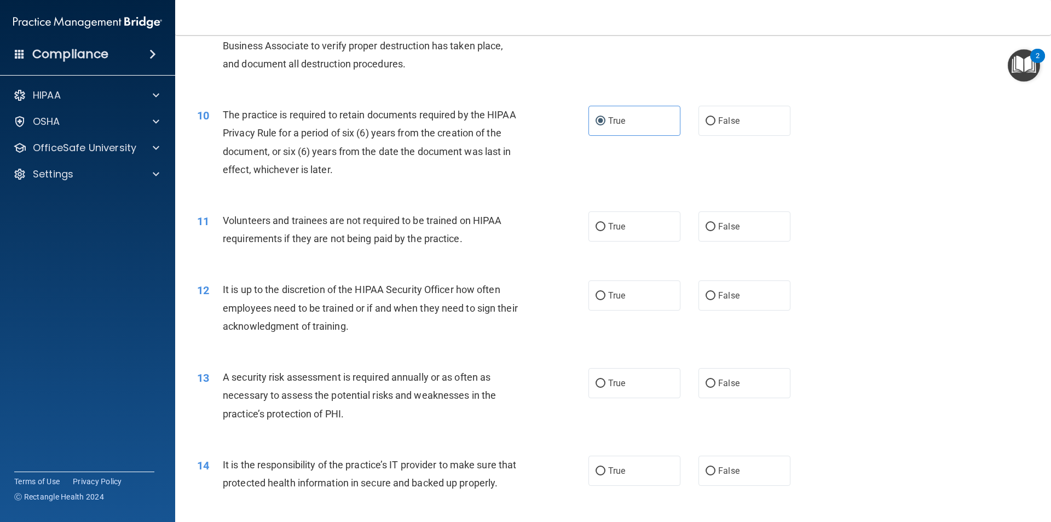
scroll to position [876, 0]
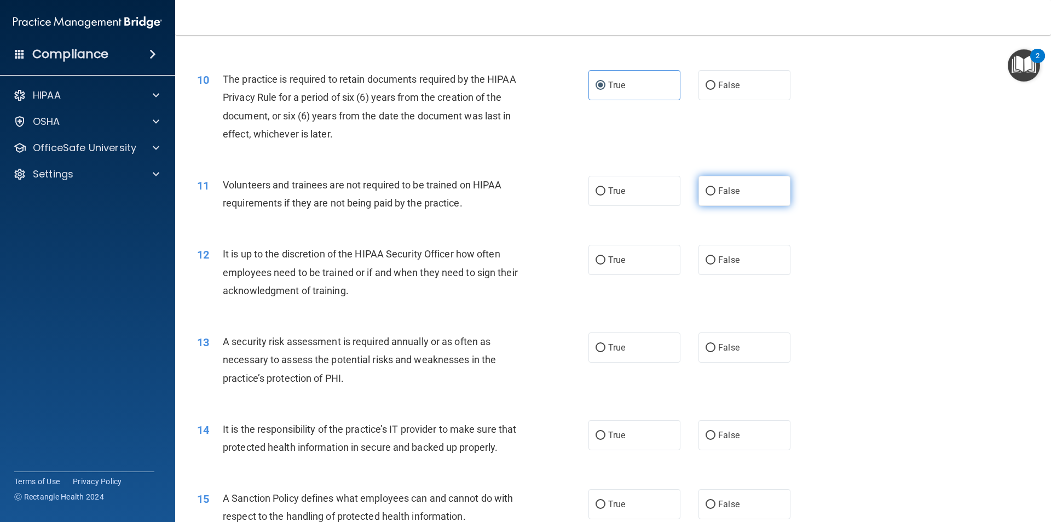
click at [735, 193] on label "False" at bounding box center [744, 191] width 92 height 30
click at [715, 193] on input "False" at bounding box center [710, 191] width 10 height 8
radio input "true"
click at [716, 242] on div "12 It is up to the discretion of the HIPAA Security Officer how often employees…" at bounding box center [613, 275] width 848 height 88
click at [736, 263] on label "False" at bounding box center [744, 260] width 92 height 30
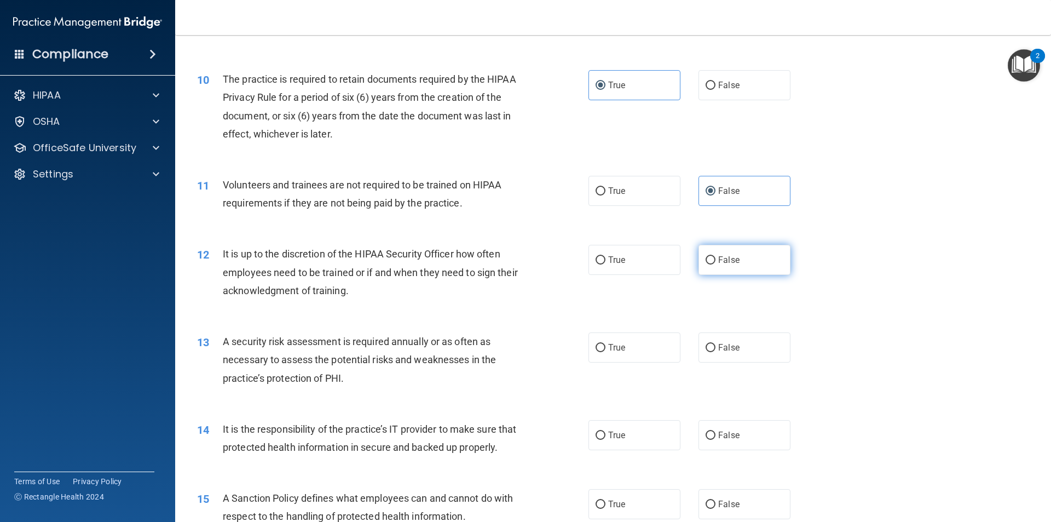
click at [715, 263] on input "False" at bounding box center [710, 260] width 10 height 8
radio input "true"
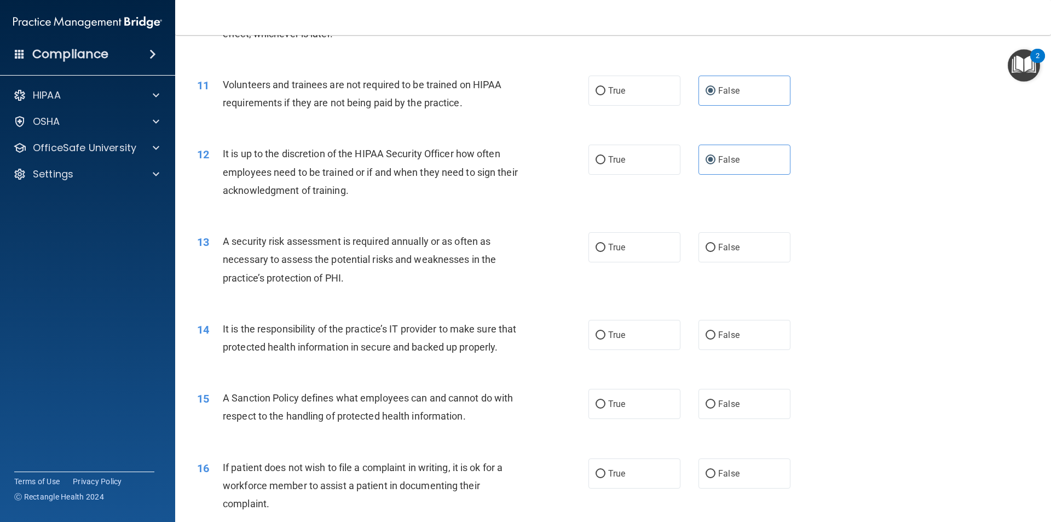
scroll to position [985, 0]
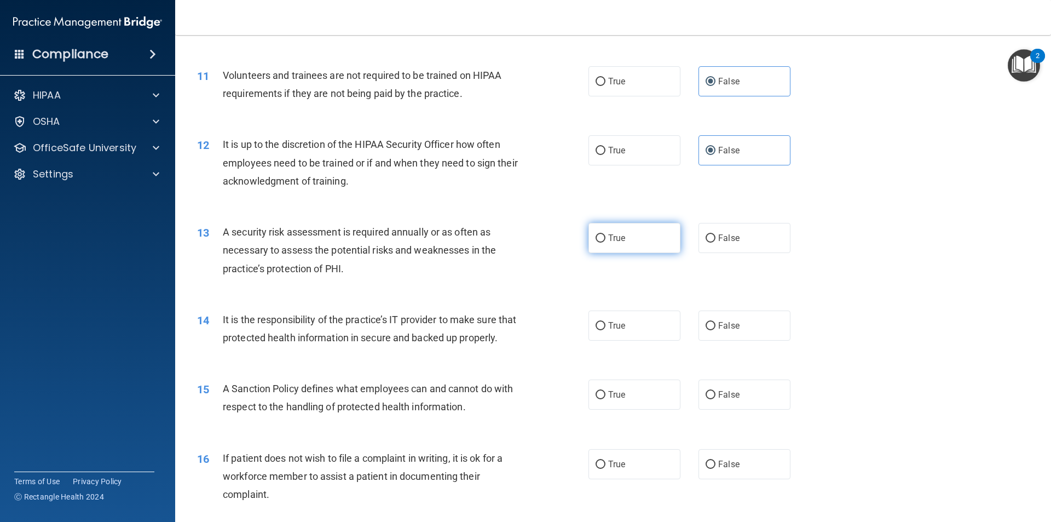
click at [608, 241] on span "True" at bounding box center [616, 238] width 17 height 10
click at [605, 241] on input "True" at bounding box center [600, 238] width 10 height 8
radio input "true"
click at [741, 340] on label "False" at bounding box center [744, 325] width 92 height 30
click at [715, 330] on input "False" at bounding box center [710, 326] width 10 height 8
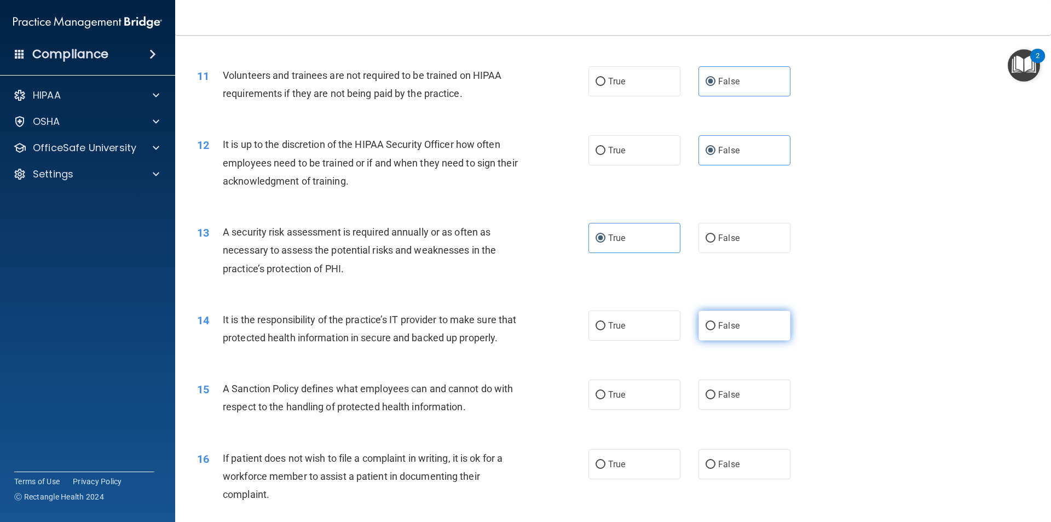
radio input "true"
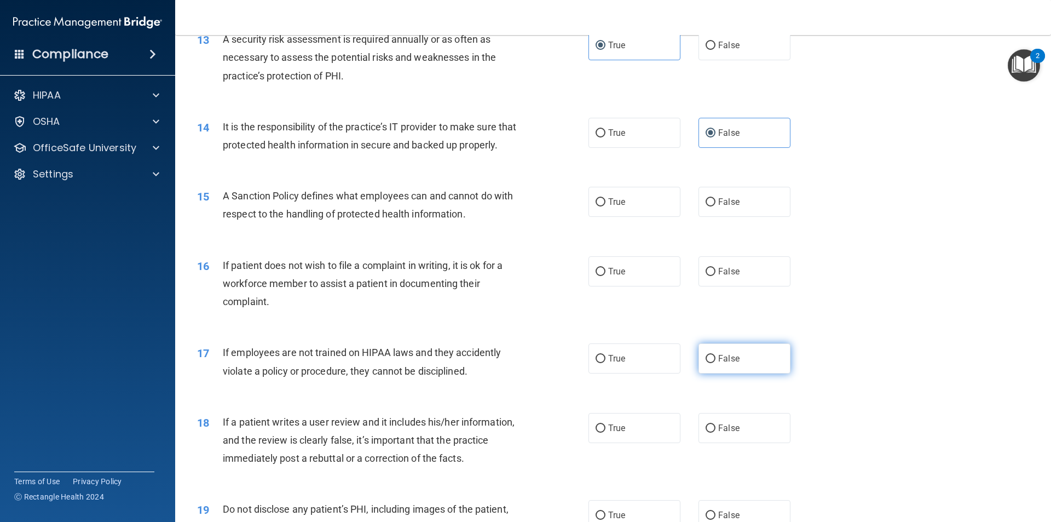
scroll to position [1204, 0]
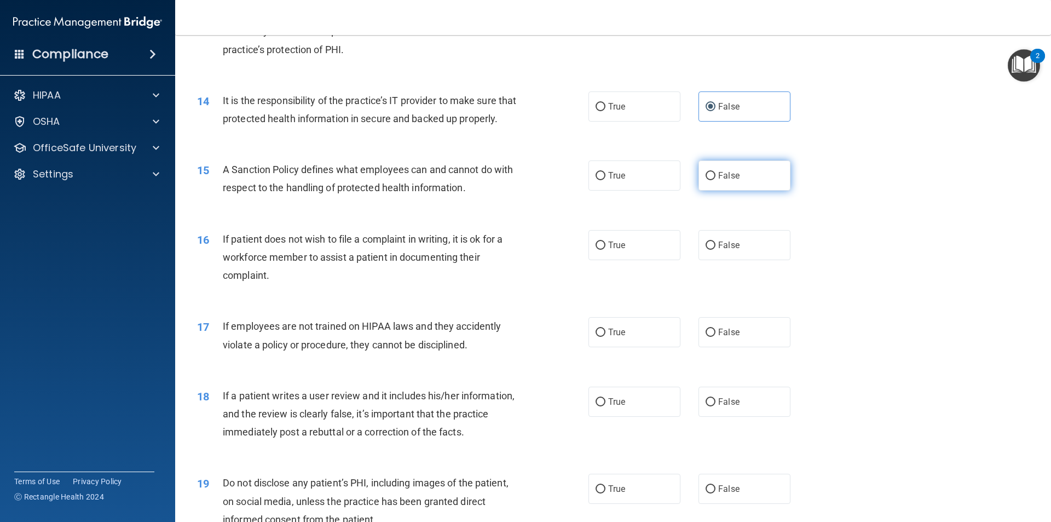
click at [747, 190] on label "False" at bounding box center [744, 175] width 92 height 30
click at [715, 180] on input "False" at bounding box center [710, 176] width 10 height 8
radio input "true"
click at [626, 260] on label "True" at bounding box center [634, 245] width 92 height 30
click at [605, 250] on input "True" at bounding box center [600, 245] width 10 height 8
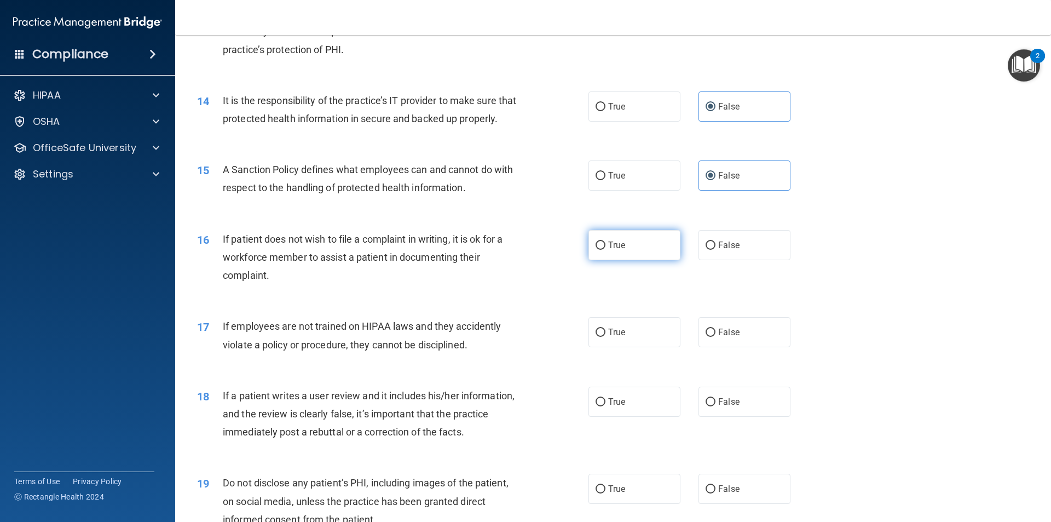
radio input "true"
click at [711, 347] on label "False" at bounding box center [744, 332] width 92 height 30
click at [711, 337] on input "False" at bounding box center [710, 332] width 10 height 8
radio input "true"
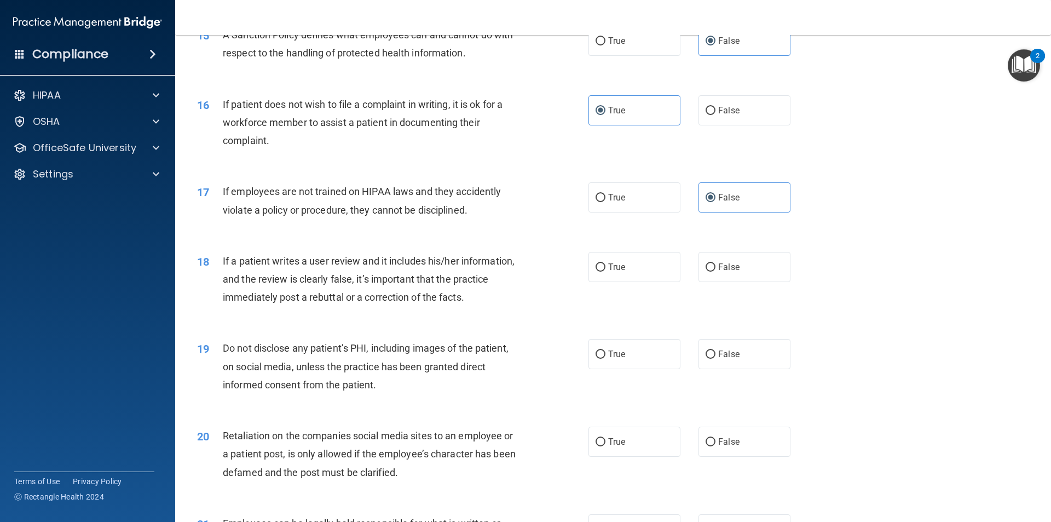
scroll to position [1368, 0]
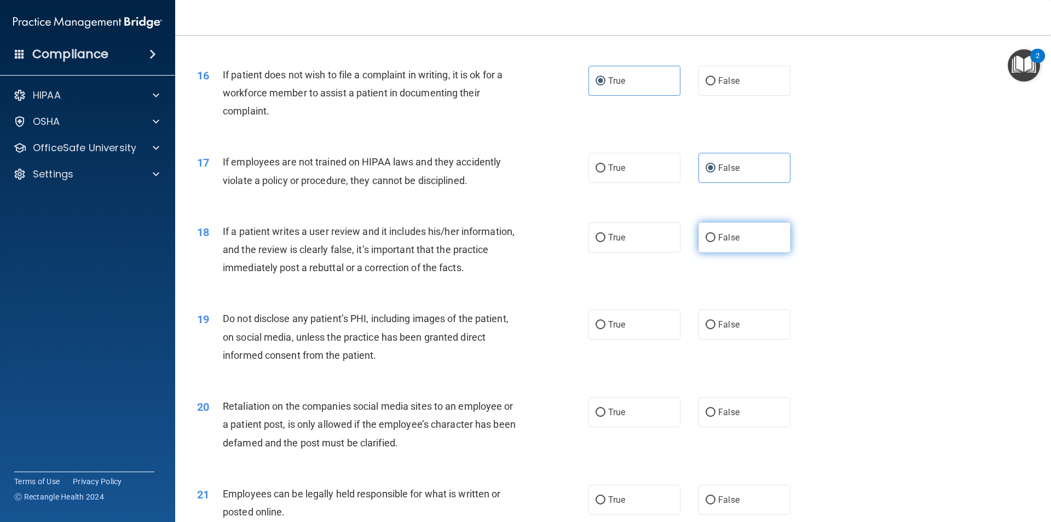
click at [757, 252] on label "False" at bounding box center [744, 237] width 92 height 30
click at [715, 242] on input "False" at bounding box center [710, 238] width 10 height 8
radio input "true"
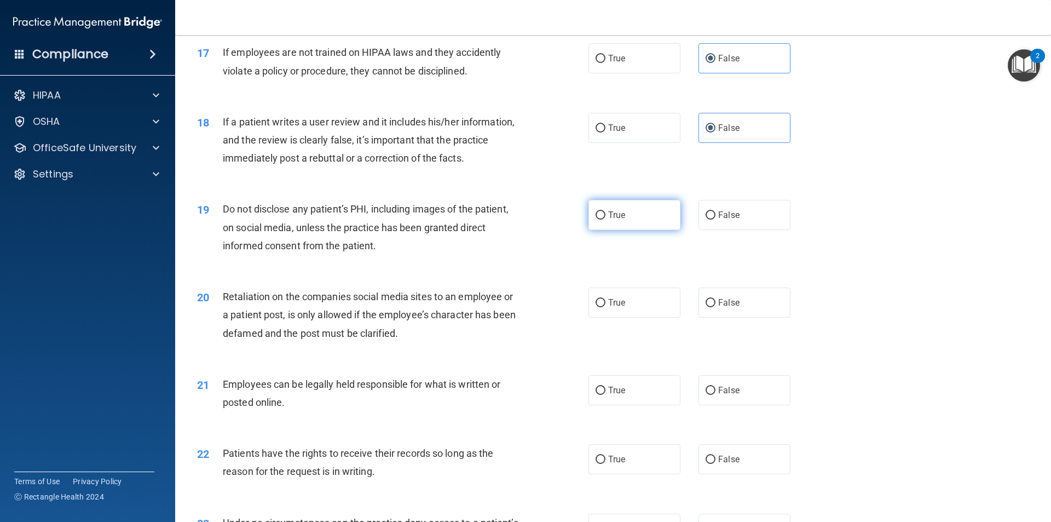
click at [605, 225] on label "True" at bounding box center [634, 215] width 92 height 30
click at [605, 219] on input "True" at bounding box center [600, 215] width 10 height 8
radio input "true"
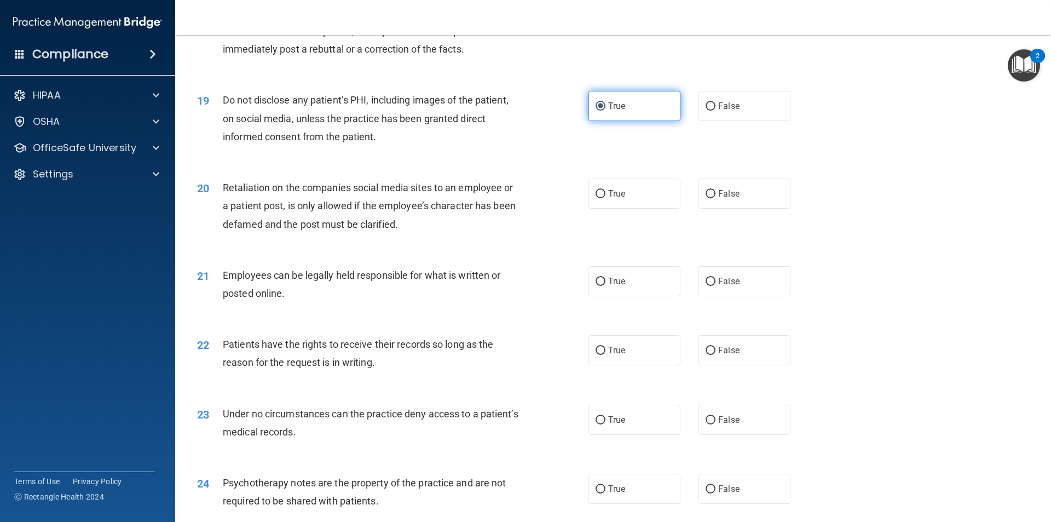
scroll to position [1587, 0]
click at [737, 208] on label "False" at bounding box center [744, 193] width 92 height 30
click at [715, 198] on input "False" at bounding box center [710, 193] width 10 height 8
radio input "true"
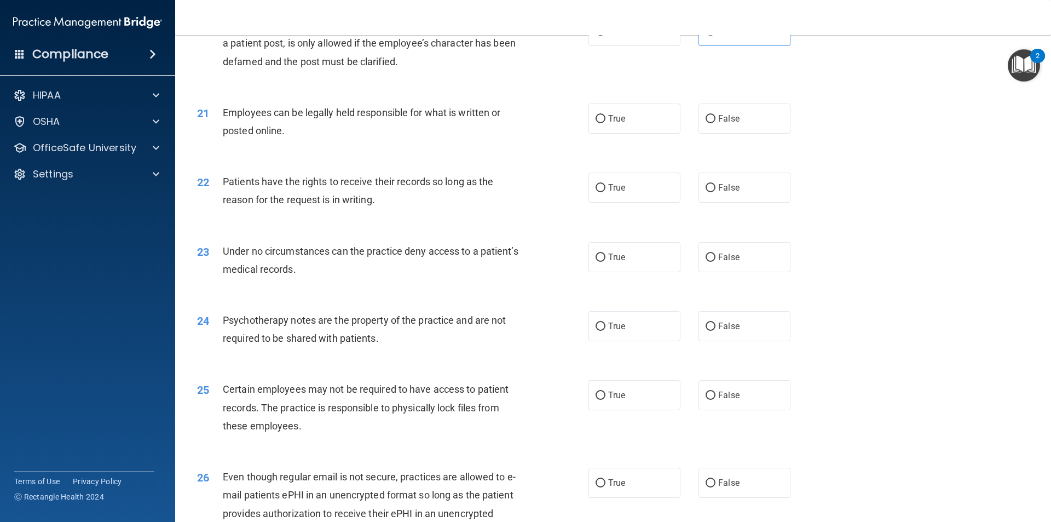
scroll to position [1751, 0]
click at [618, 122] on span "True" at bounding box center [616, 116] width 17 height 10
click at [605, 121] on input "True" at bounding box center [600, 117] width 10 height 8
radio input "true"
click at [706, 194] on label "False" at bounding box center [744, 185] width 92 height 30
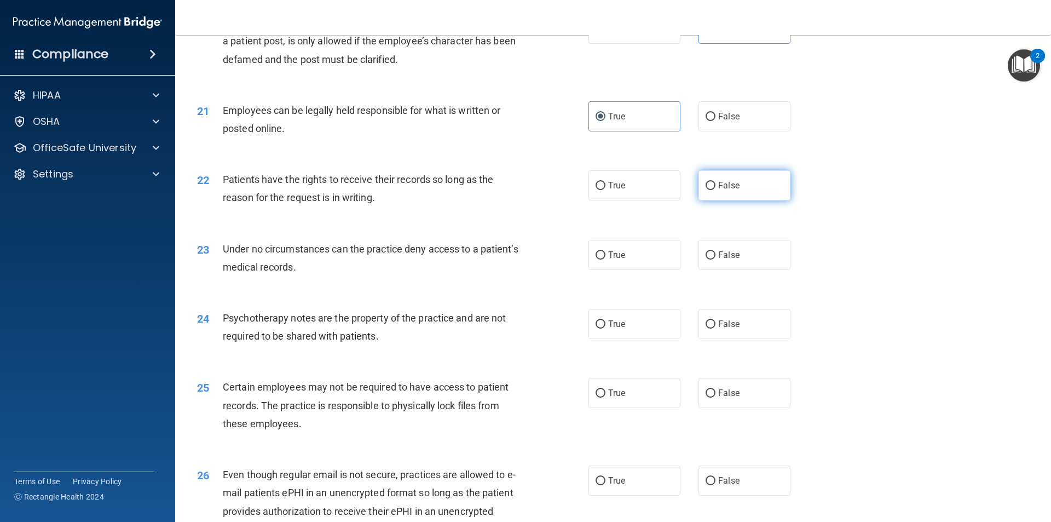
click at [706, 190] on input "False" at bounding box center [710, 186] width 10 height 8
radio input "true"
click at [736, 270] on label "False" at bounding box center [744, 255] width 92 height 30
click at [715, 259] on input "False" at bounding box center [710, 255] width 10 height 8
radio input "true"
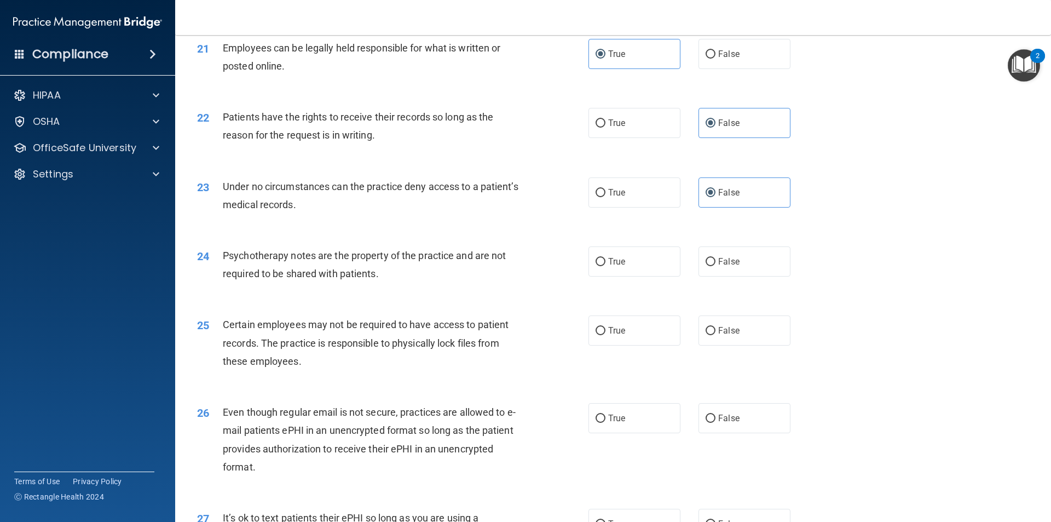
scroll to position [1861, 0]
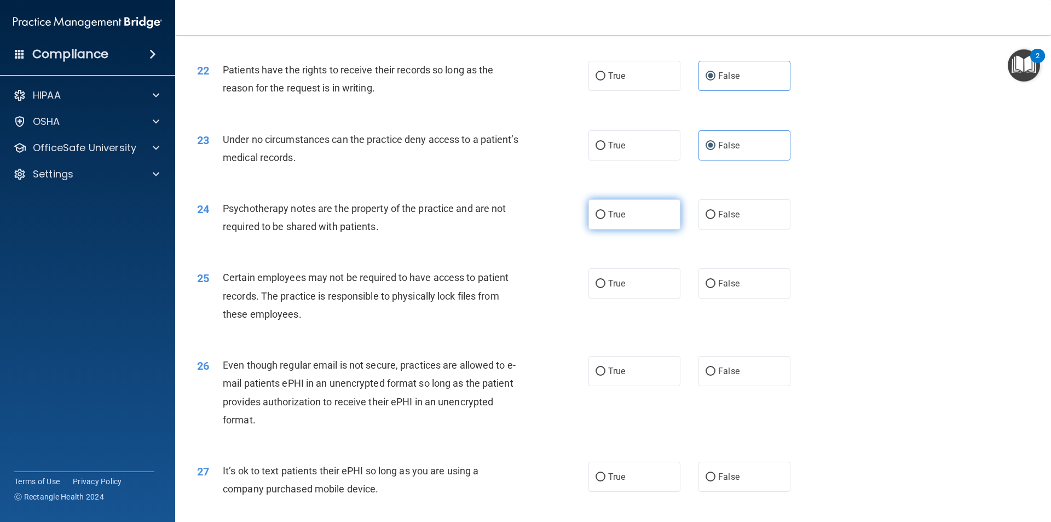
click at [659, 229] on label "True" at bounding box center [634, 214] width 92 height 30
click at [605, 219] on input "True" at bounding box center [600, 215] width 10 height 8
radio input "true"
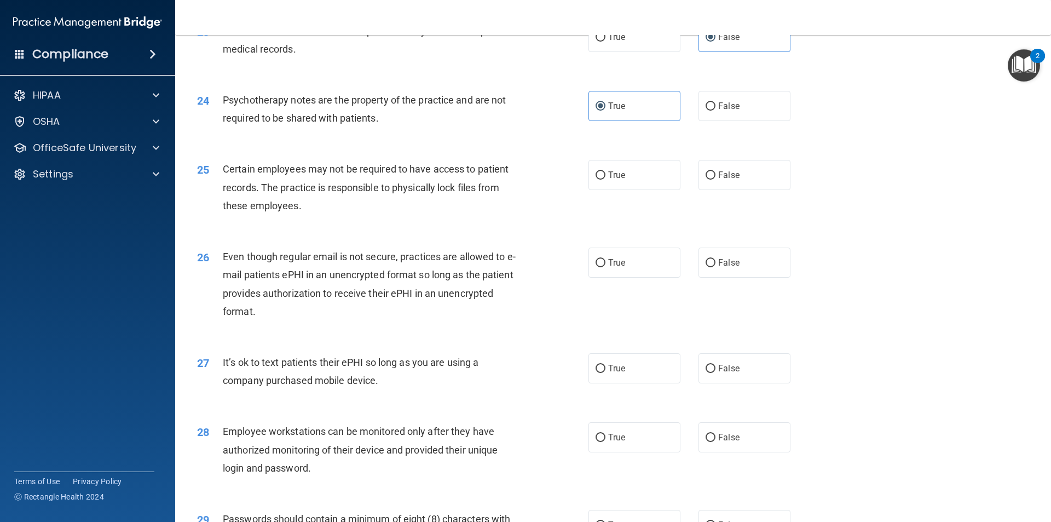
scroll to position [1970, 0]
click at [631, 189] on label "True" at bounding box center [634, 174] width 92 height 30
click at [605, 178] on input "True" at bounding box center [600, 174] width 10 height 8
radio input "true"
click at [591, 275] on label "True" at bounding box center [634, 261] width 92 height 30
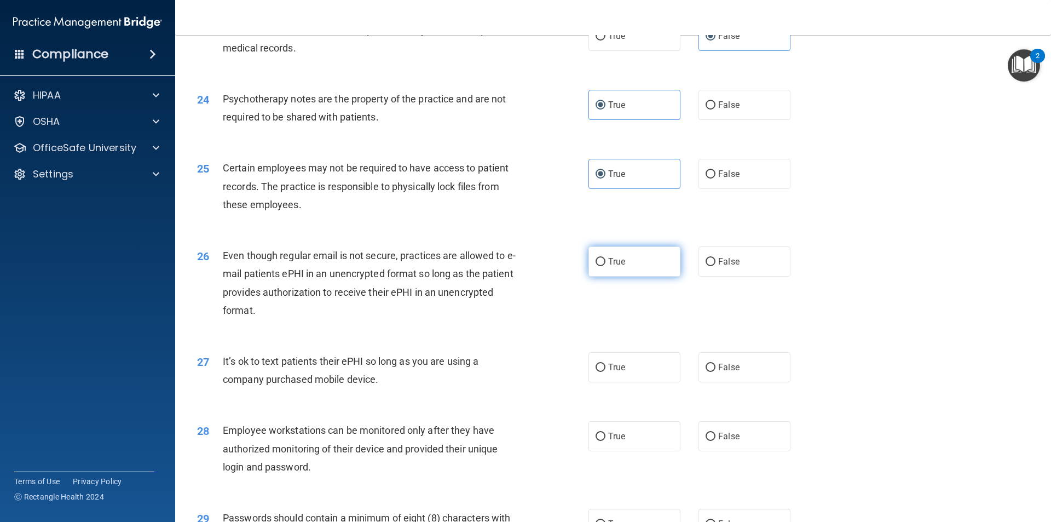
click at [595, 266] on input "True" at bounding box center [600, 262] width 10 height 8
radio input "true"
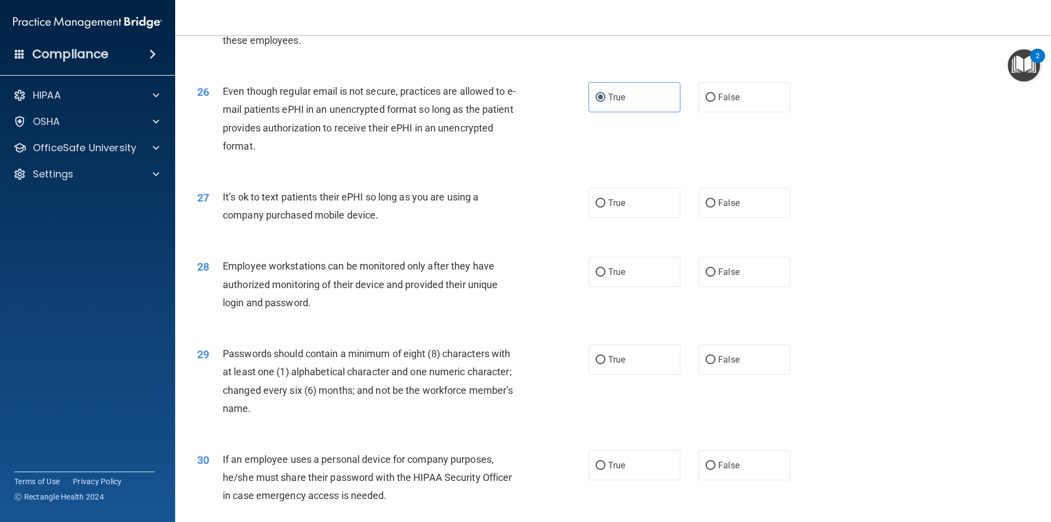
scroll to position [2189, 0]
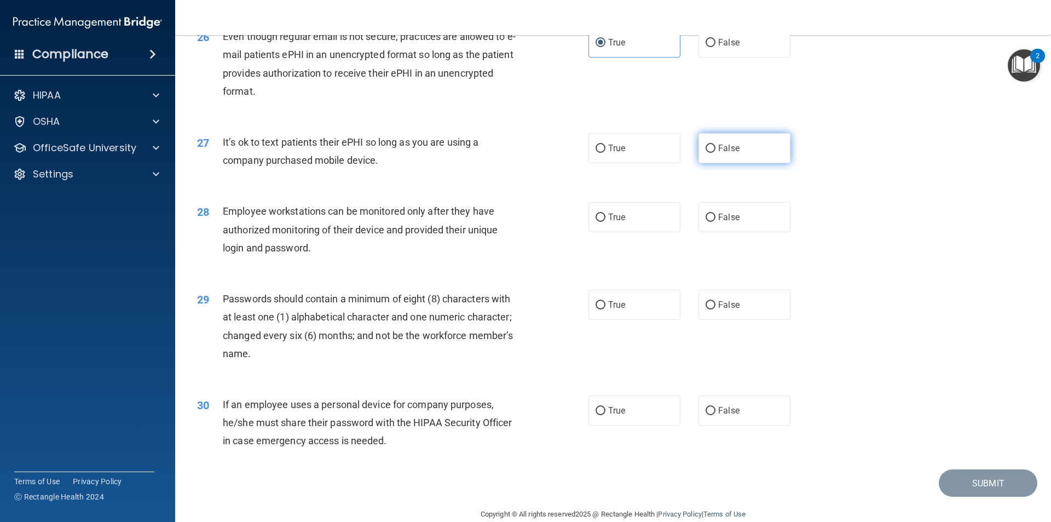
click at [721, 153] on span "False" at bounding box center [728, 148] width 21 height 10
click at [715, 153] on input "False" at bounding box center [710, 148] width 10 height 8
radio input "true"
click at [718, 222] on span "False" at bounding box center [728, 217] width 21 height 10
click at [714, 222] on input "False" at bounding box center [710, 217] width 10 height 8
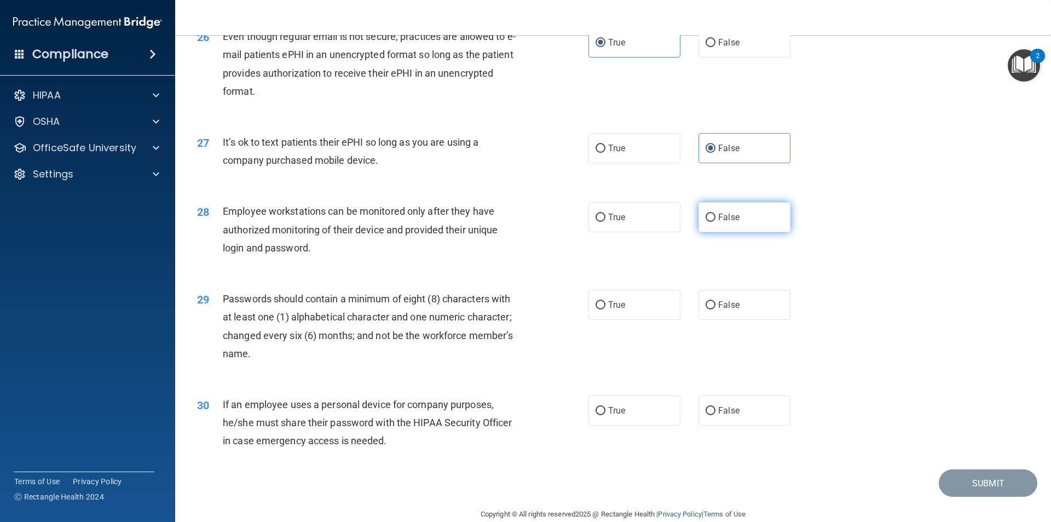
radio input "true"
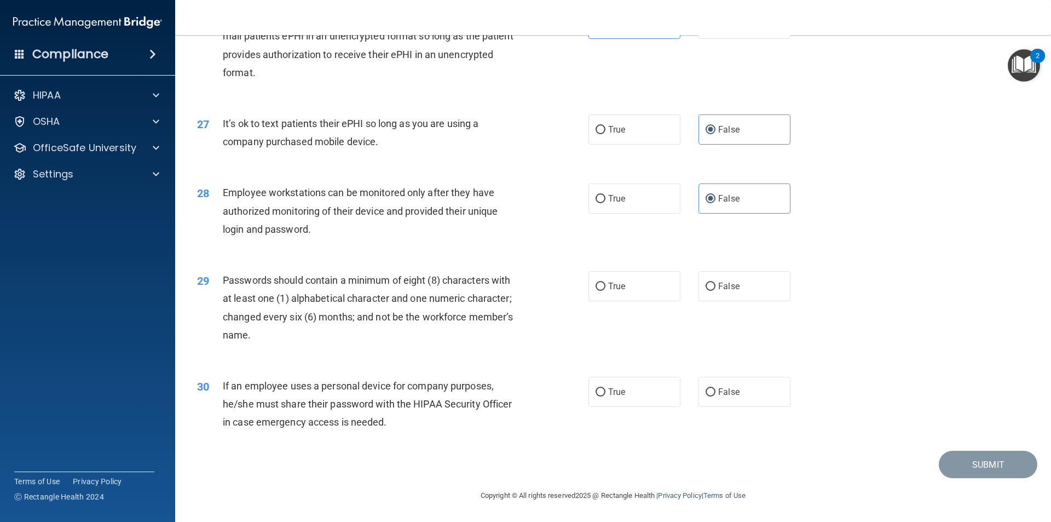
scroll to position [2226, 0]
click at [595, 287] on input "True" at bounding box center [600, 286] width 10 height 8
radio input "true"
click at [736, 392] on label "False" at bounding box center [744, 392] width 92 height 30
click at [715, 392] on input "False" at bounding box center [710, 392] width 10 height 8
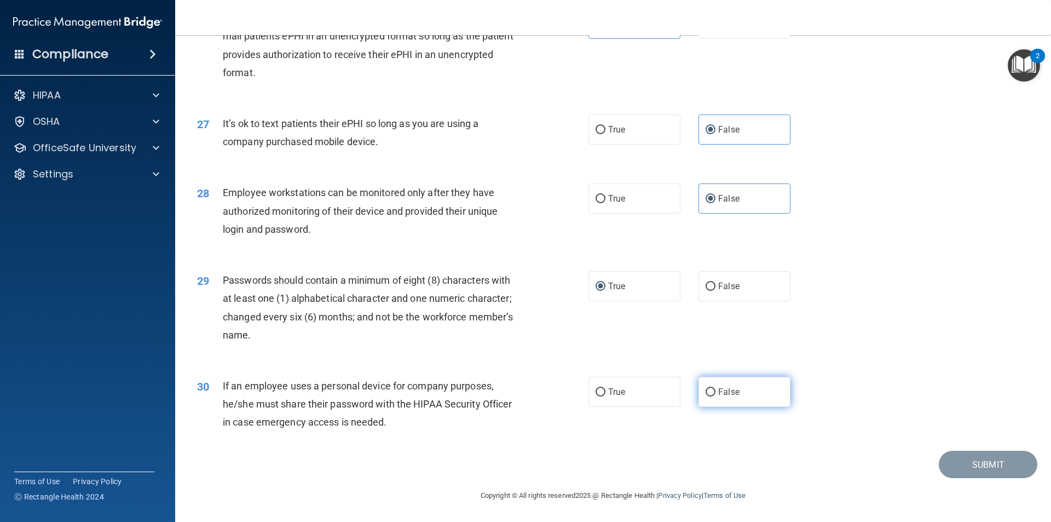
radio input "true"
click at [979, 467] on button "Submit" at bounding box center [988, 464] width 99 height 28
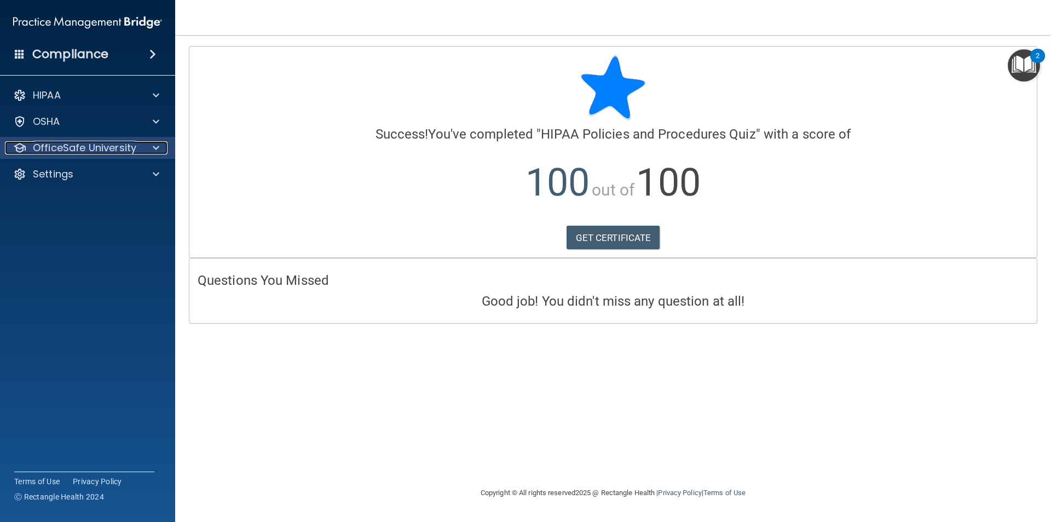
click at [108, 145] on p "OfficeSafe University" at bounding box center [84, 147] width 103 height 13
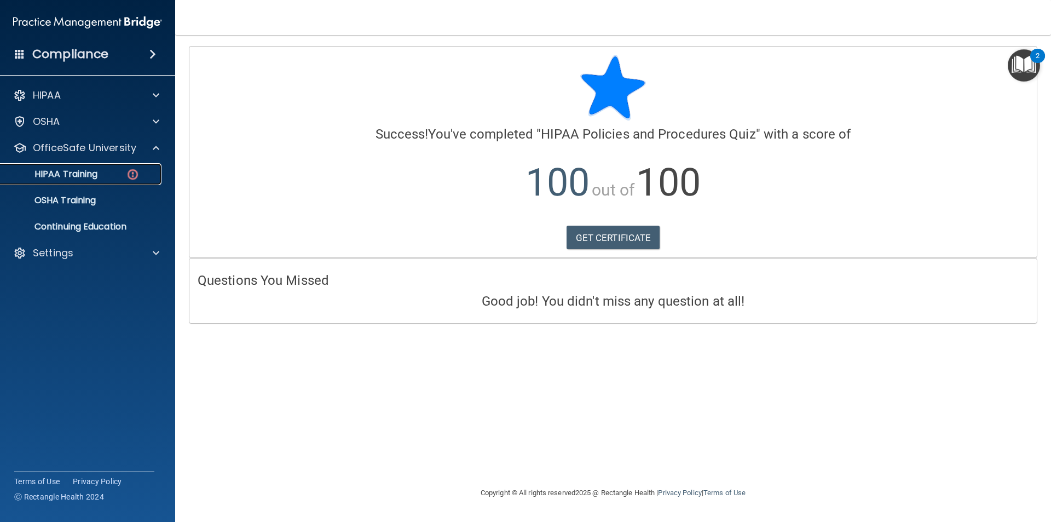
click at [104, 170] on div "HIPAA Training" at bounding box center [81, 174] width 149 height 11
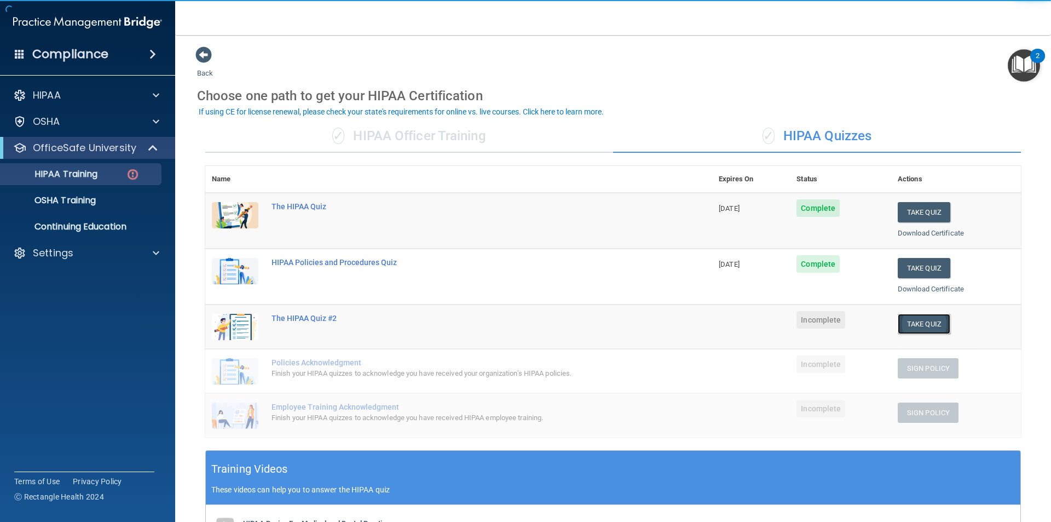
click at [928, 326] on button "Take Quiz" at bounding box center [924, 324] width 53 height 20
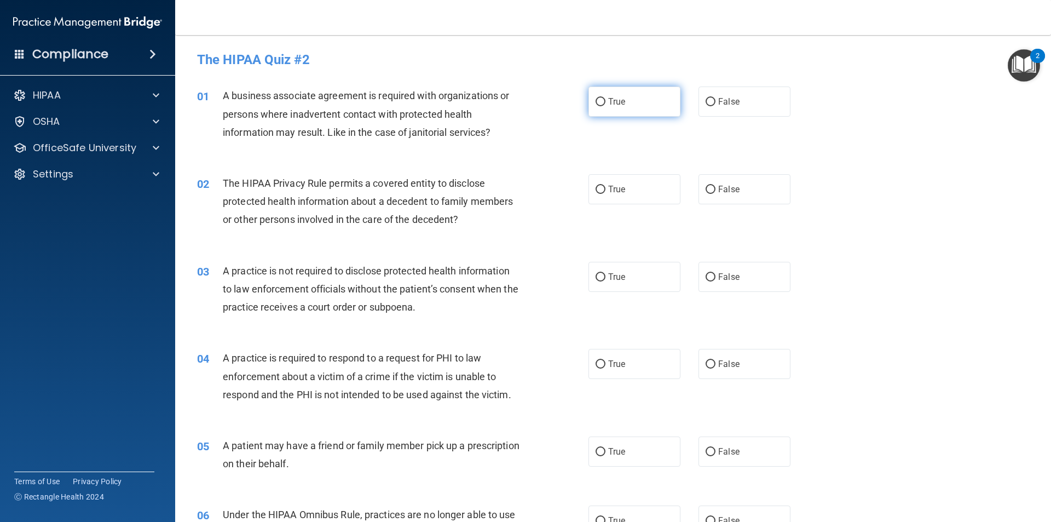
click at [627, 97] on label "True" at bounding box center [634, 101] width 92 height 30
click at [605, 98] on input "True" at bounding box center [600, 102] width 10 height 8
radio input "true"
click at [758, 94] on label "False" at bounding box center [744, 101] width 92 height 30
click at [715, 98] on input "False" at bounding box center [710, 102] width 10 height 8
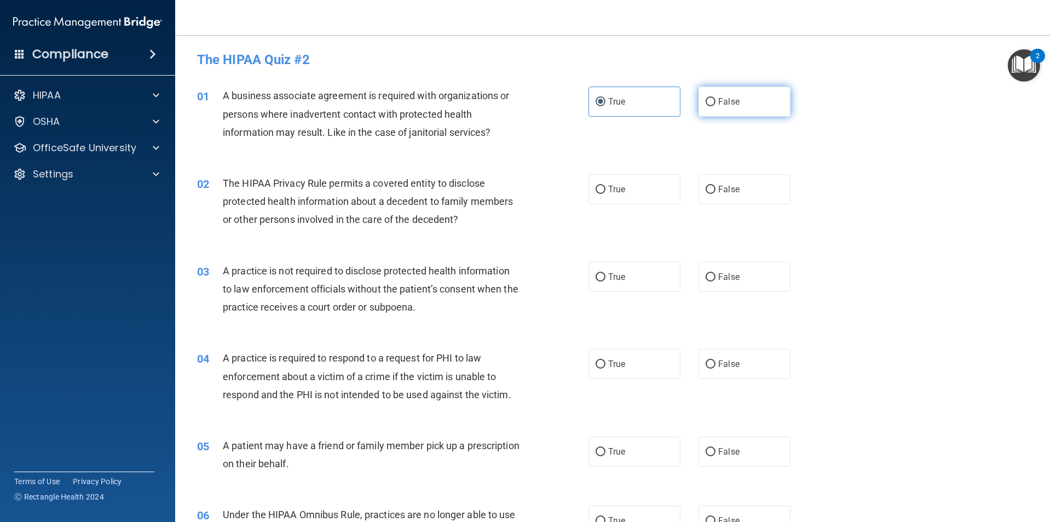
radio input "true"
radio input "false"
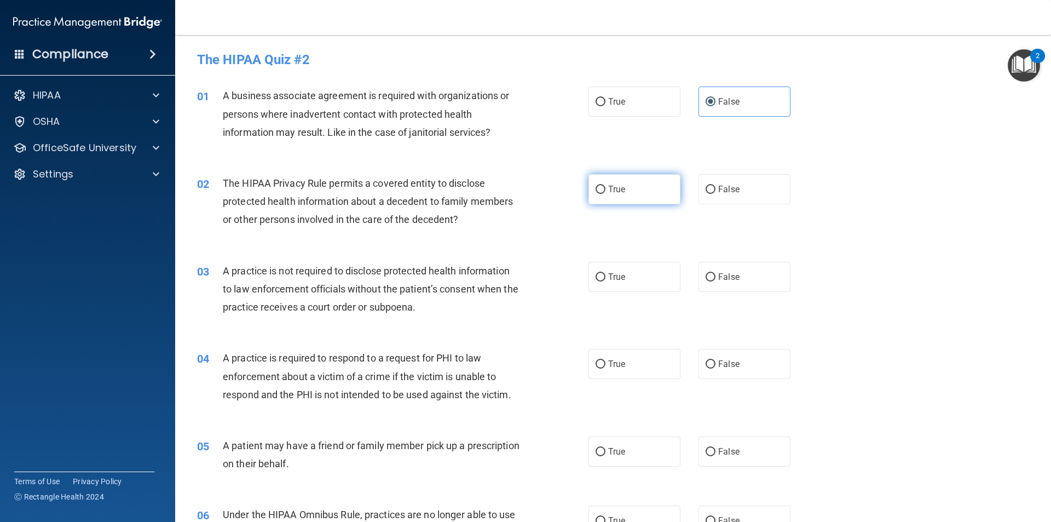
click at [633, 184] on label "True" at bounding box center [634, 189] width 92 height 30
click at [605, 186] on input "True" at bounding box center [600, 190] width 10 height 8
radio input "true"
click at [736, 276] on label "False" at bounding box center [744, 277] width 92 height 30
click at [715, 276] on input "False" at bounding box center [710, 277] width 10 height 8
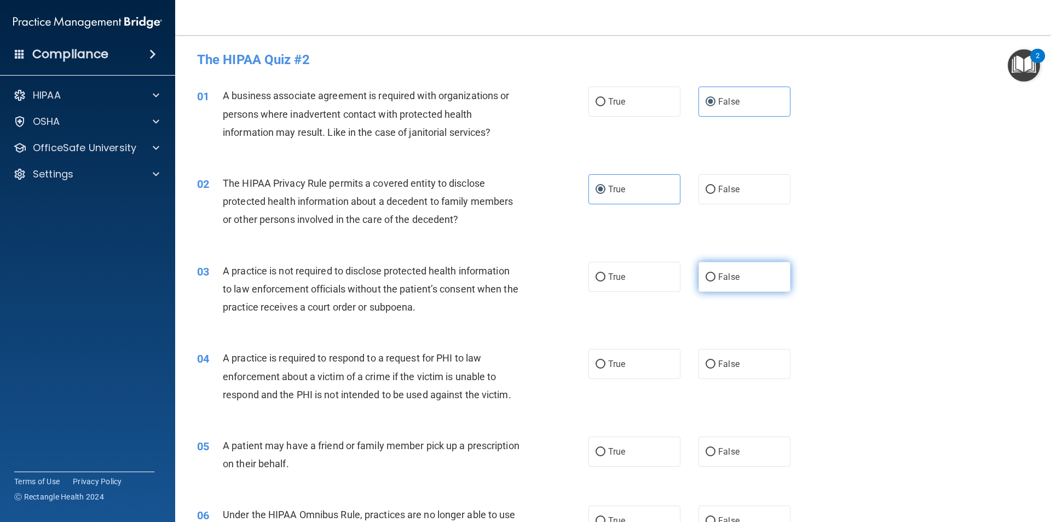
radio input "true"
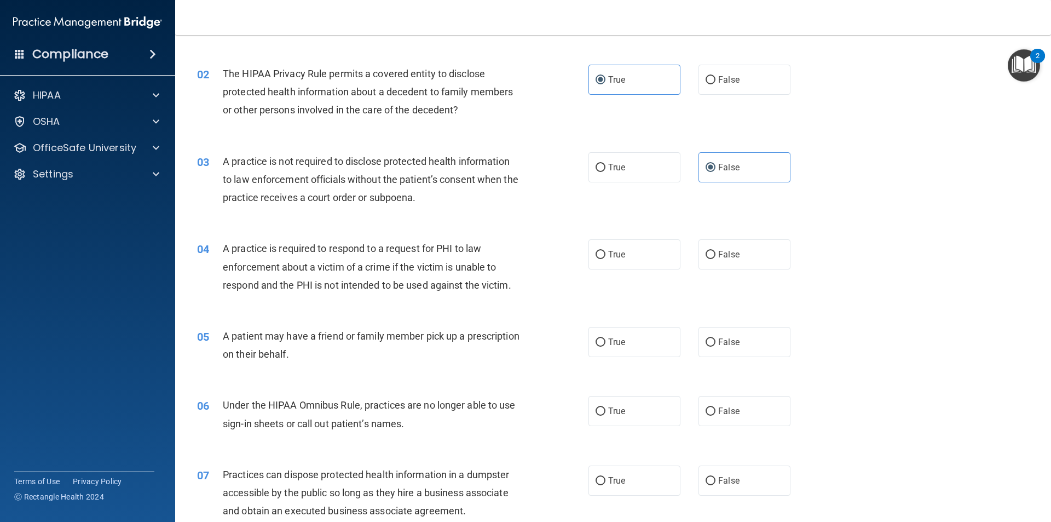
scroll to position [164, 0]
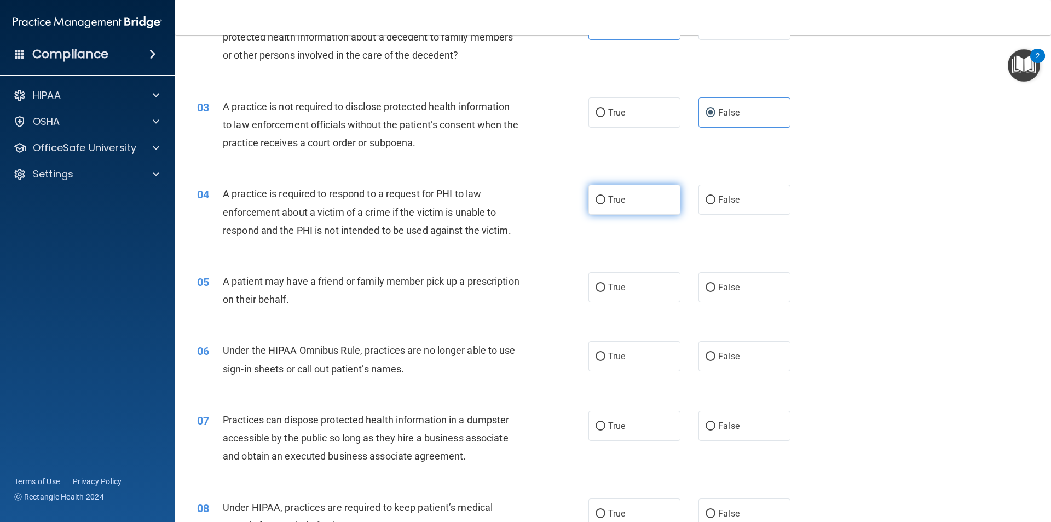
click at [631, 209] on label "True" at bounding box center [634, 199] width 92 height 30
click at [605, 204] on input "True" at bounding box center [600, 200] width 10 height 8
radio input "true"
click at [590, 308] on div "05 A patient may have a friend or family member pick up a prescription on their…" at bounding box center [393, 293] width 424 height 42
click at [615, 284] on span "True" at bounding box center [616, 287] width 17 height 10
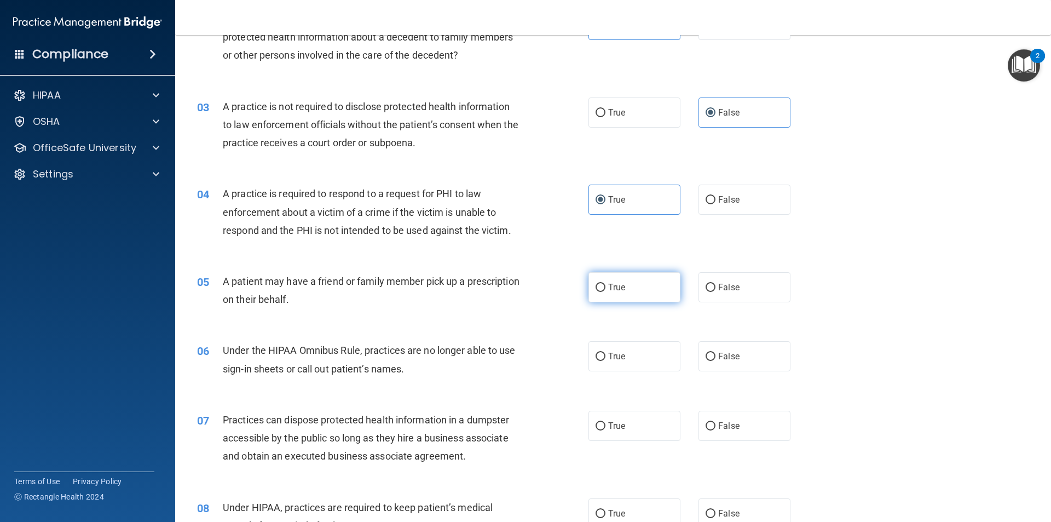
click at [605, 284] on input "True" at bounding box center [600, 288] width 10 height 8
radio input "true"
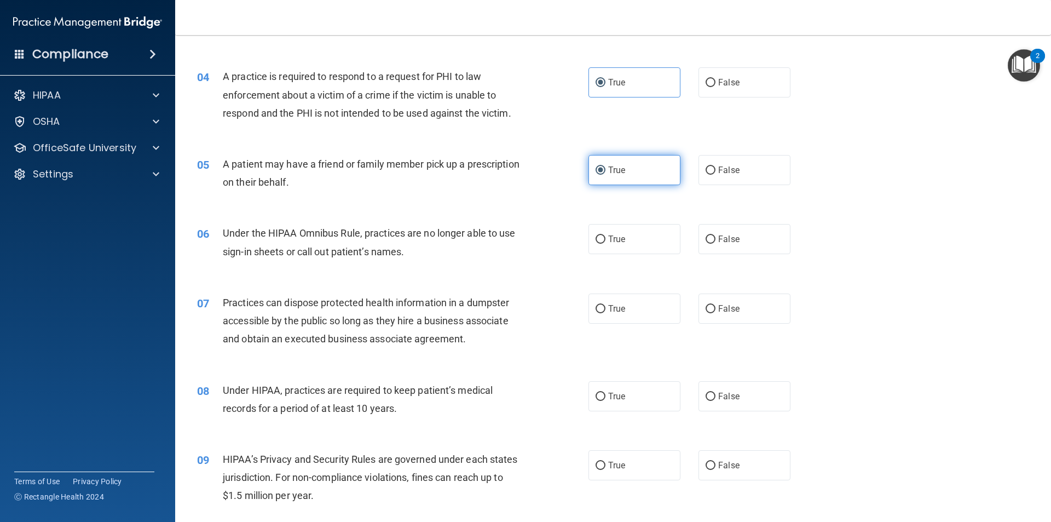
scroll to position [328, 0]
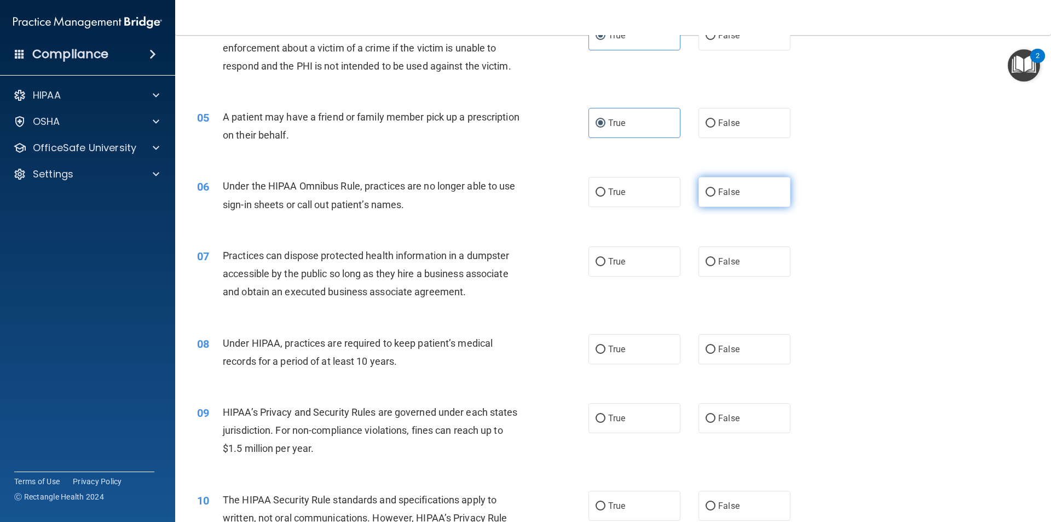
click at [737, 186] on label "False" at bounding box center [744, 192] width 92 height 30
click at [715, 188] on input "False" at bounding box center [710, 192] width 10 height 8
radio input "true"
click at [724, 258] on span "False" at bounding box center [728, 261] width 21 height 10
click at [715, 258] on input "False" at bounding box center [710, 262] width 10 height 8
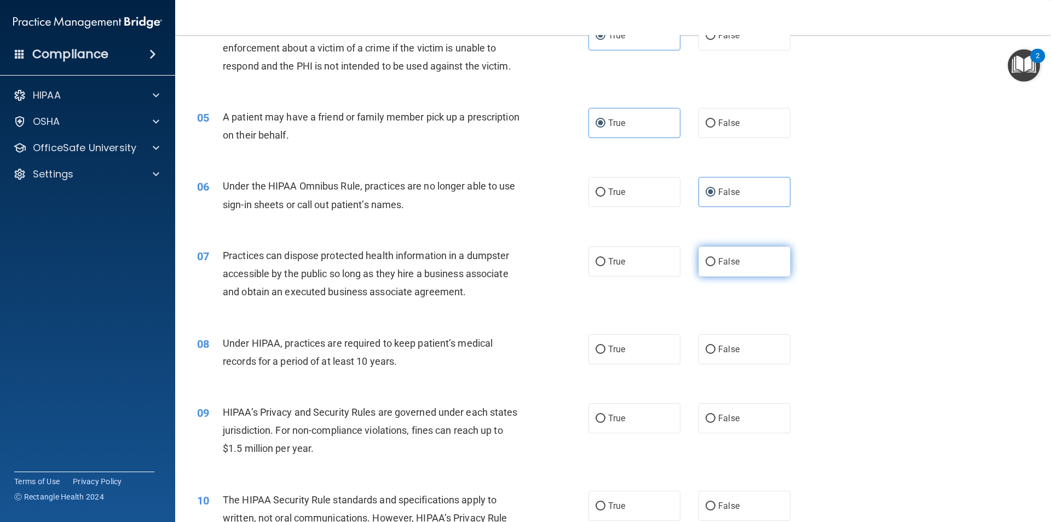
radio input "true"
click at [740, 338] on label "False" at bounding box center [744, 349] width 92 height 30
click at [715, 345] on input "False" at bounding box center [710, 349] width 10 height 8
radio input "true"
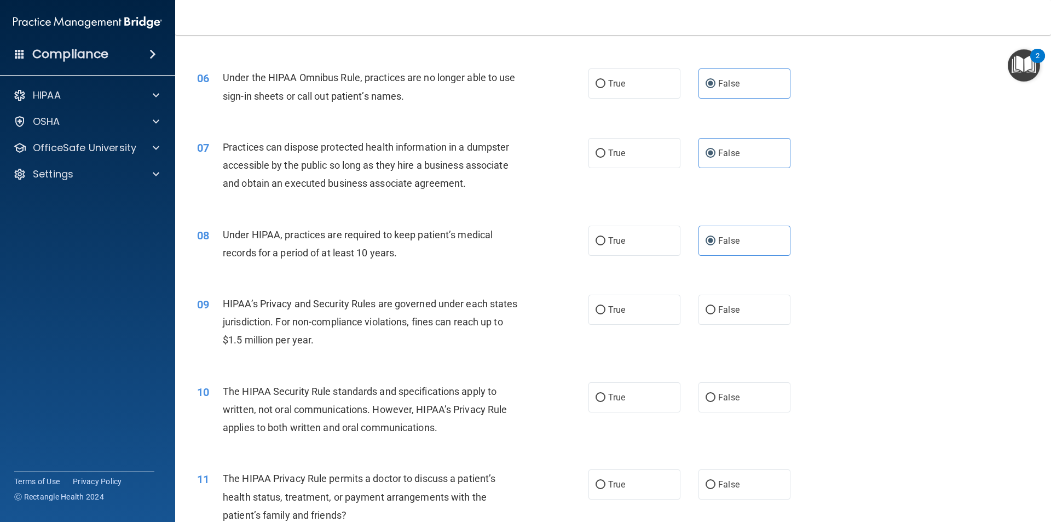
scroll to position [438, 0]
click at [725, 313] on span "False" at bounding box center [728, 308] width 21 height 10
click at [715, 313] on input "False" at bounding box center [710, 309] width 10 height 8
radio input "true"
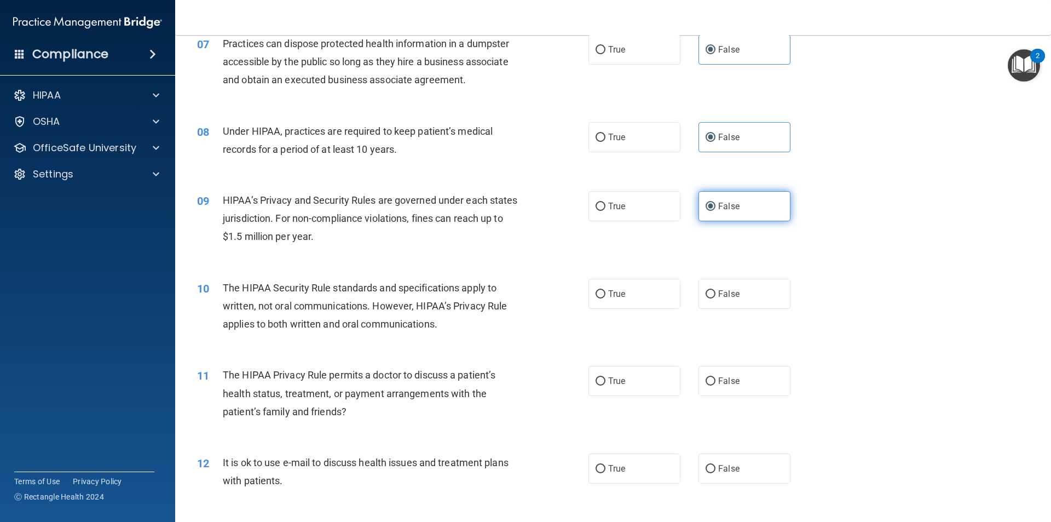
scroll to position [547, 0]
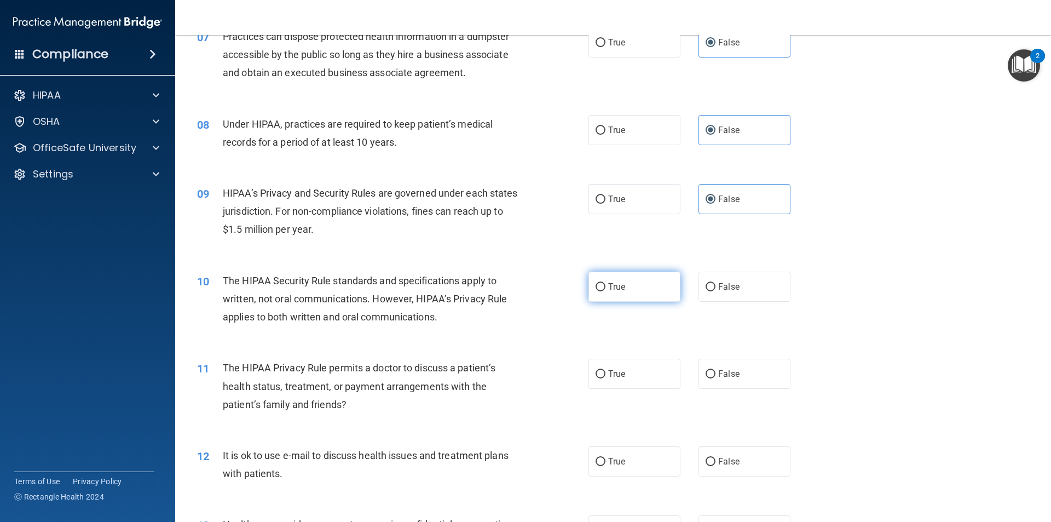
click at [598, 287] on input "True" at bounding box center [600, 287] width 10 height 8
radio input "true"
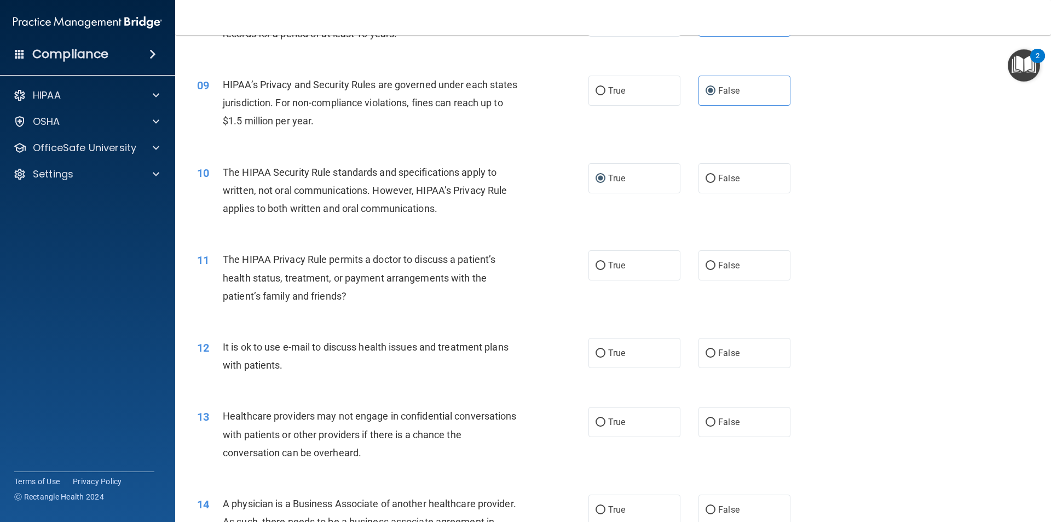
scroll to position [657, 0]
click at [647, 269] on label "True" at bounding box center [634, 264] width 92 height 30
click at [605, 269] on input "True" at bounding box center [600, 265] width 10 height 8
radio input "true"
click at [633, 356] on label "True" at bounding box center [634, 352] width 92 height 30
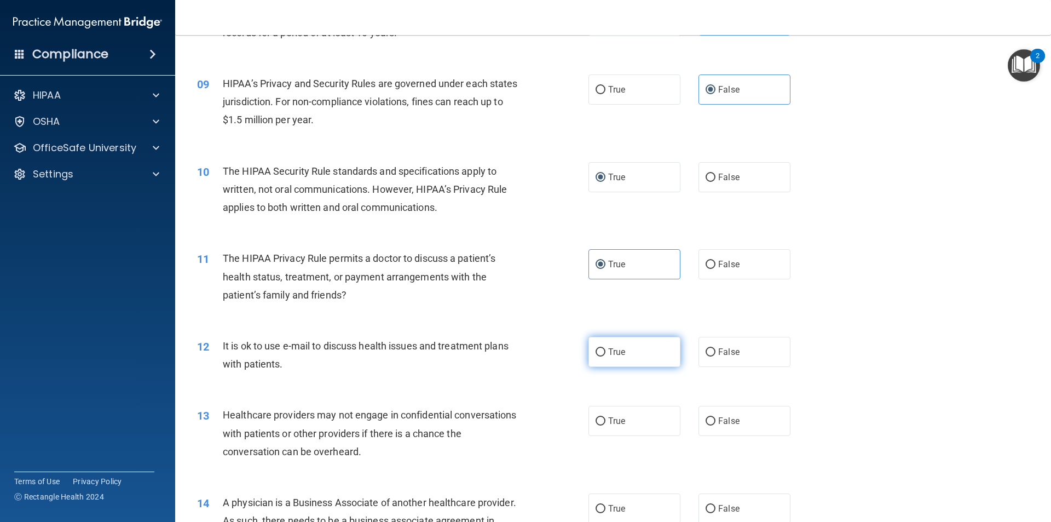
click at [605, 356] on input "True" at bounding box center [600, 352] width 10 height 8
radio input "true"
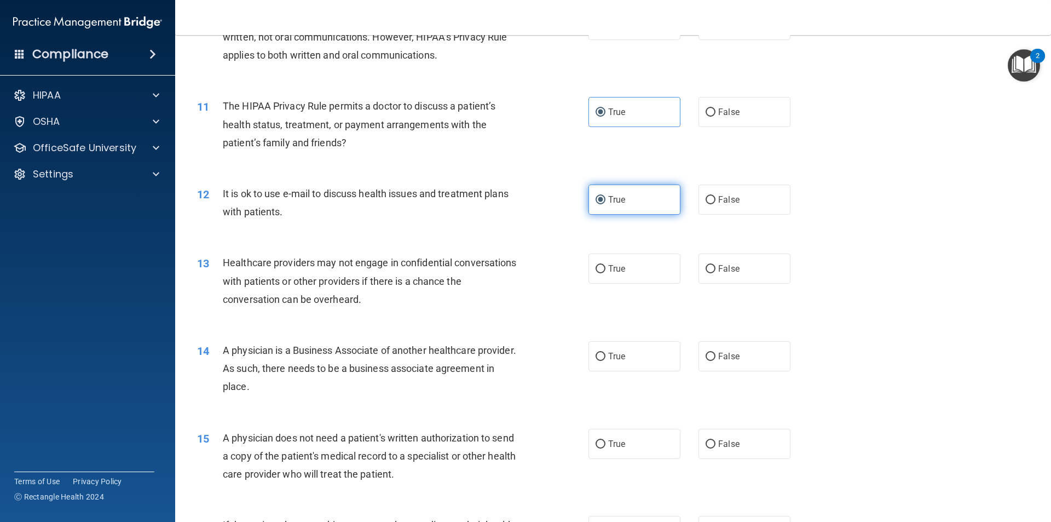
scroll to position [821, 0]
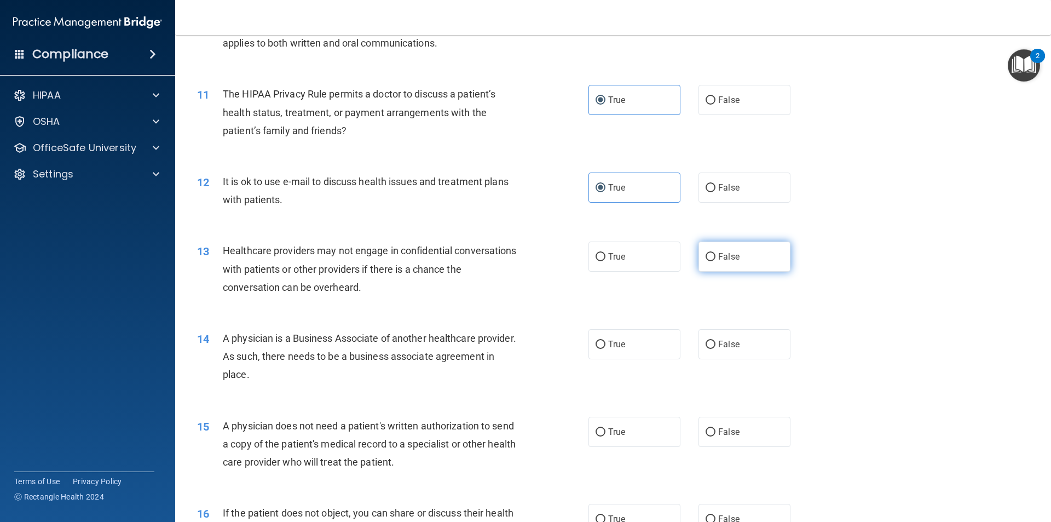
click at [741, 264] on label "False" at bounding box center [744, 256] width 92 height 30
click at [715, 261] on input "False" at bounding box center [710, 257] width 10 height 8
radio input "true"
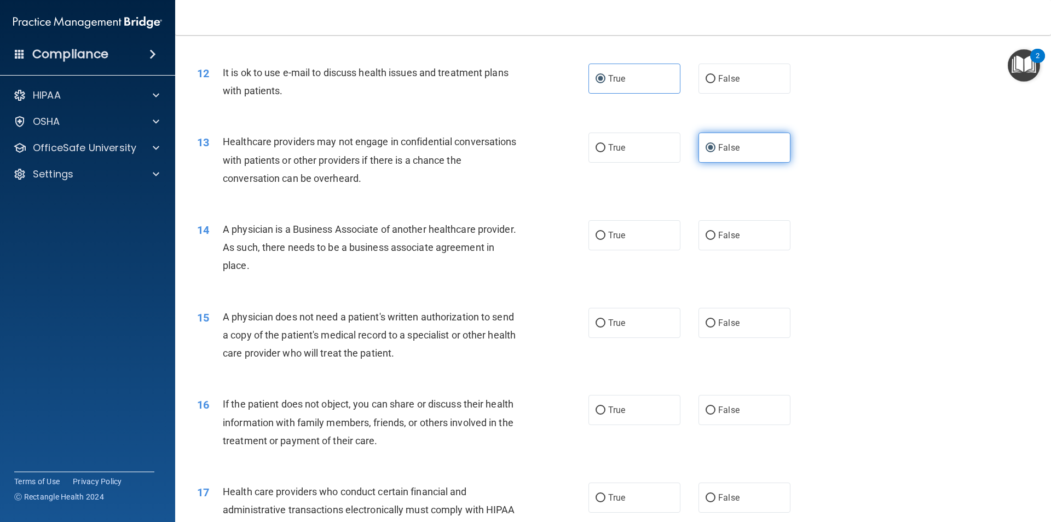
scroll to position [930, 0]
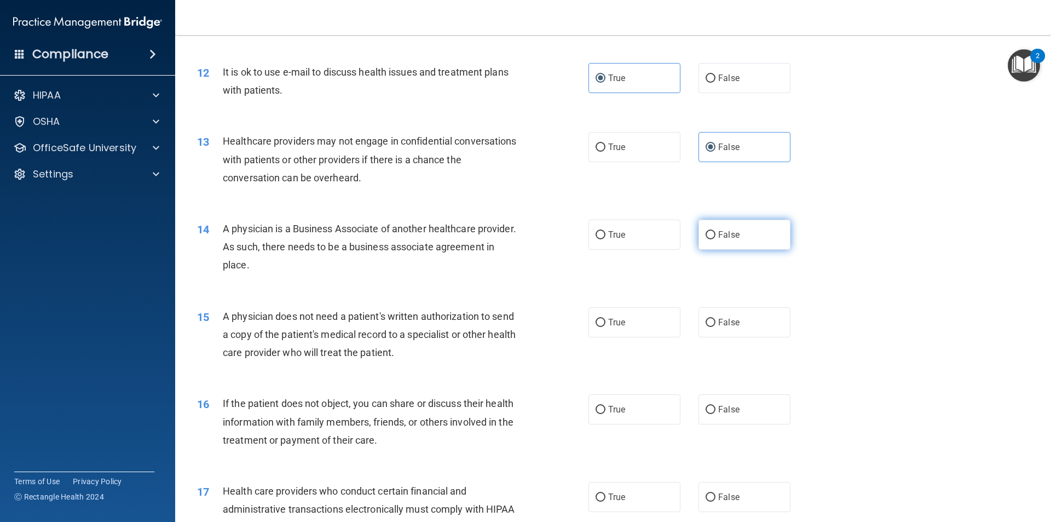
click at [730, 222] on label "False" at bounding box center [744, 234] width 92 height 30
click at [715, 231] on input "False" at bounding box center [710, 235] width 10 height 8
radio input "true"
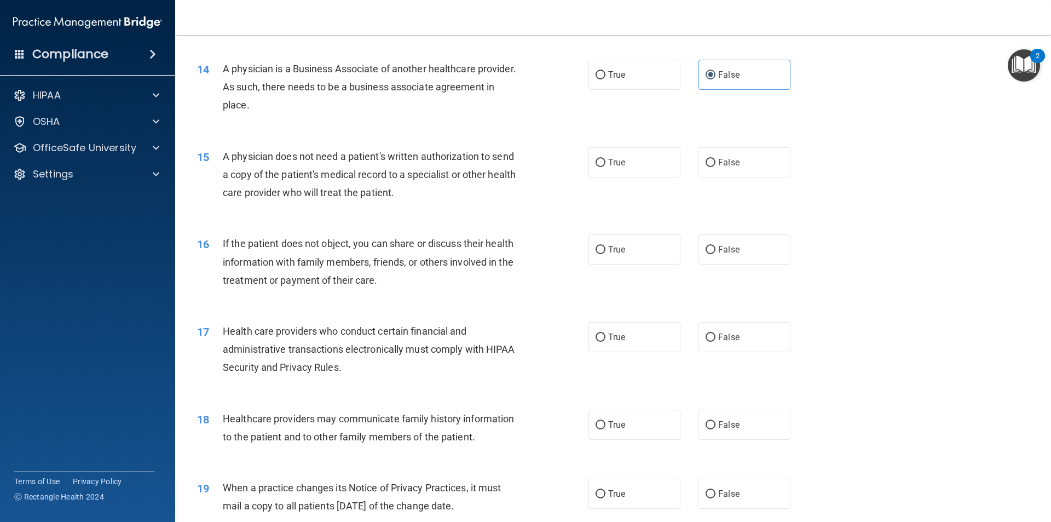
scroll to position [1095, 0]
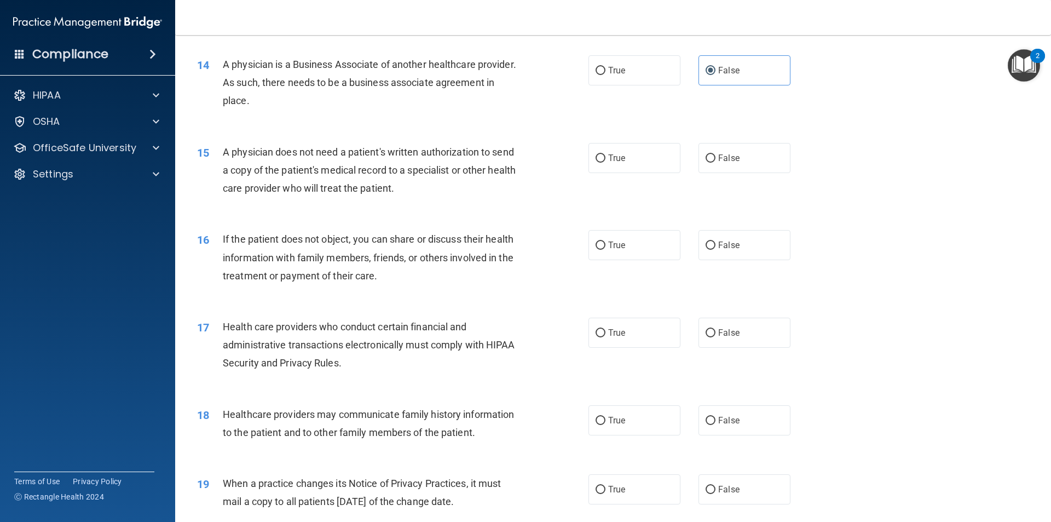
click at [609, 175] on div "15 A physician does not need a patient's written authorization to send a copy o…" at bounding box center [613, 173] width 848 height 88
click at [609, 167] on label "True" at bounding box center [634, 158] width 92 height 30
click at [605, 163] on input "True" at bounding box center [600, 158] width 10 height 8
radio input "true"
click at [588, 248] on label "True" at bounding box center [634, 245] width 92 height 30
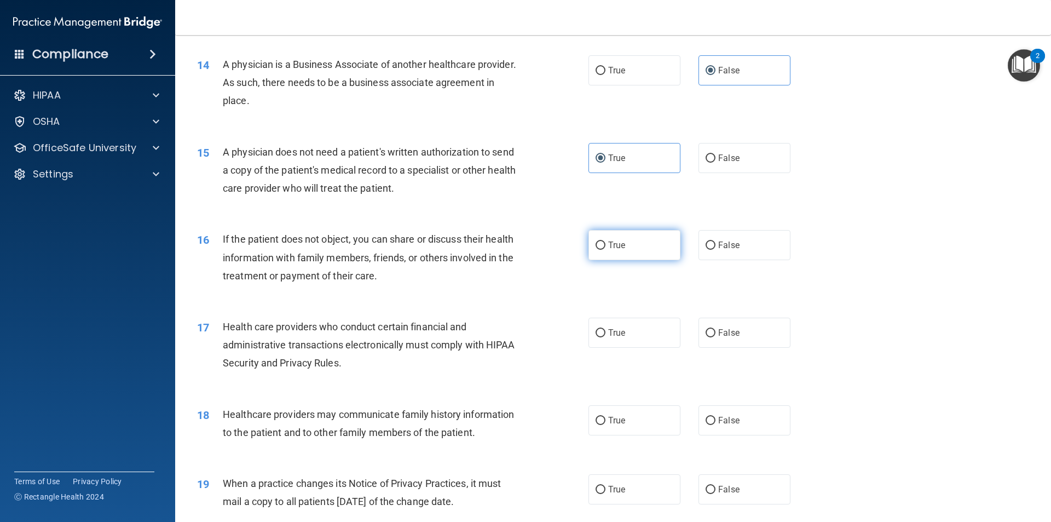
click at [595, 248] on input "True" at bounding box center [600, 245] width 10 height 8
radio input "true"
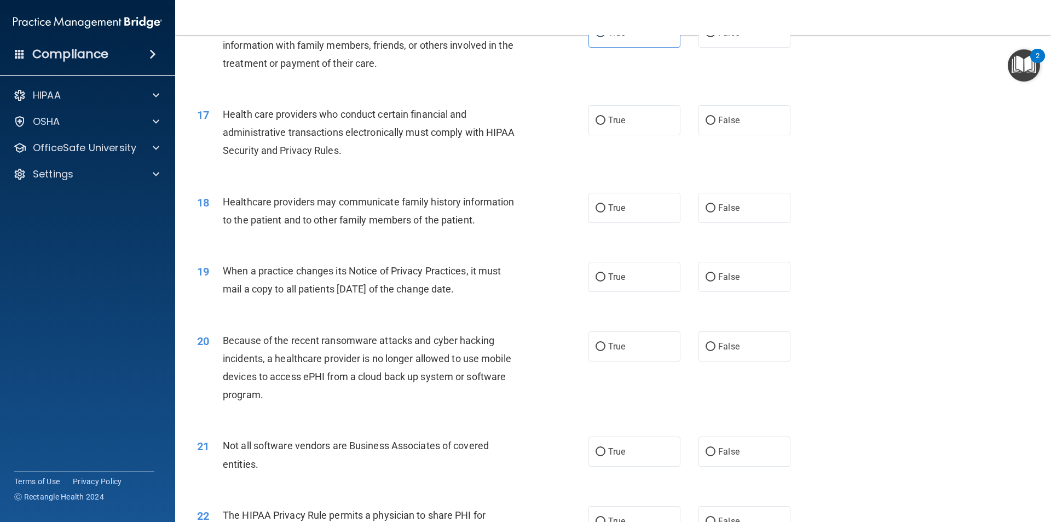
scroll to position [1314, 0]
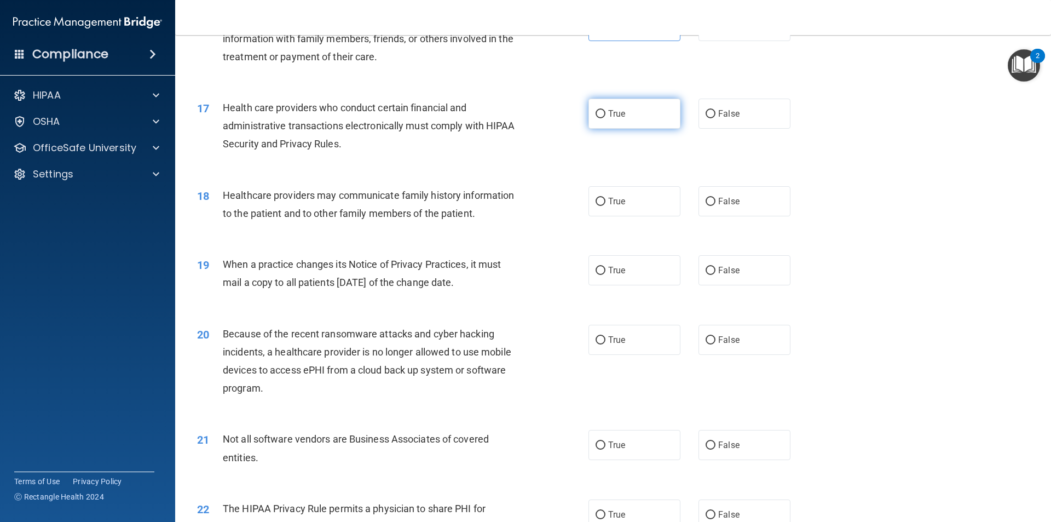
click at [629, 128] on label "True" at bounding box center [634, 114] width 92 height 30
click at [605, 118] on input "True" at bounding box center [600, 114] width 10 height 8
radio input "true"
click at [754, 212] on label "False" at bounding box center [744, 201] width 92 height 30
click at [715, 206] on input "False" at bounding box center [710, 202] width 10 height 8
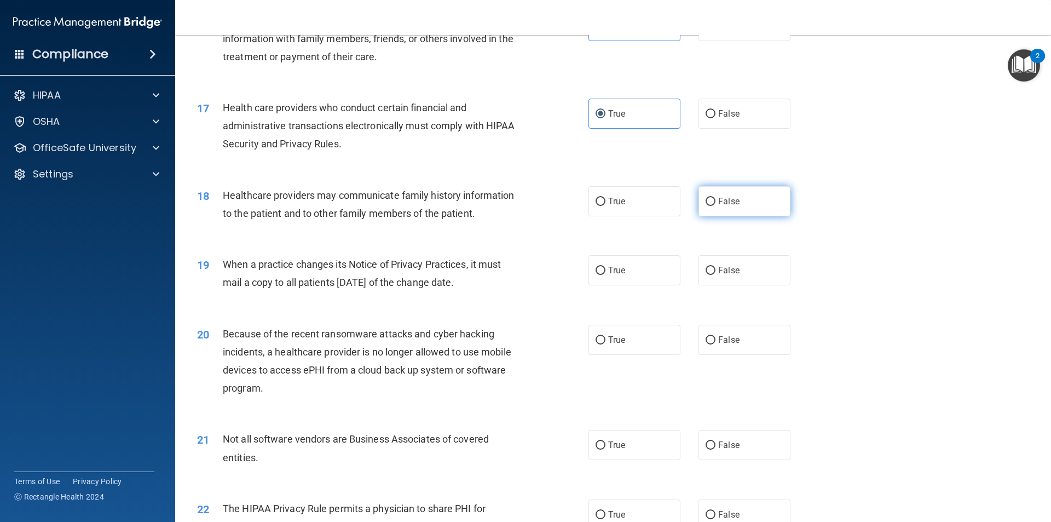
radio input "true"
click at [725, 267] on span "False" at bounding box center [728, 270] width 21 height 10
click at [715, 267] on input "False" at bounding box center [710, 271] width 10 height 8
radio input "true"
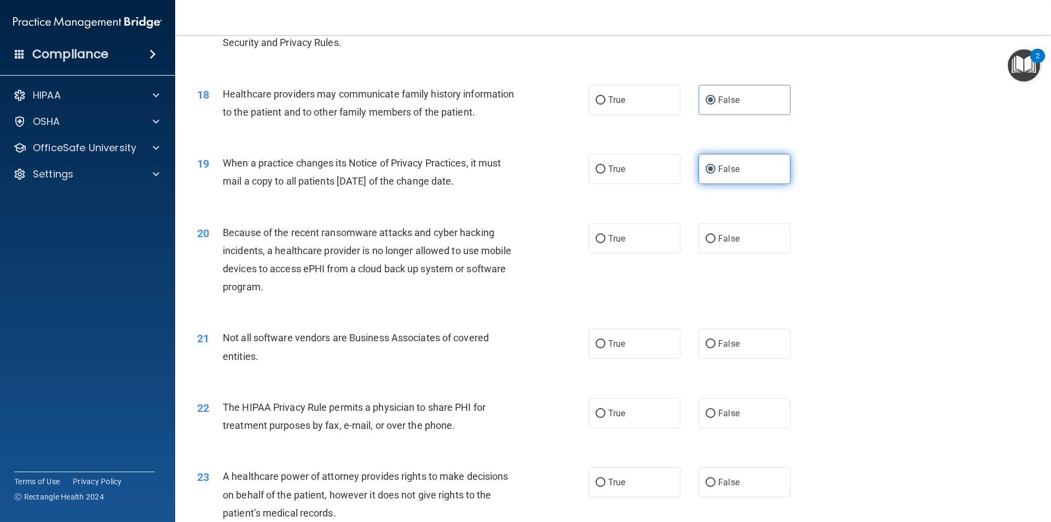
scroll to position [1423, 0]
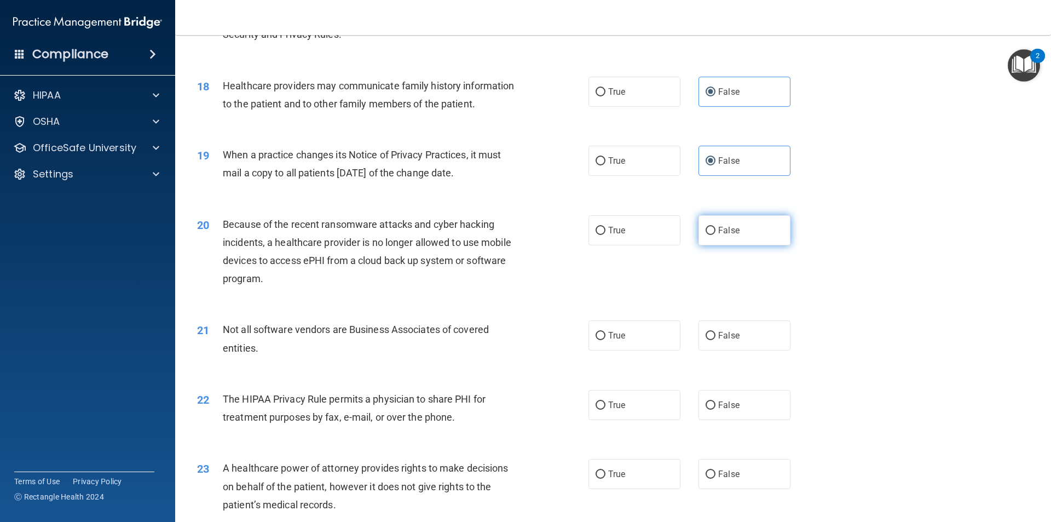
click at [733, 227] on span "False" at bounding box center [728, 230] width 21 height 10
click at [715, 227] on input "False" at bounding box center [710, 231] width 10 height 8
radio input "true"
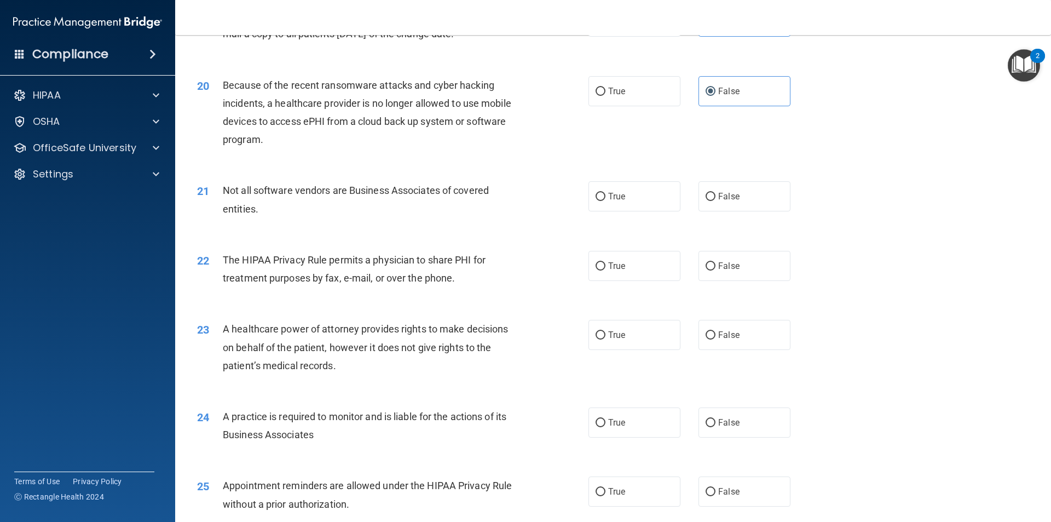
scroll to position [1587, 0]
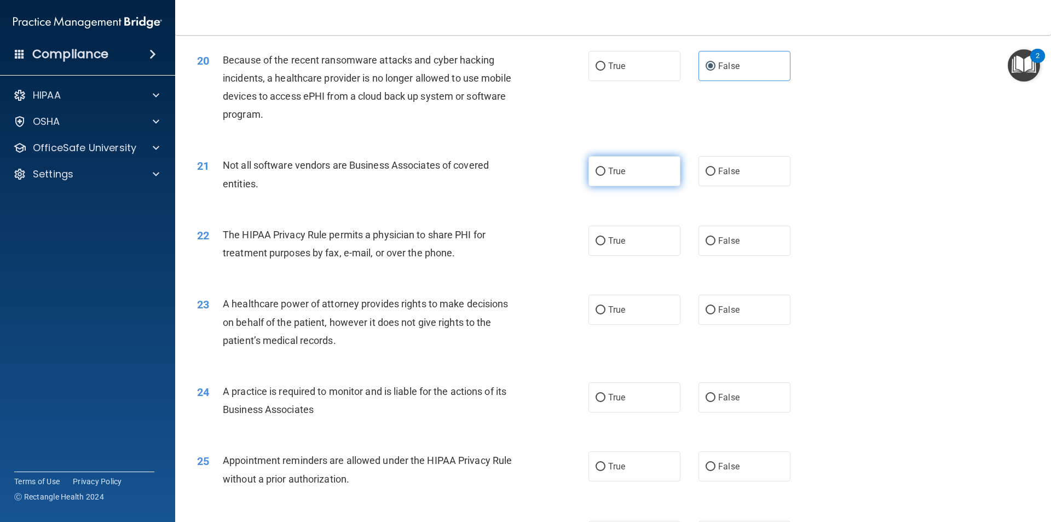
click at [638, 176] on label "True" at bounding box center [634, 171] width 92 height 30
click at [605, 176] on input "True" at bounding box center [600, 171] width 10 height 8
radio input "true"
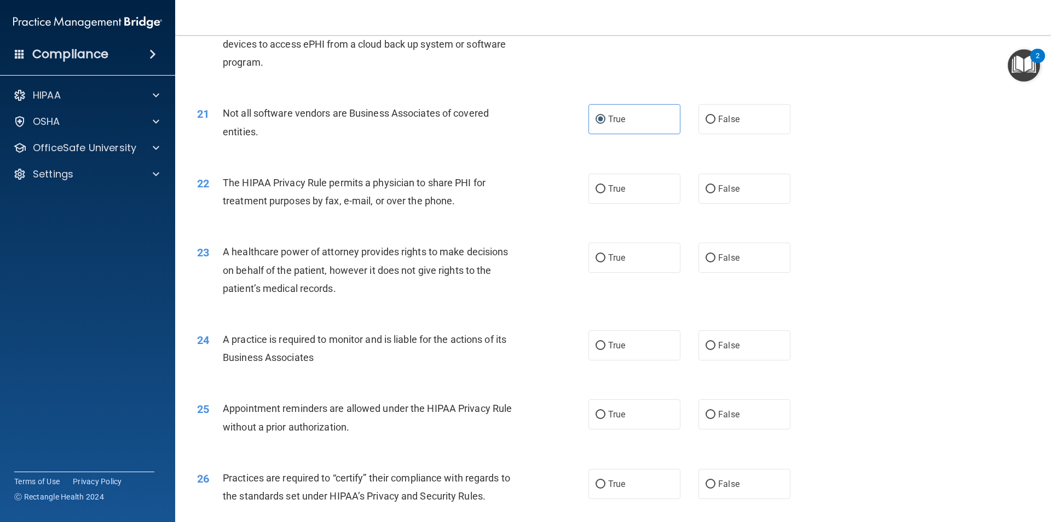
scroll to position [1642, 0]
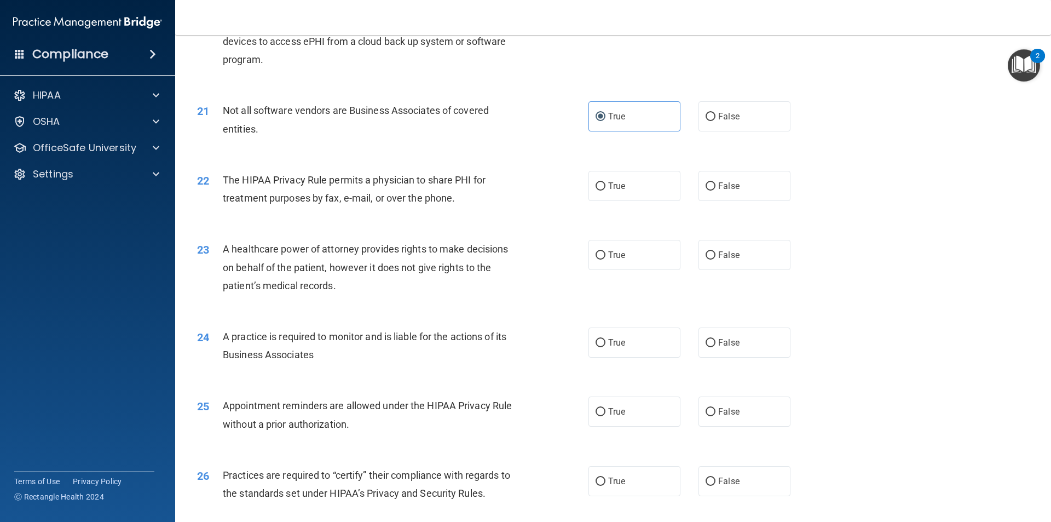
click at [623, 201] on div "22 The HIPAA Privacy Rule permits a physician to share PHI for treatment purpos…" at bounding box center [613, 191] width 848 height 69
click at [625, 196] on label "True" at bounding box center [634, 186] width 92 height 30
click at [605, 190] on input "True" at bounding box center [600, 186] width 10 height 8
radio input "true"
click at [756, 247] on label "False" at bounding box center [744, 255] width 92 height 30
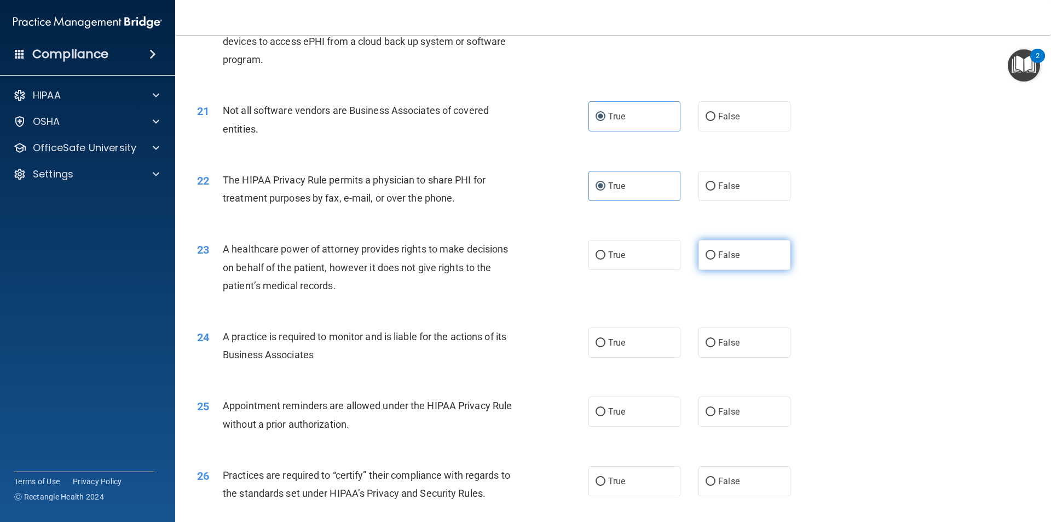
click at [715, 251] on input "False" at bounding box center [710, 255] width 10 height 8
radio input "true"
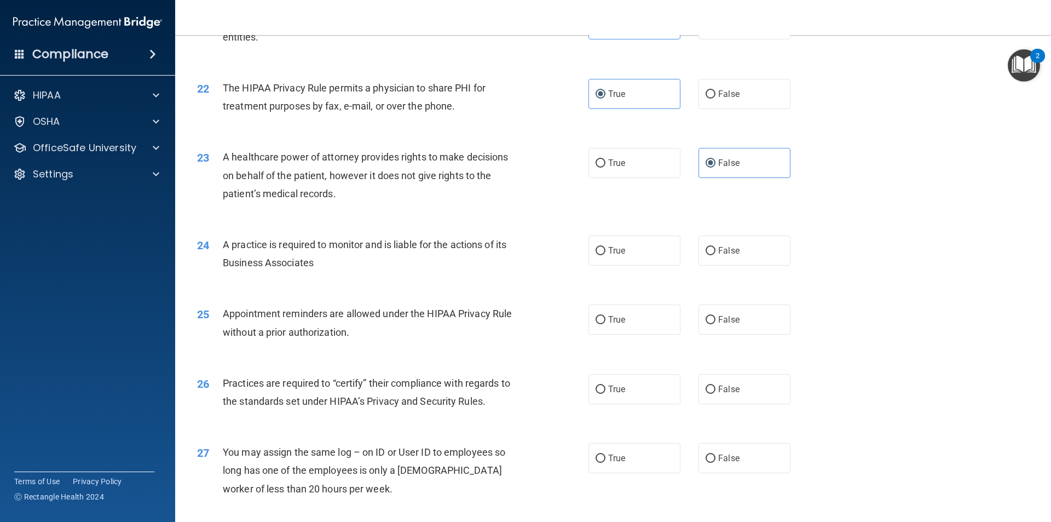
scroll to position [1751, 0]
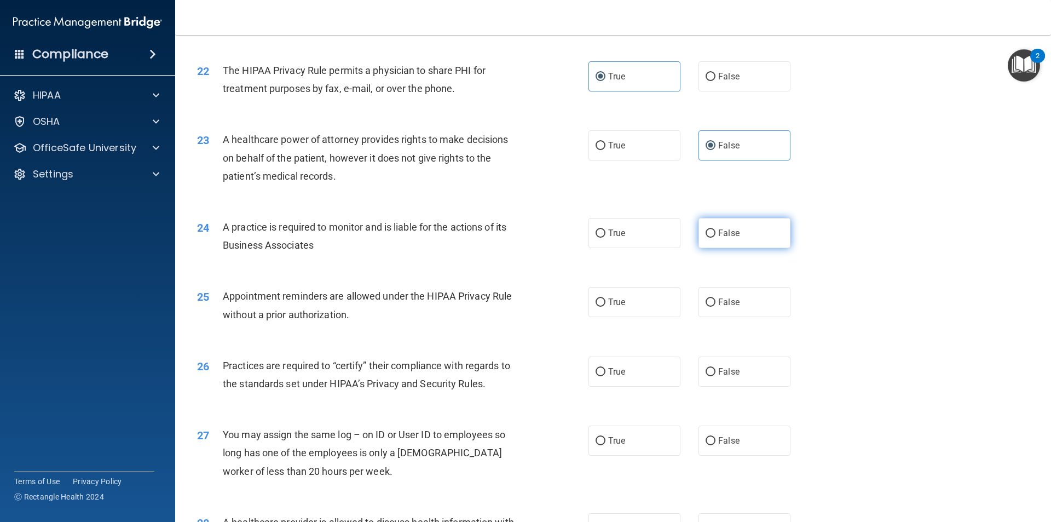
click at [762, 244] on label "False" at bounding box center [744, 233] width 92 height 30
click at [715, 238] on input "False" at bounding box center [710, 233] width 10 height 8
radio input "true"
click at [624, 291] on label "True" at bounding box center [634, 302] width 92 height 30
click at [605, 298] on input "True" at bounding box center [600, 302] width 10 height 8
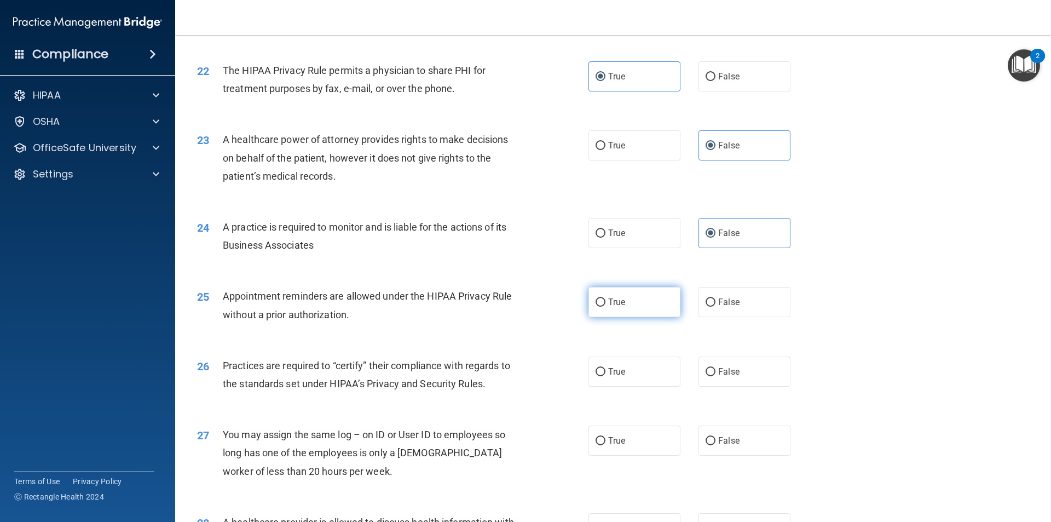
radio input "true"
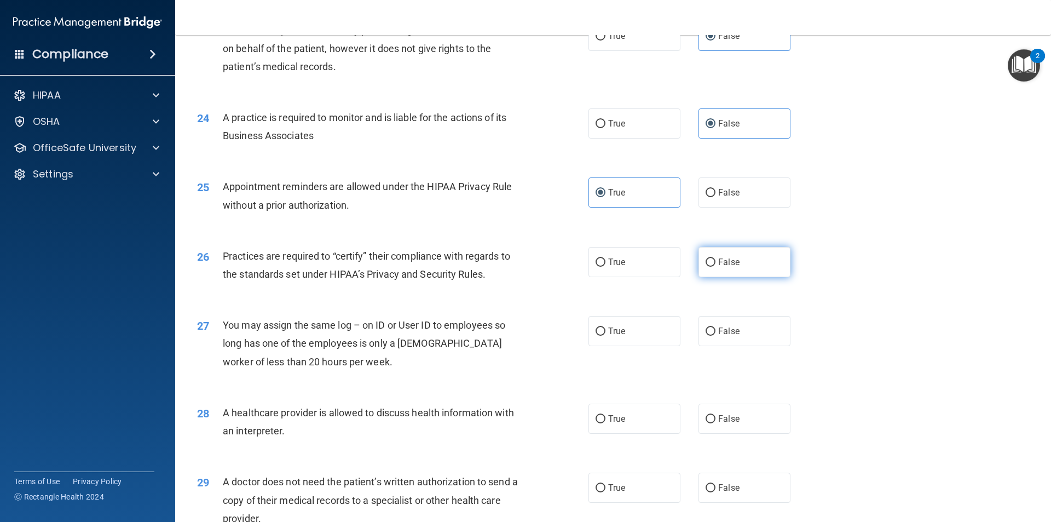
click at [726, 273] on label "False" at bounding box center [744, 262] width 92 height 30
click at [715, 267] on input "False" at bounding box center [710, 262] width 10 height 8
radio input "true"
click at [719, 323] on label "False" at bounding box center [744, 331] width 92 height 30
click at [715, 327] on input "False" at bounding box center [710, 331] width 10 height 8
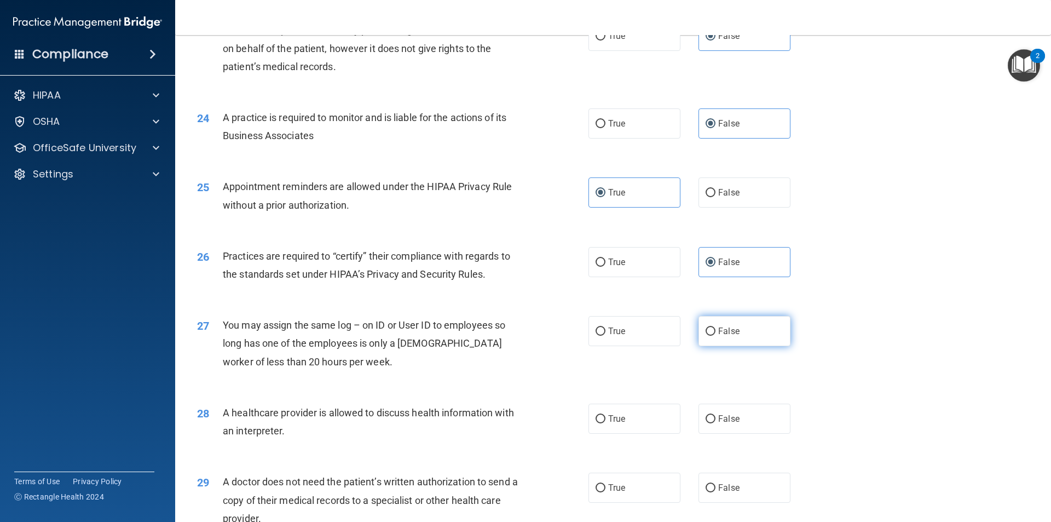
radio input "true"
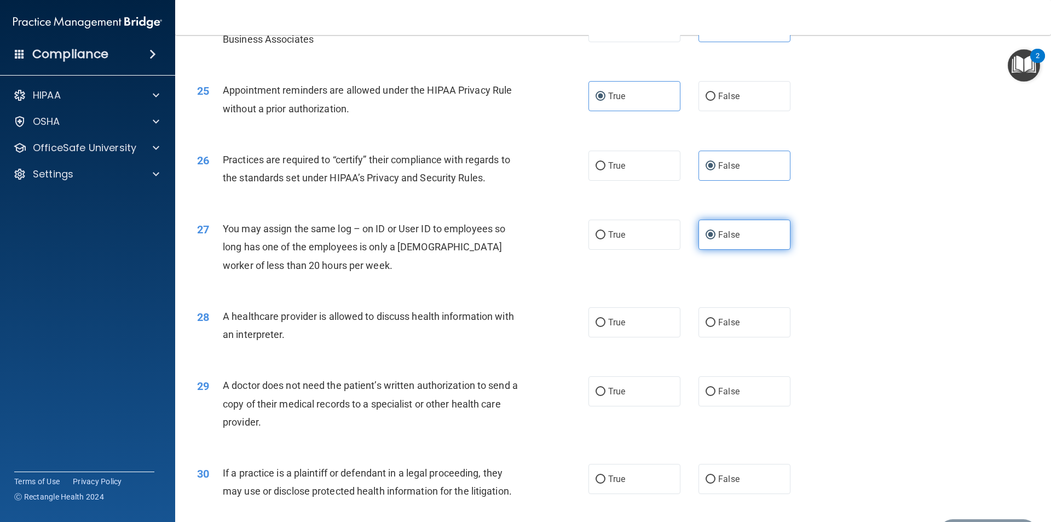
scroll to position [1970, 0]
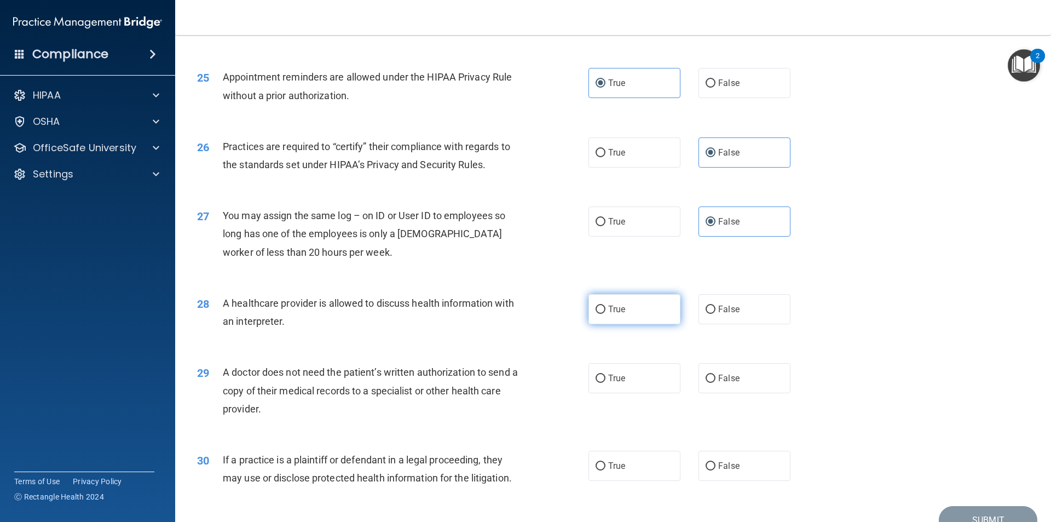
click at [609, 310] on span "True" at bounding box center [616, 309] width 17 height 10
click at [605, 310] on input "True" at bounding box center [600, 309] width 10 height 8
radio input "true"
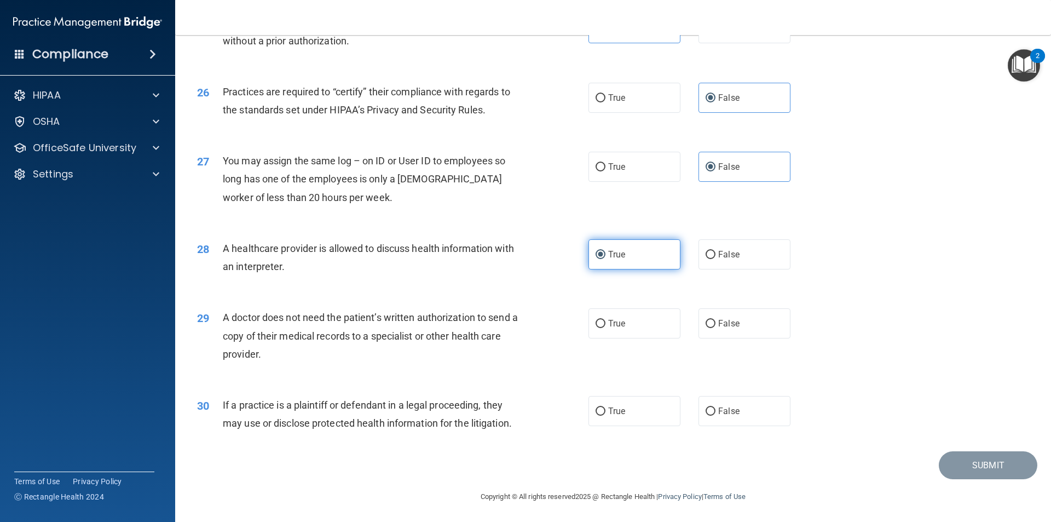
scroll to position [2026, 0]
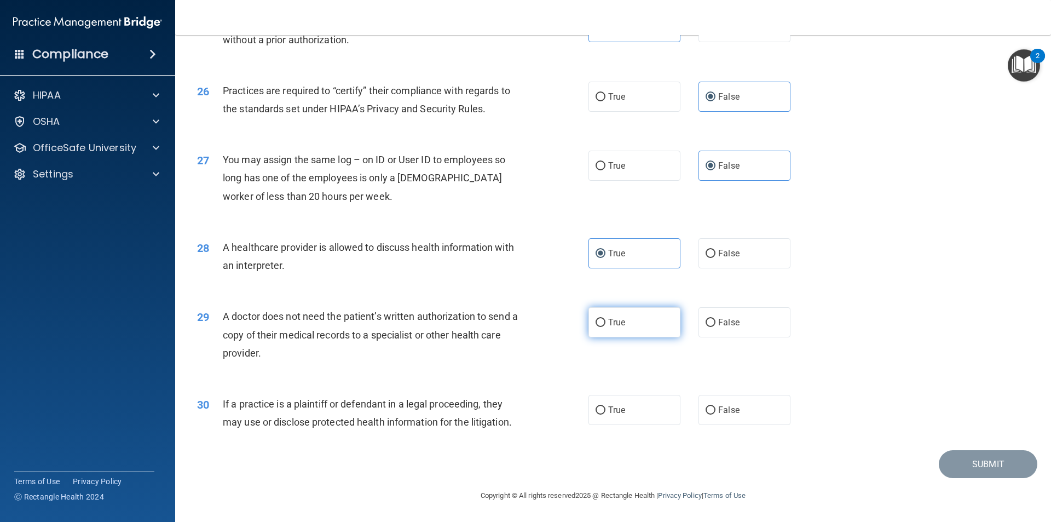
click at [618, 311] on label "True" at bounding box center [634, 322] width 92 height 30
click at [605, 319] on input "True" at bounding box center [600, 323] width 10 height 8
radio input "true"
click at [618, 397] on label "True" at bounding box center [634, 410] width 92 height 30
click at [605, 406] on input "True" at bounding box center [600, 410] width 10 height 8
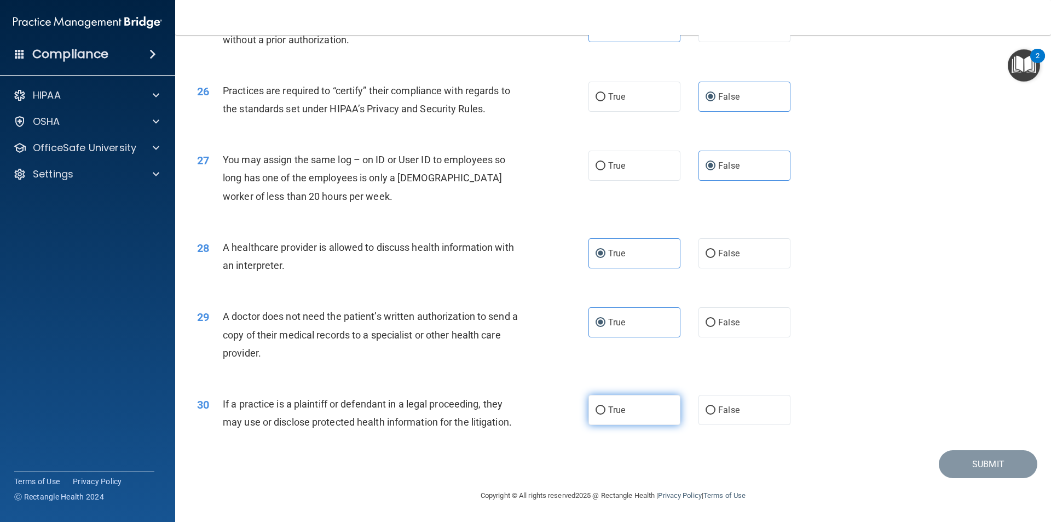
radio input "true"
click at [980, 456] on button "Submit" at bounding box center [988, 464] width 99 height 28
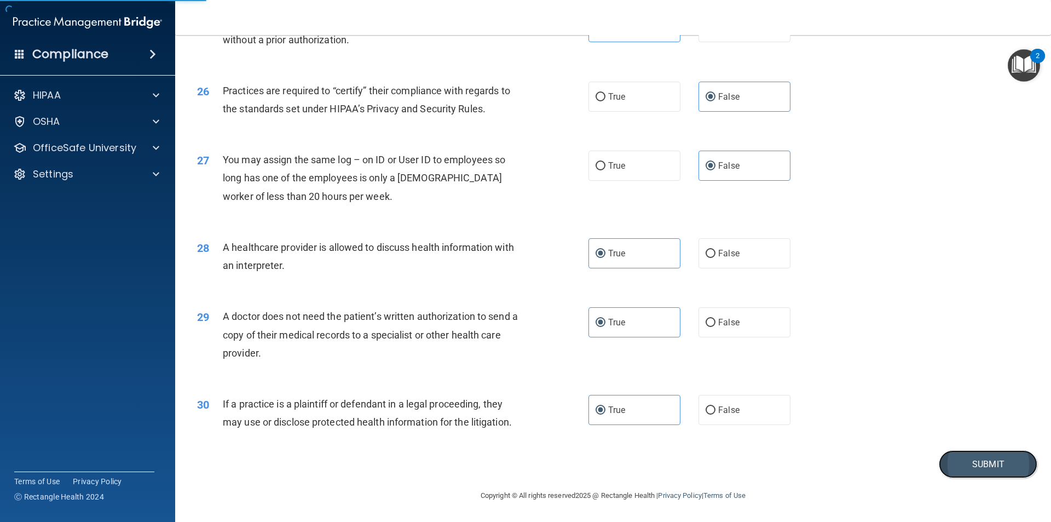
click at [981, 466] on button "Submit" at bounding box center [988, 464] width 99 height 28
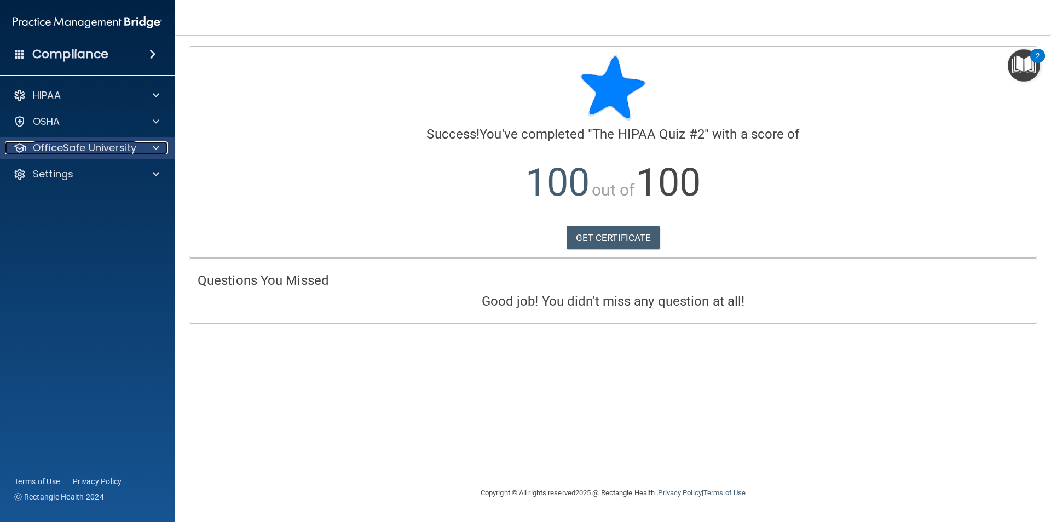
click at [116, 148] on p "OfficeSafe University" at bounding box center [84, 147] width 103 height 13
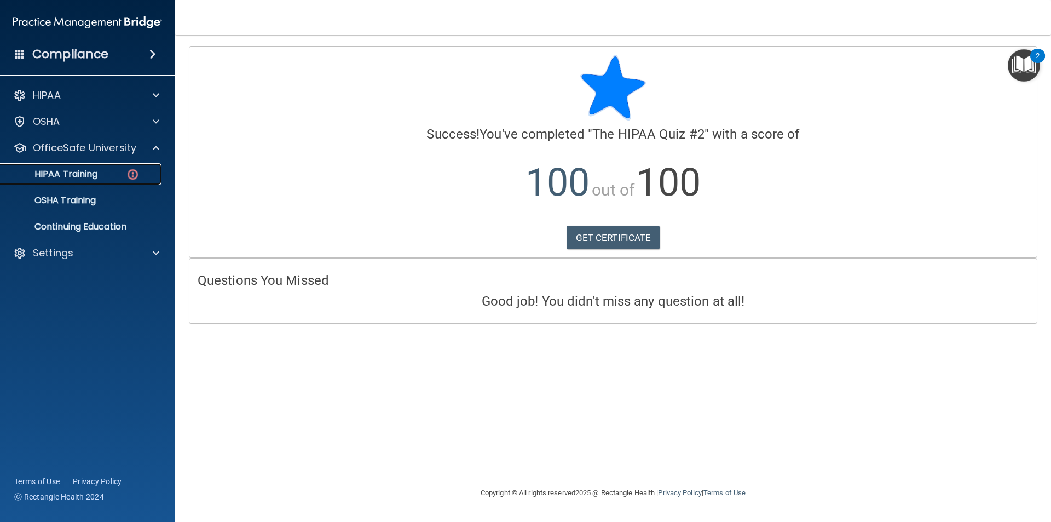
click at [97, 176] on p "HIPAA Training" at bounding box center [52, 174] width 90 height 11
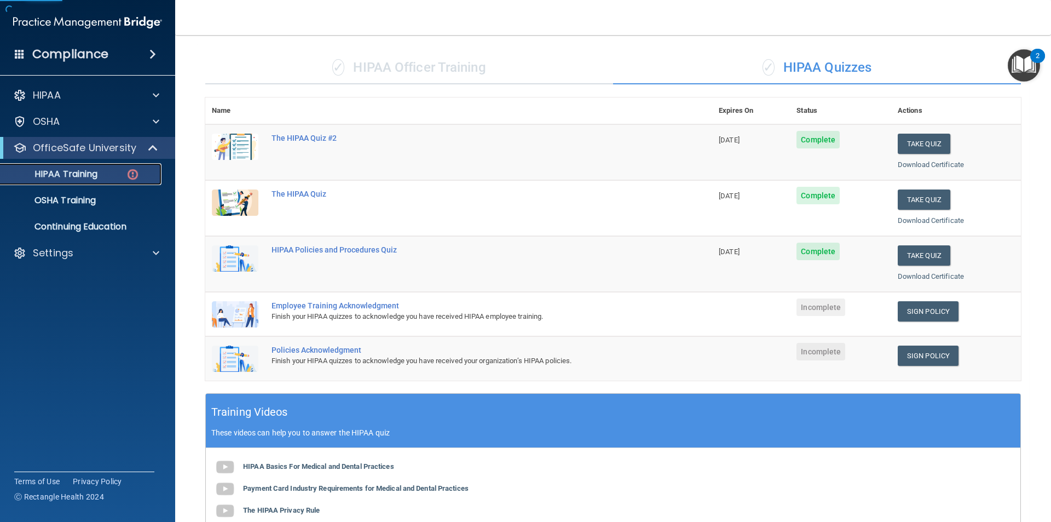
scroll to position [164, 0]
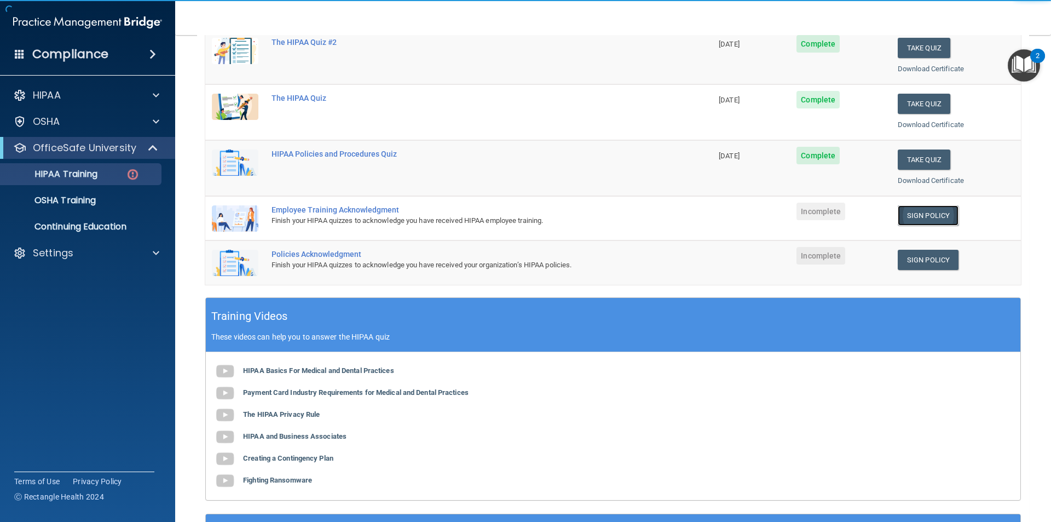
click at [929, 213] on link "Sign Policy" at bounding box center [928, 215] width 61 height 20
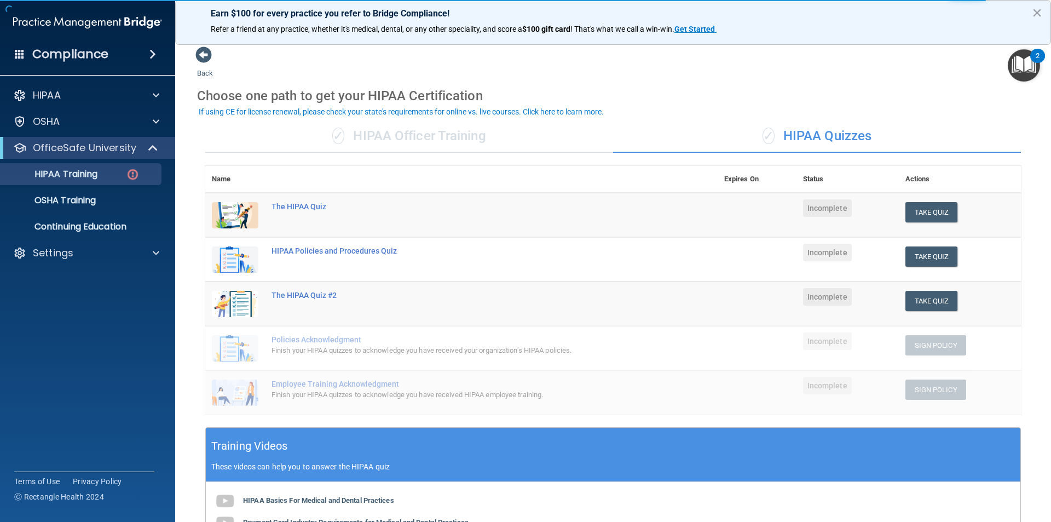
click at [402, 142] on div "✓ HIPAA Officer Training" at bounding box center [409, 136] width 408 height 33
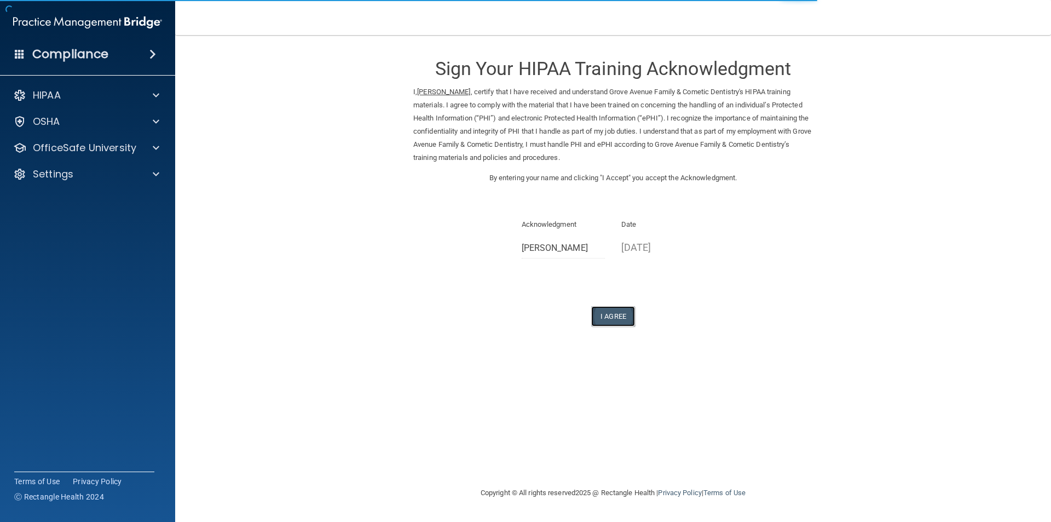
click at [613, 320] on button "I Agree" at bounding box center [613, 316] width 44 height 20
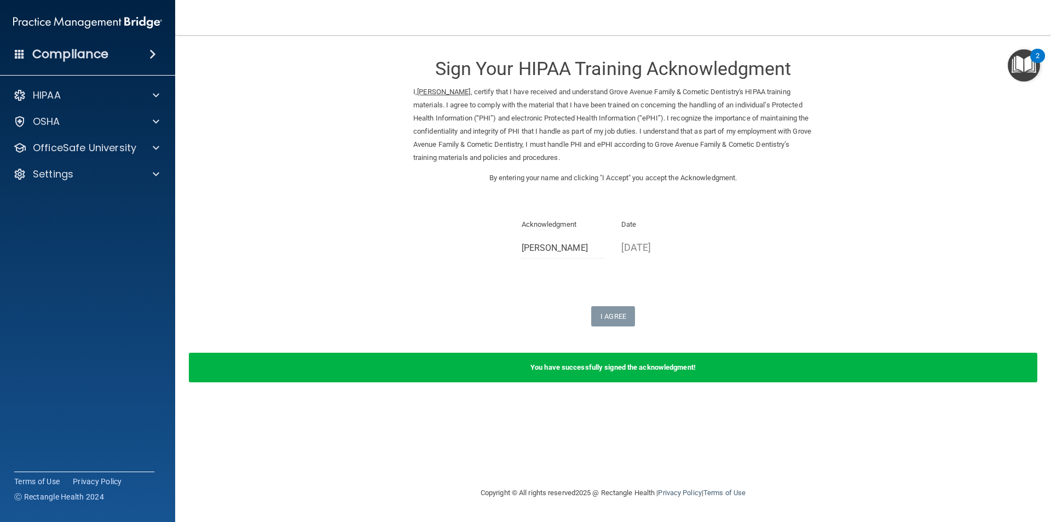
click at [134, 159] on div "HIPAA Documents and Policies Report an Incident Business Associates Emergency P…" at bounding box center [88, 137] width 176 height 114
click at [145, 146] on div at bounding box center [154, 147] width 27 height 13
click at [136, 173] on img at bounding box center [133, 174] width 14 height 14
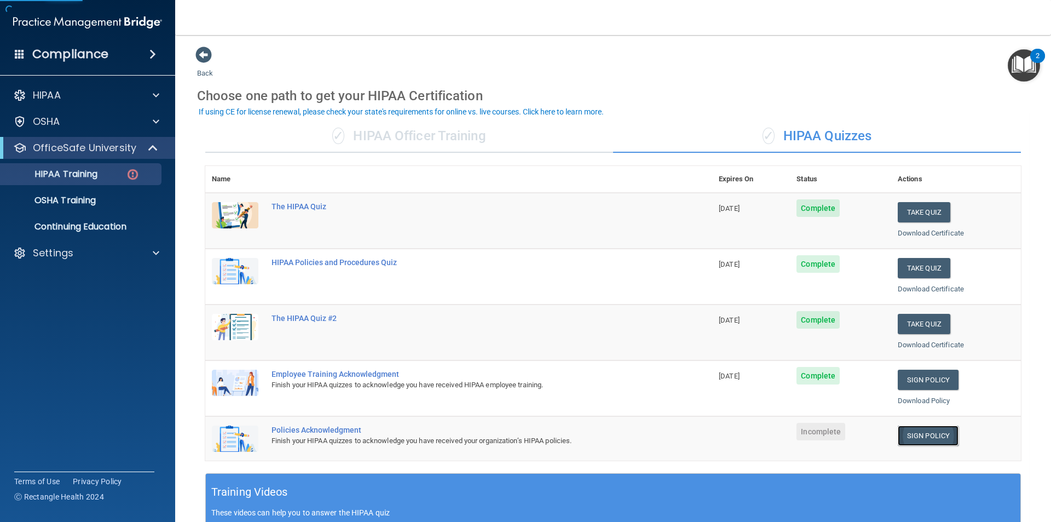
click at [899, 439] on link "Sign Policy" at bounding box center [928, 435] width 61 height 20
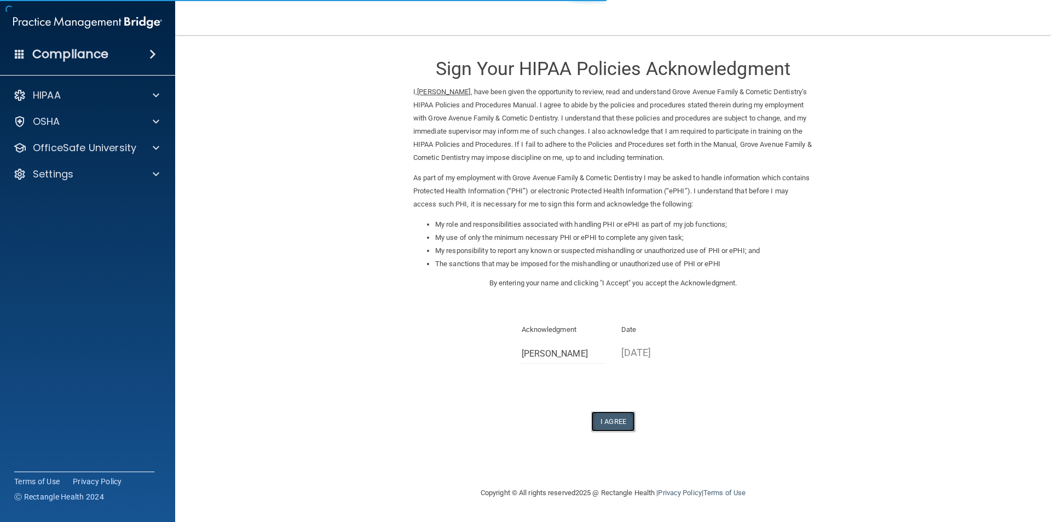
click at [623, 420] on button "I Agree" at bounding box center [613, 421] width 44 height 20
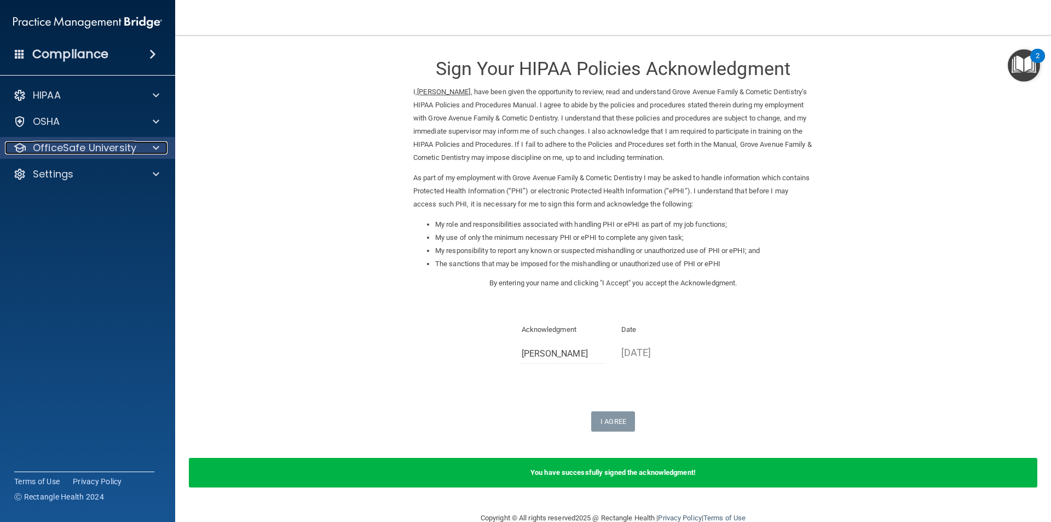
click at [97, 151] on p "OfficeSafe University" at bounding box center [84, 147] width 103 height 13
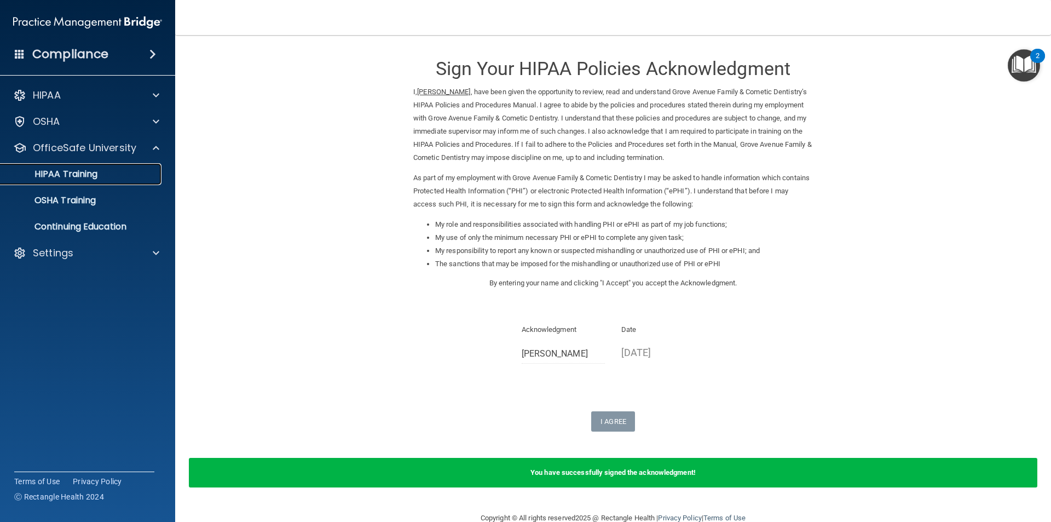
click at [103, 173] on div "HIPAA Training" at bounding box center [81, 174] width 149 height 11
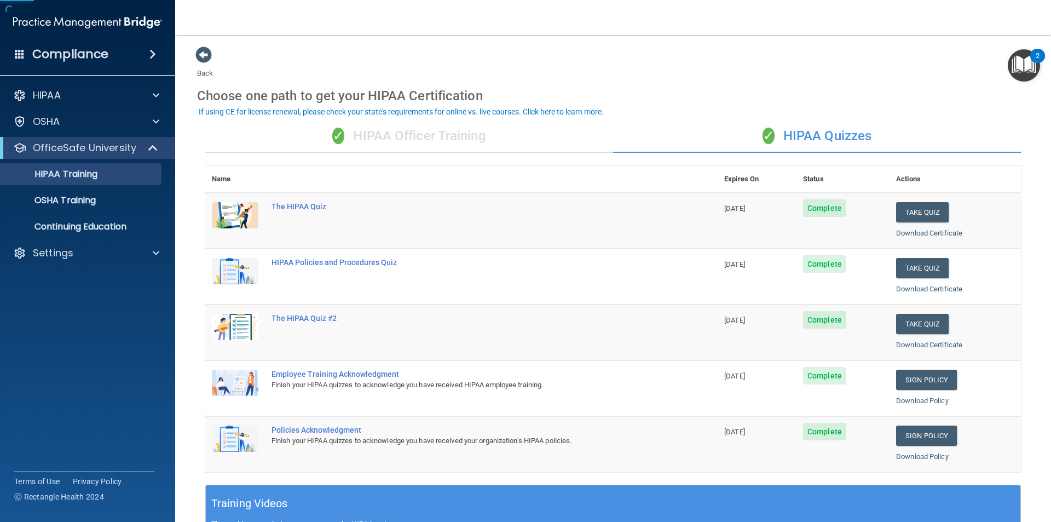
click at [378, 132] on div "✓ HIPAA Officer Training" at bounding box center [409, 136] width 408 height 33
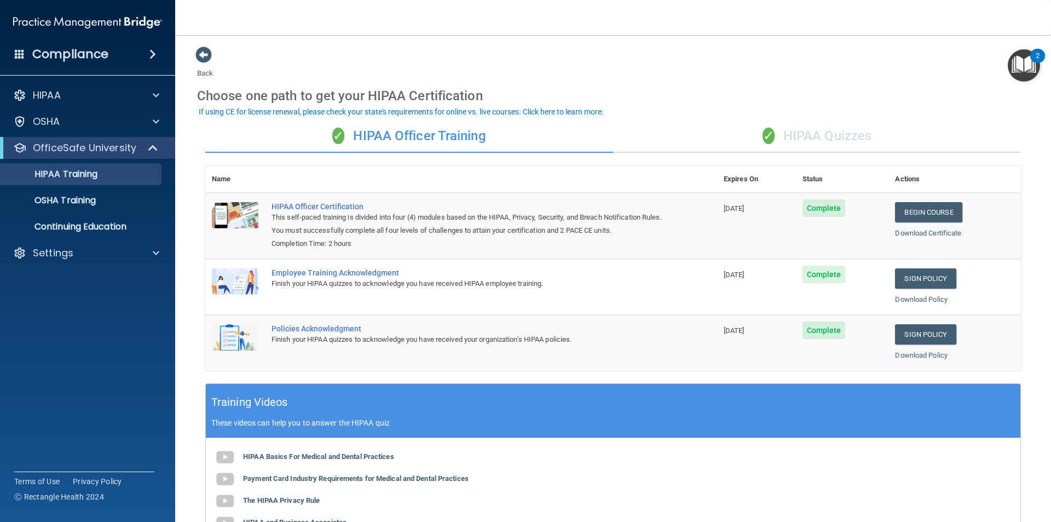
click at [801, 140] on div "✓ HIPAA Quizzes" at bounding box center [817, 136] width 408 height 33
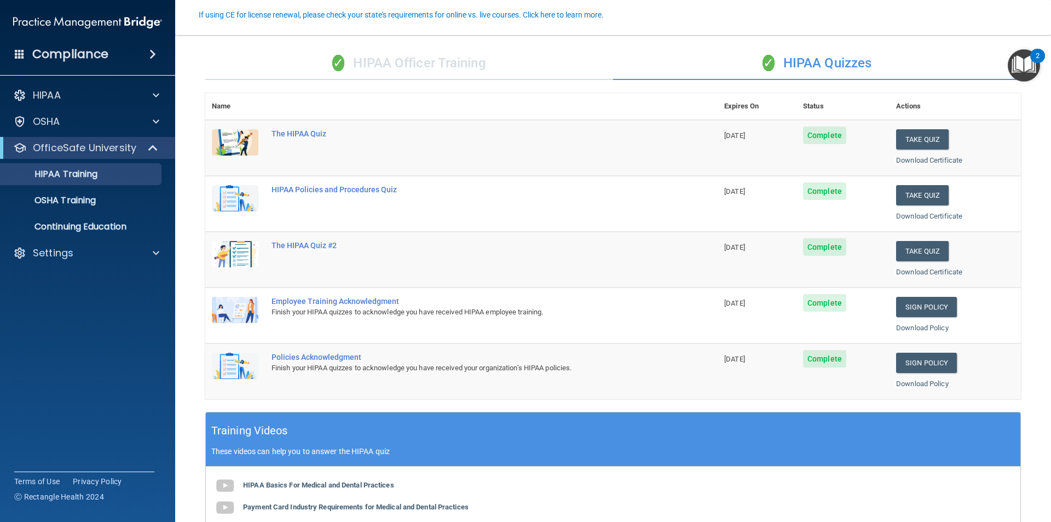
scroll to position [164, 0]
